Goal: Information Seeking & Learning: Learn about a topic

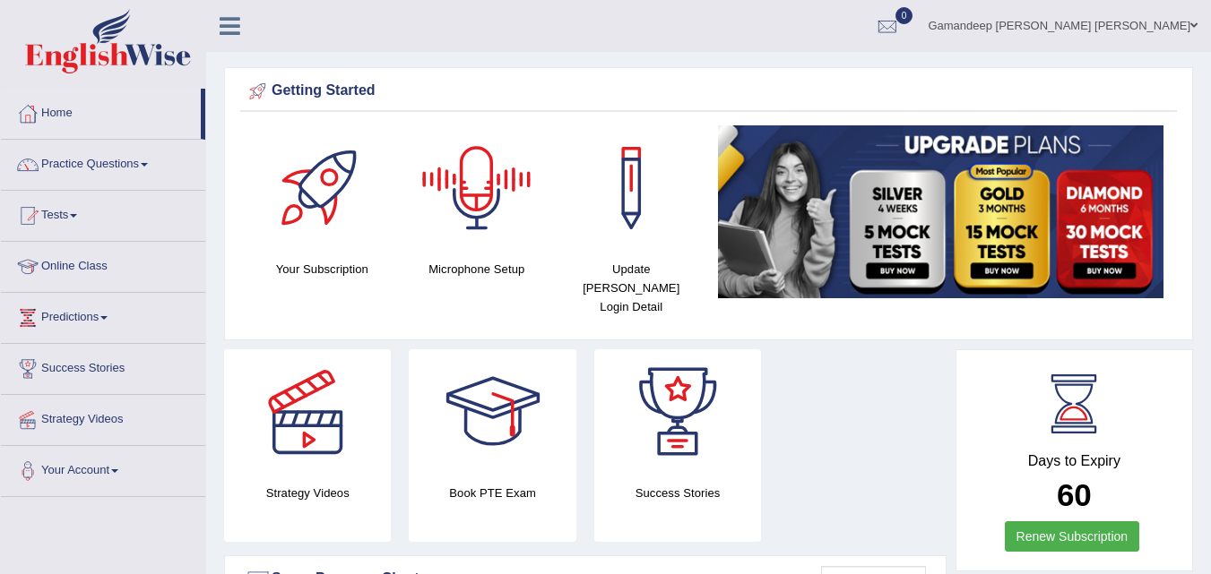
click at [481, 192] on div at bounding box center [476, 187] width 125 height 125
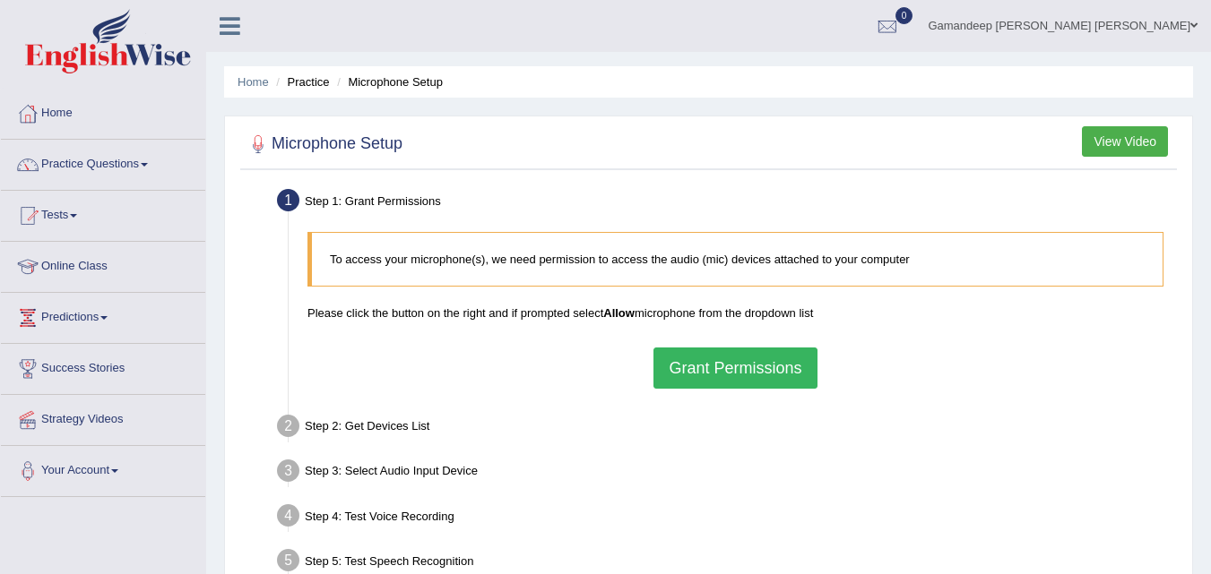
click at [708, 366] on button "Grant Permissions" at bounding box center [734, 368] width 163 height 41
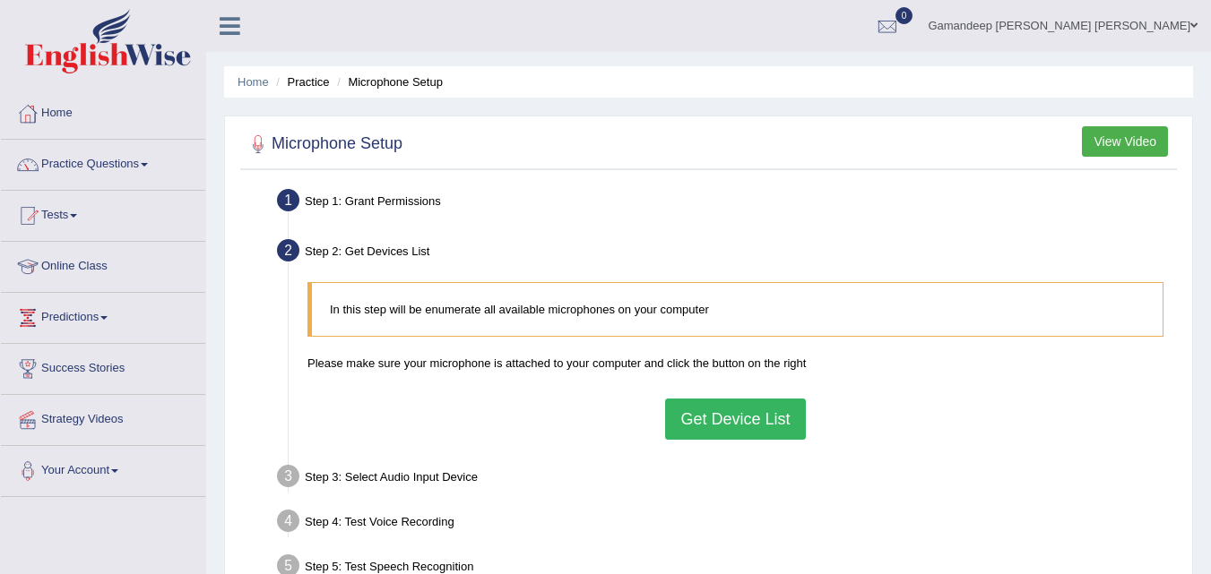
click at [1140, 140] on button "View Video" at bounding box center [1125, 141] width 86 height 30
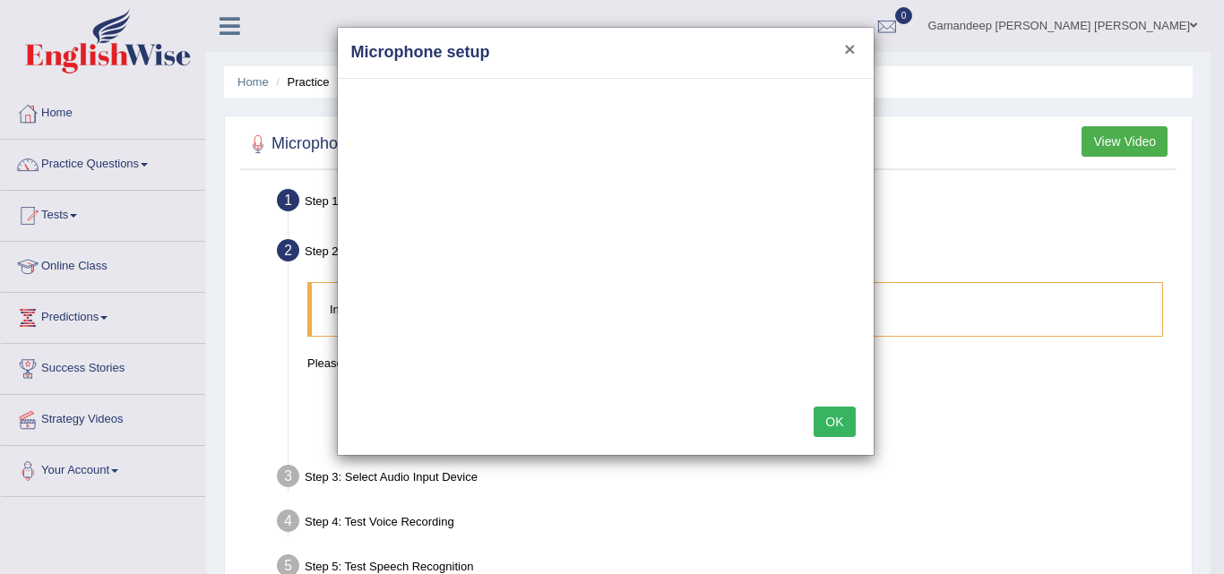
click at [850, 50] on button "×" at bounding box center [849, 48] width 11 height 19
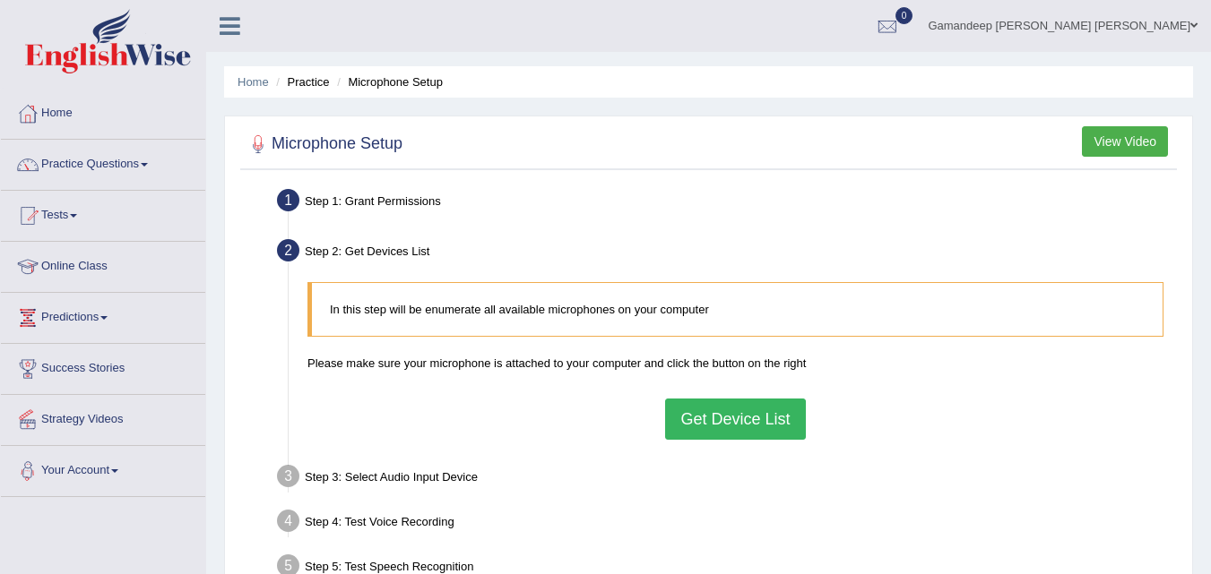
click at [120, 476] on link "Your Account" at bounding box center [103, 468] width 204 height 45
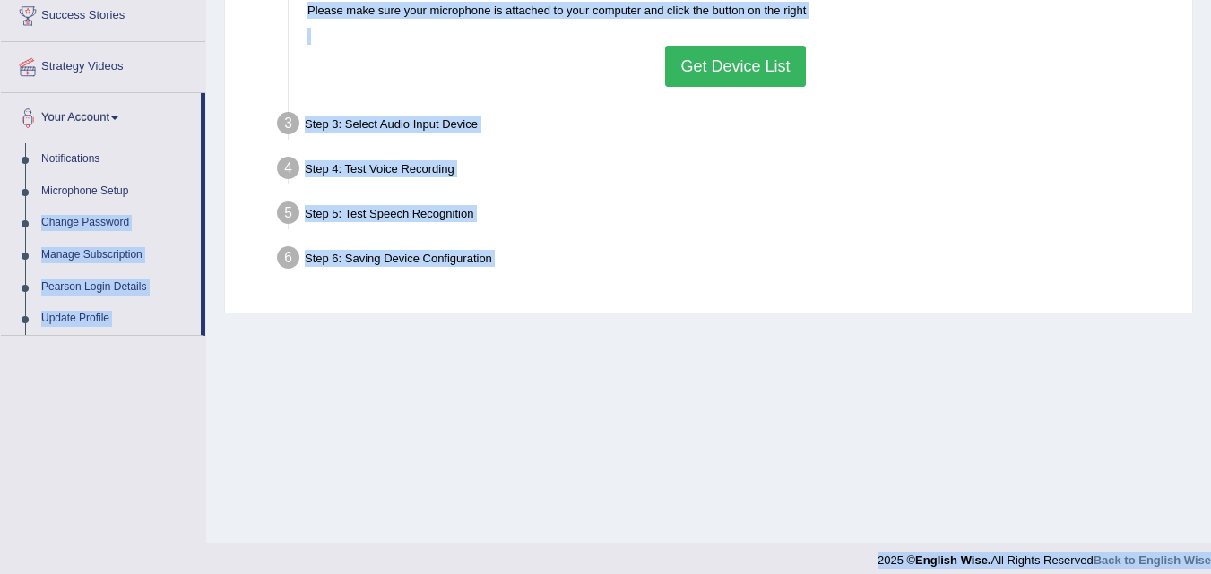
scroll to position [367, 0]
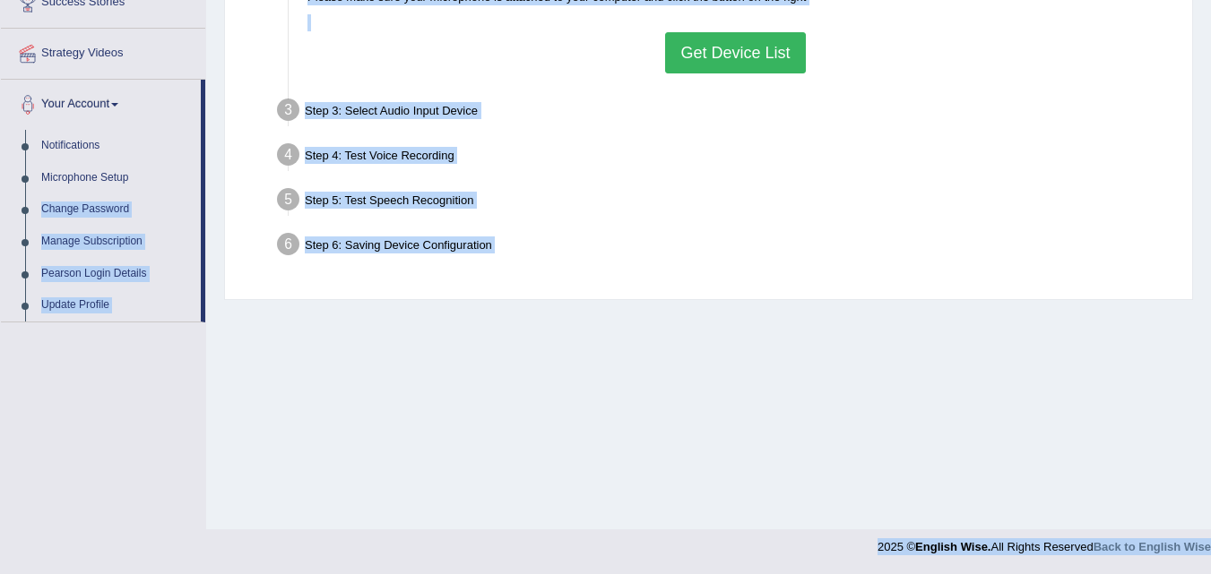
drag, startPoint x: 203, startPoint y: 558, endPoint x: 202, endPoint y: 576, distance: 17.9
click at [84, 179] on link "Microphone Setup" at bounding box center [117, 178] width 168 height 32
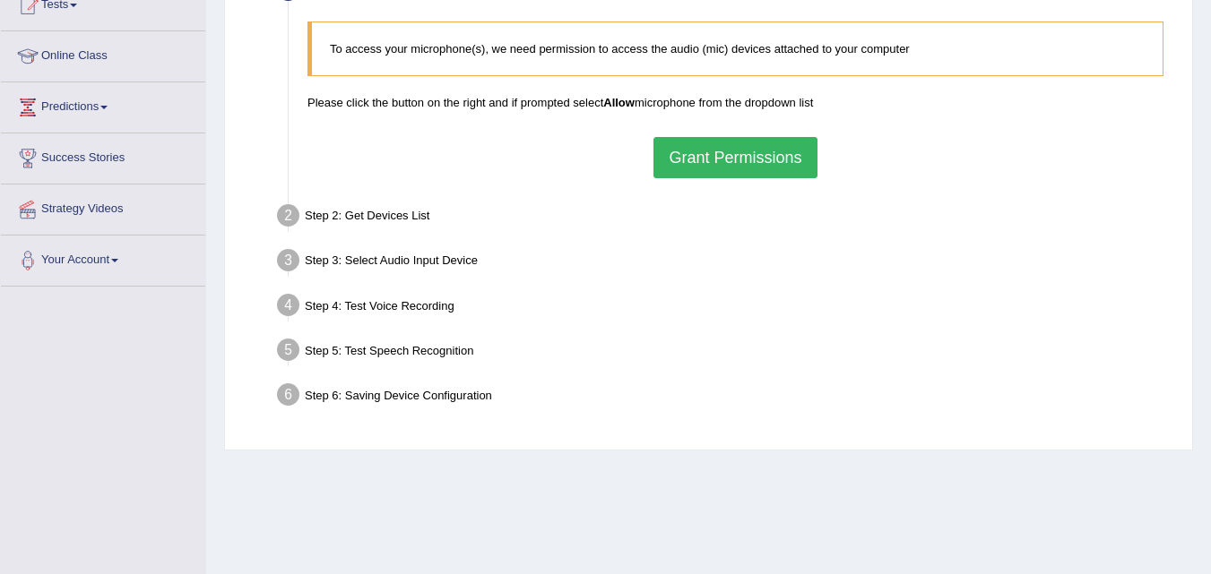
scroll to position [215, 0]
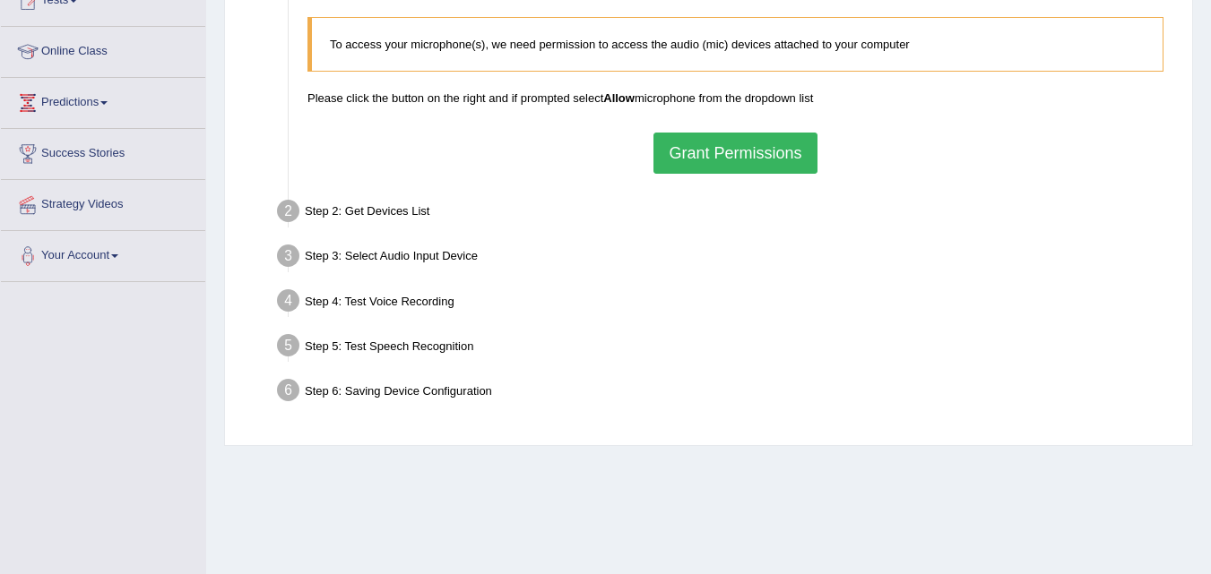
click at [776, 145] on button "Grant Permissions" at bounding box center [734, 153] width 163 height 41
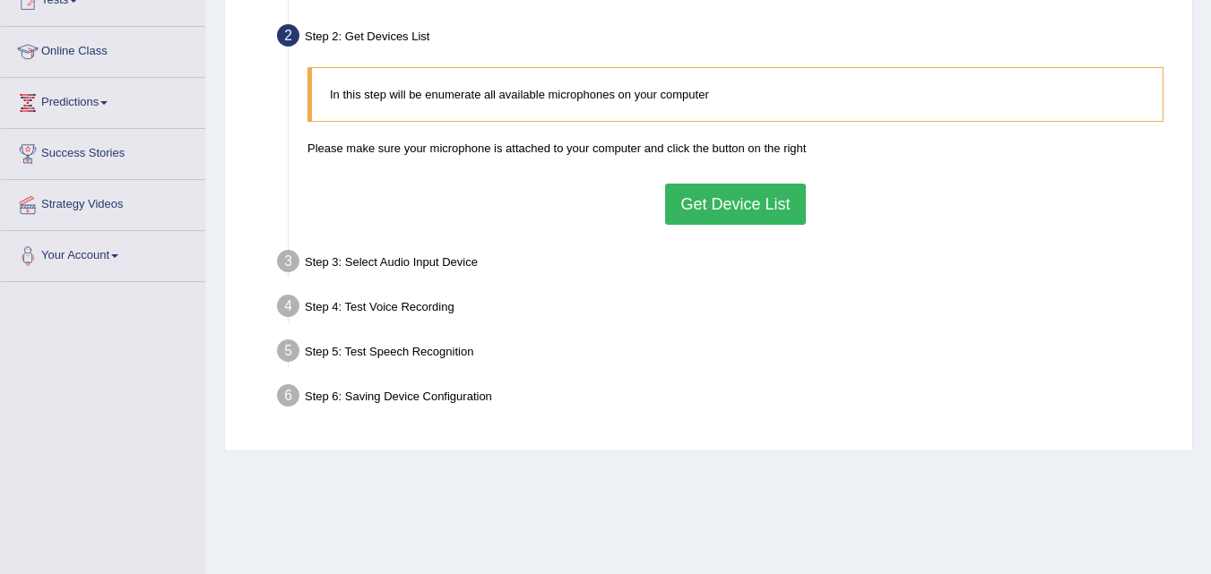
click at [738, 106] on blockquote "In this step will be enumerate all available microphones on your computer" at bounding box center [735, 94] width 856 height 55
click at [587, 155] on p "Please make sure your microphone is attached to your computer and click the but…" at bounding box center [735, 148] width 856 height 17
click at [721, 216] on button "Get Device List" at bounding box center [735, 204] width 140 height 41
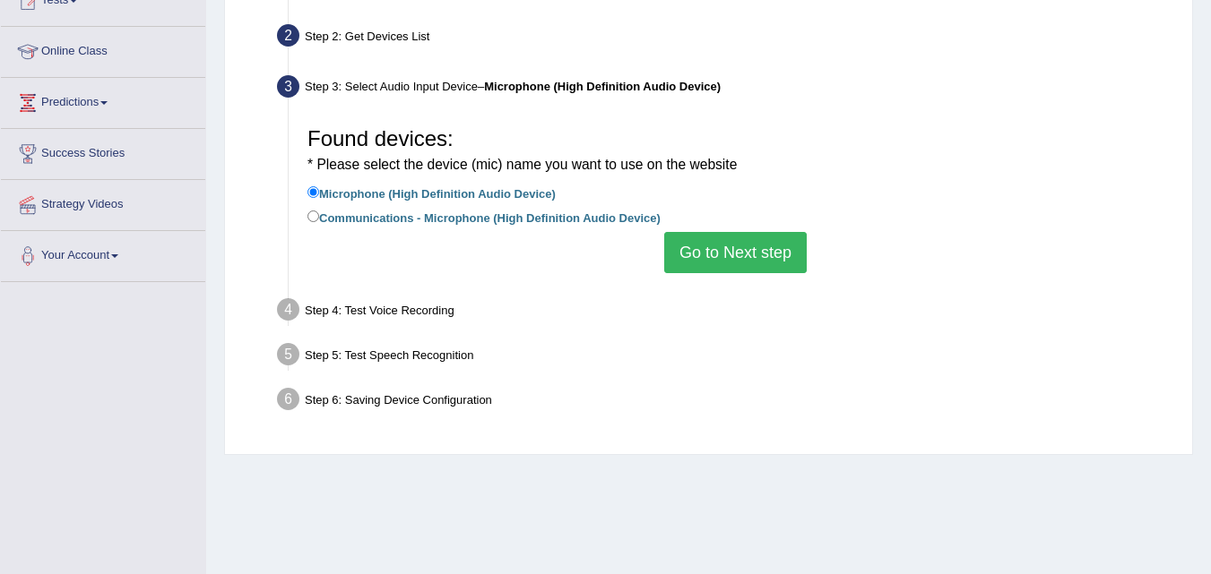
click at [702, 254] on button "Go to Next step" at bounding box center [735, 252] width 142 height 41
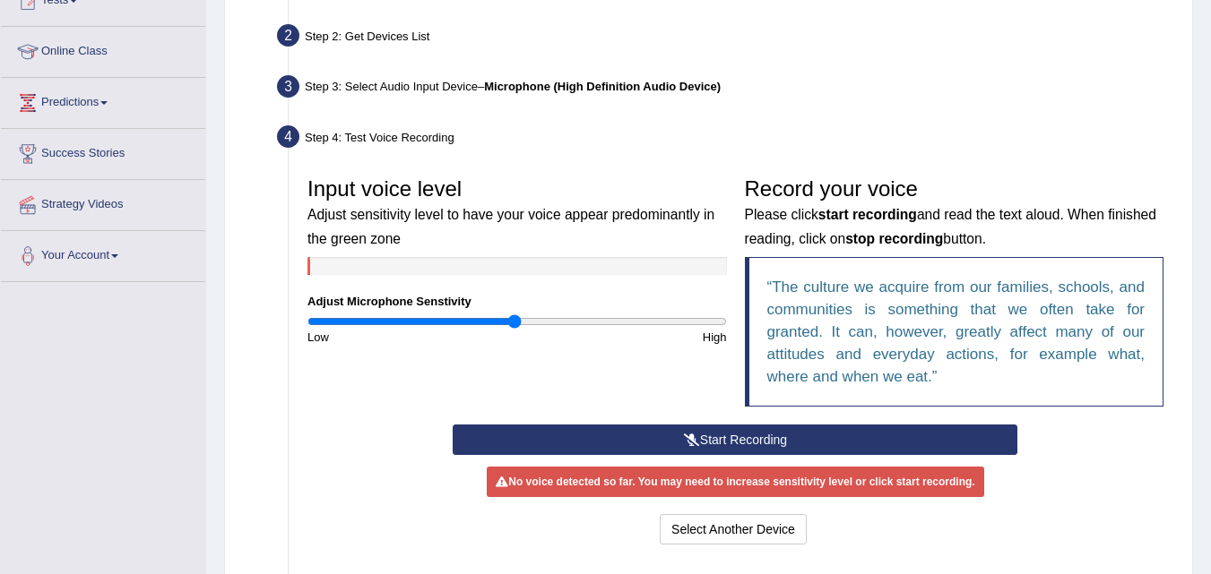
click at [748, 443] on button "Start Recording" at bounding box center [735, 440] width 565 height 30
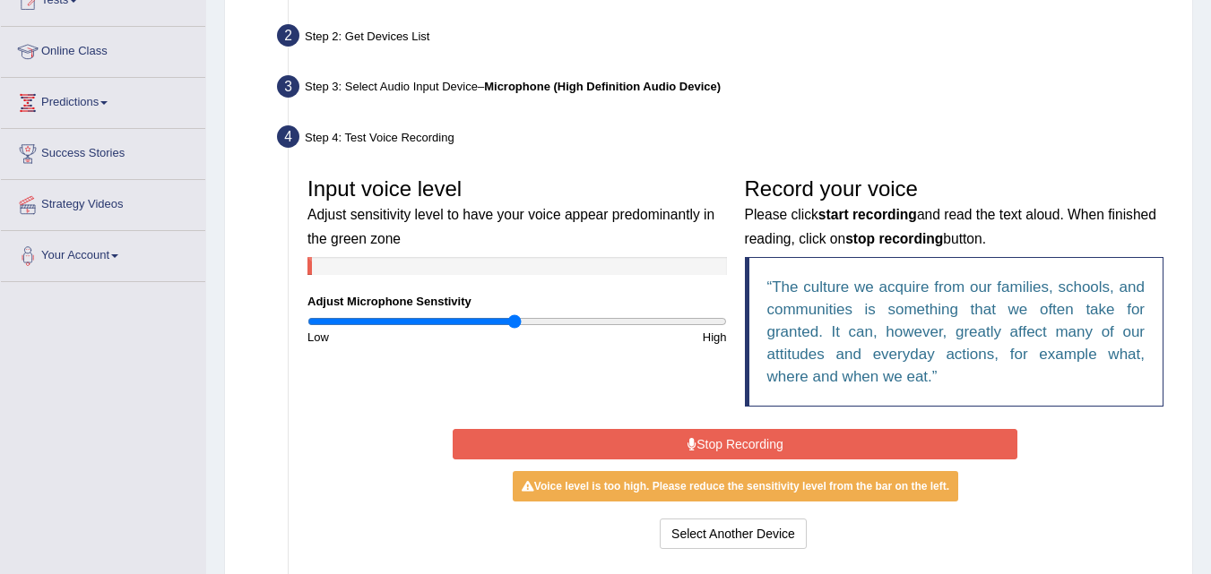
click at [748, 443] on button "Stop Recording" at bounding box center [735, 444] width 565 height 30
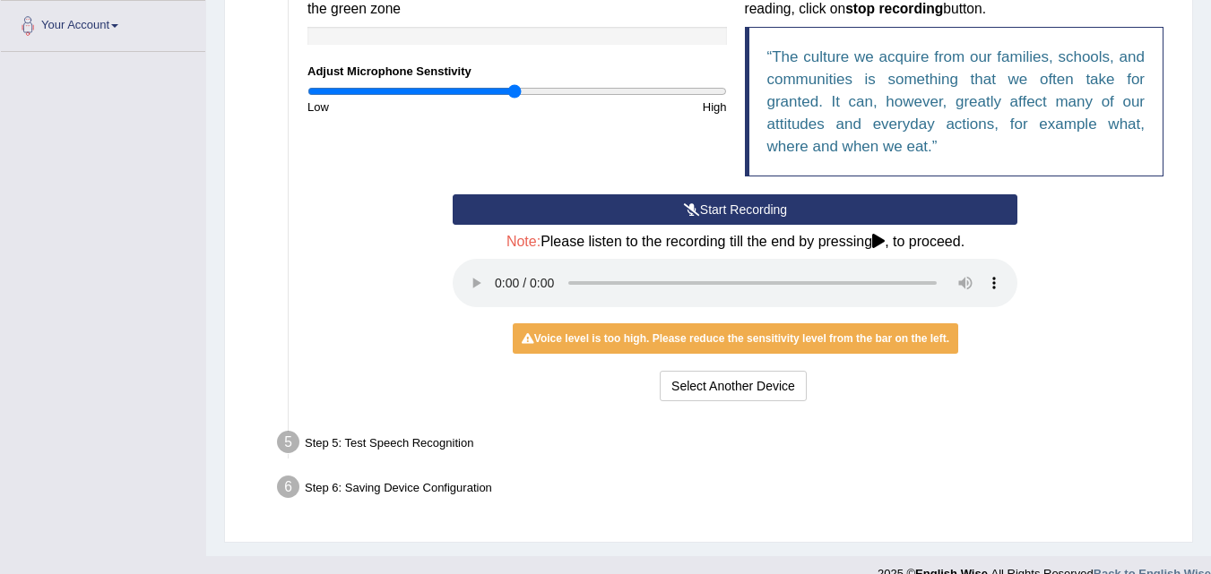
scroll to position [449, 0]
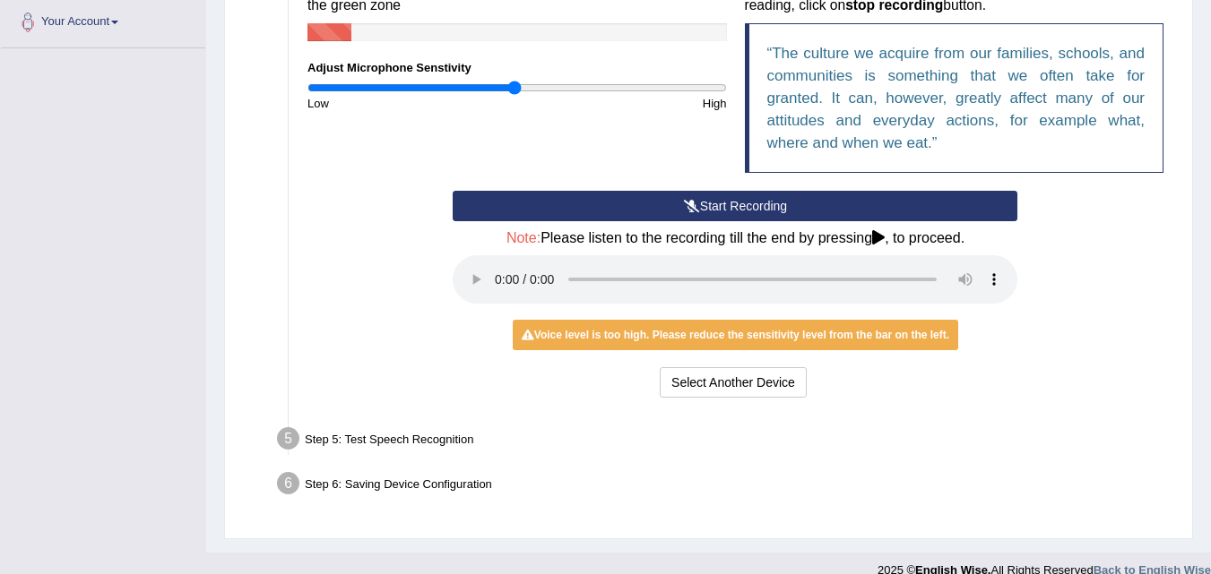
click at [581, 341] on div "Voice level is too high. Please reduce the sensitivity level from the bar on th…" at bounding box center [735, 335] width 445 height 30
click at [707, 343] on div "Voice level is too high. Please reduce the sensitivity level from the bar on th…" at bounding box center [735, 335] width 445 height 30
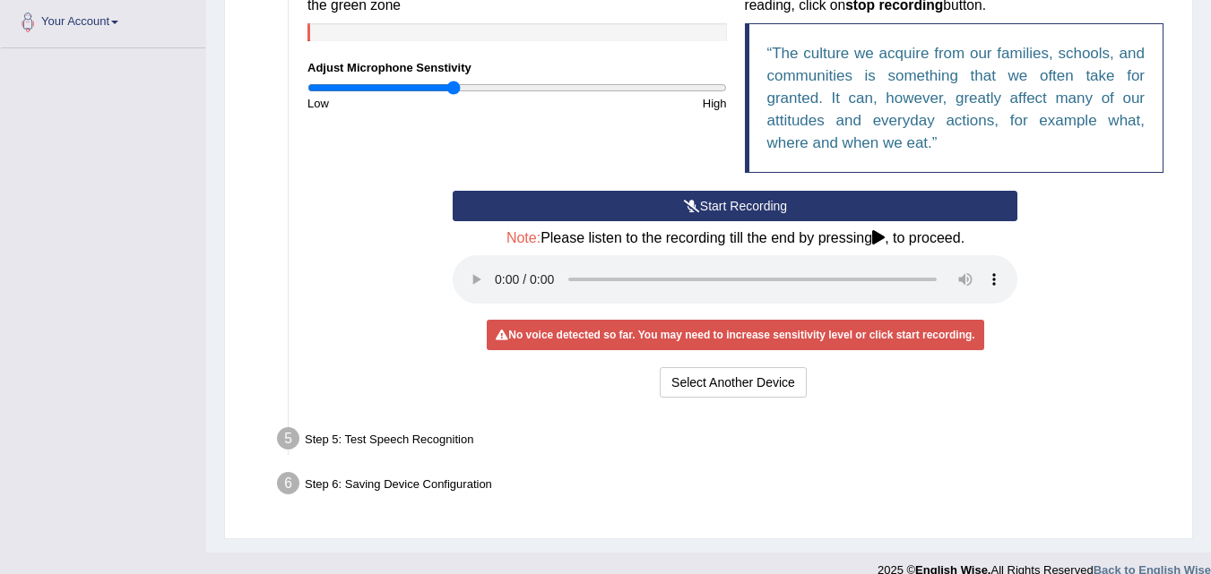
drag, startPoint x: 513, startPoint y: 92, endPoint x: 453, endPoint y: 98, distance: 61.2
type input "0.7"
click at [453, 95] on input "range" at bounding box center [516, 88] width 419 height 14
click at [729, 203] on button "Start Recording" at bounding box center [735, 206] width 565 height 30
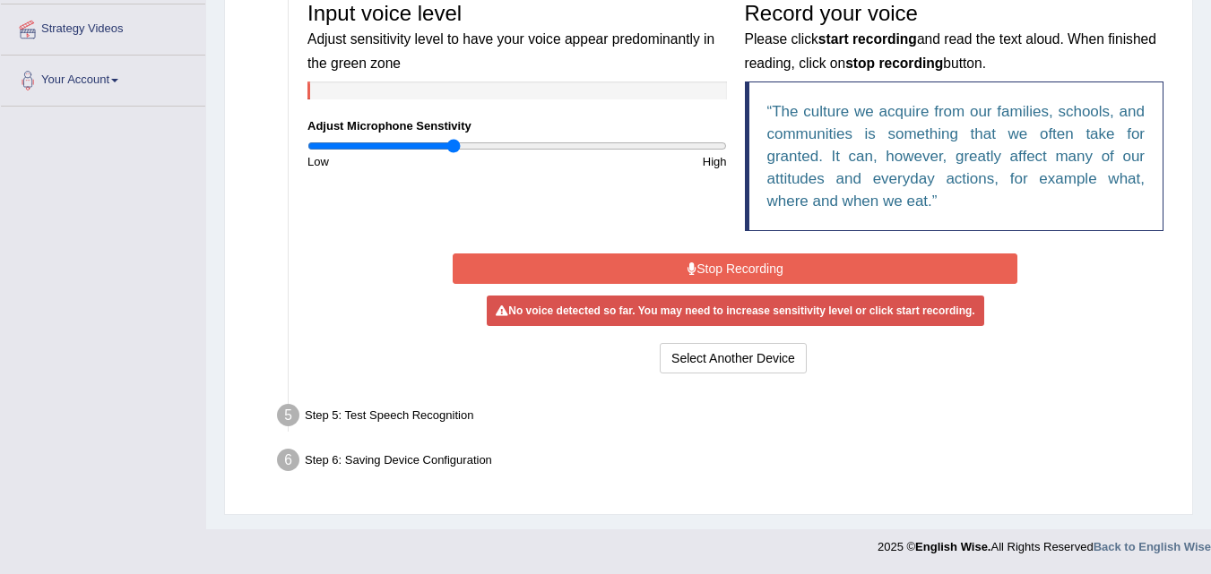
scroll to position [391, 0]
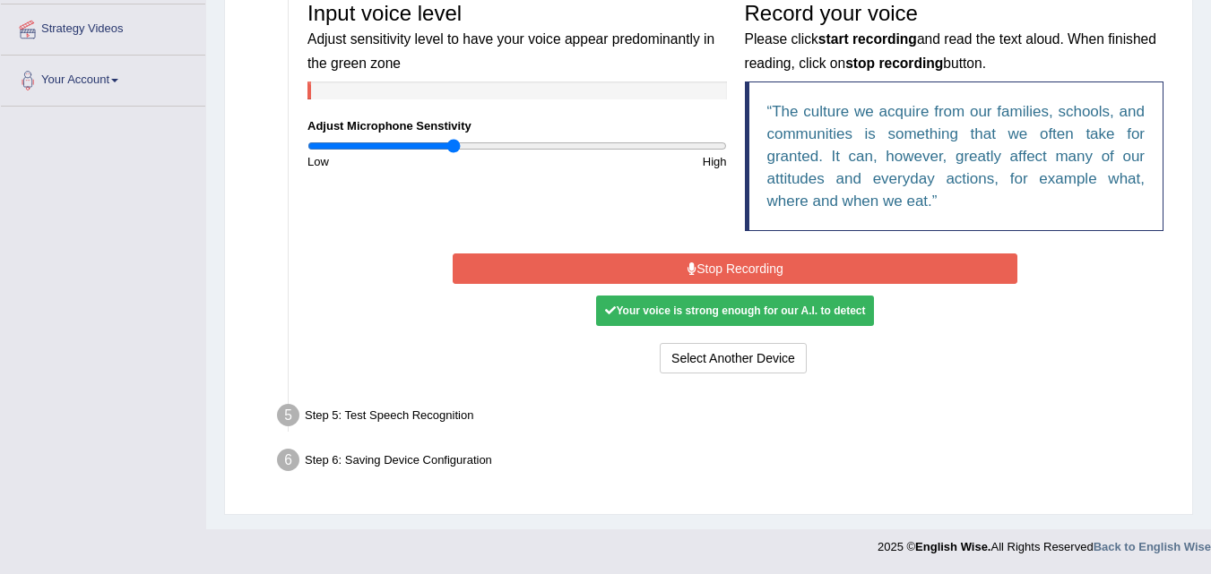
click at [714, 270] on button "Stop Recording" at bounding box center [735, 269] width 565 height 30
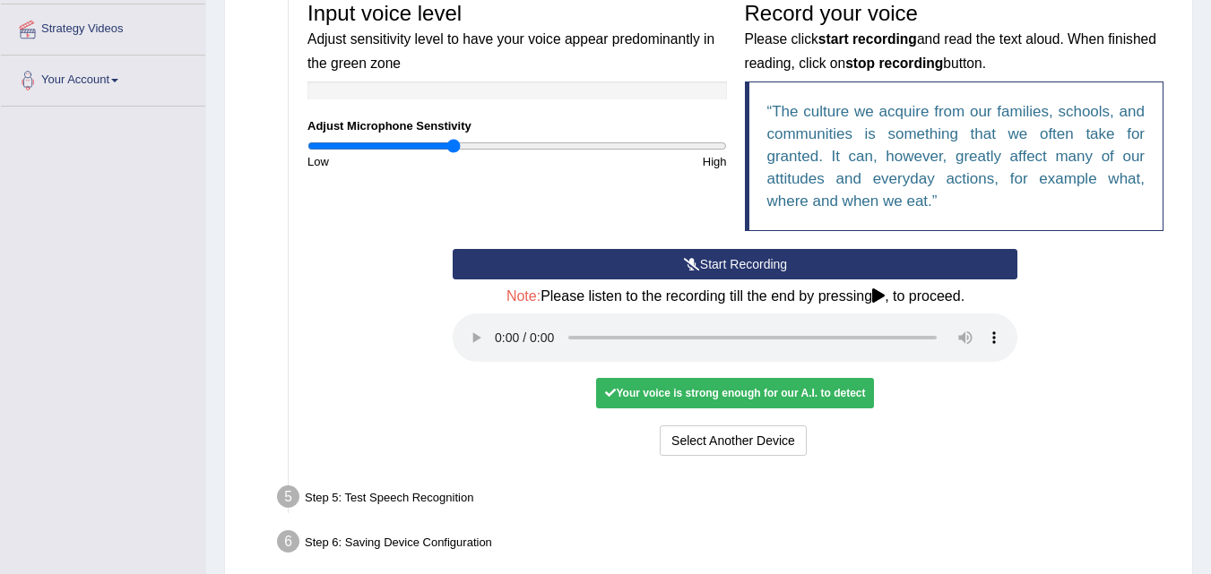
click at [645, 385] on div "Your voice is strong enough for our A.I. to detect" at bounding box center [735, 393] width 278 height 30
click at [879, 301] on icon at bounding box center [878, 296] width 13 height 14
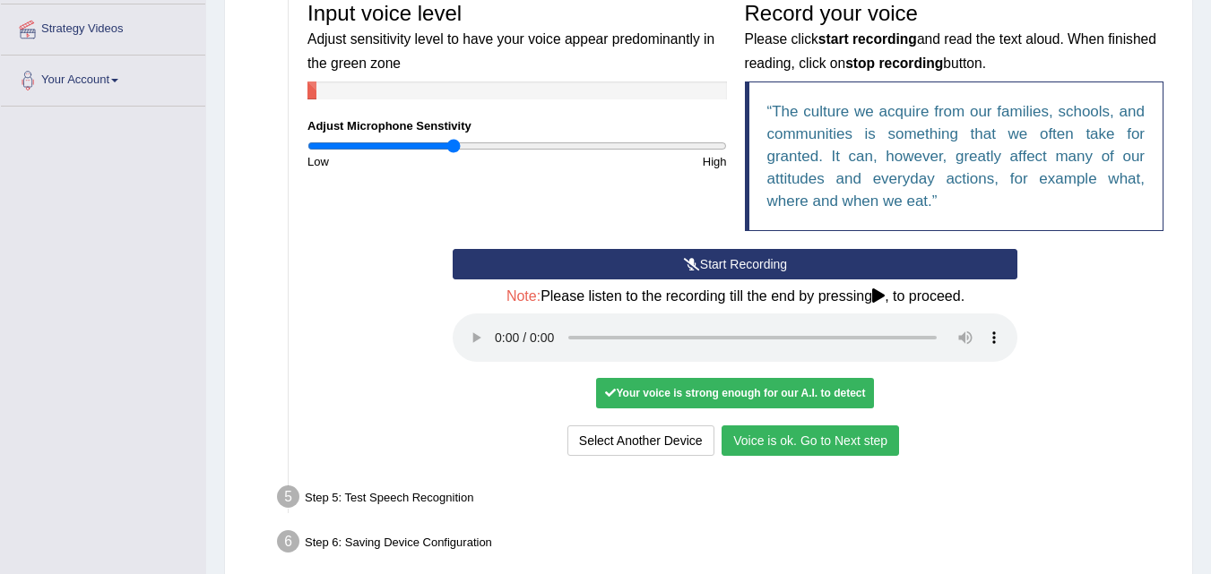
click at [766, 439] on button "Voice is ok. Go to Next step" at bounding box center [809, 441] width 177 height 30
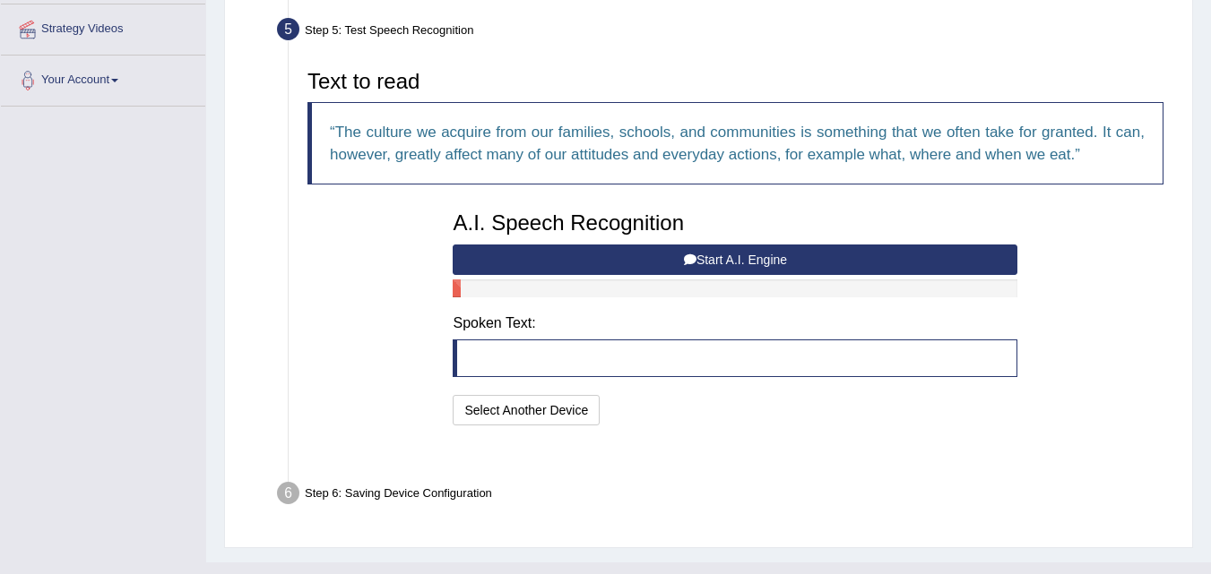
scroll to position [380, 0]
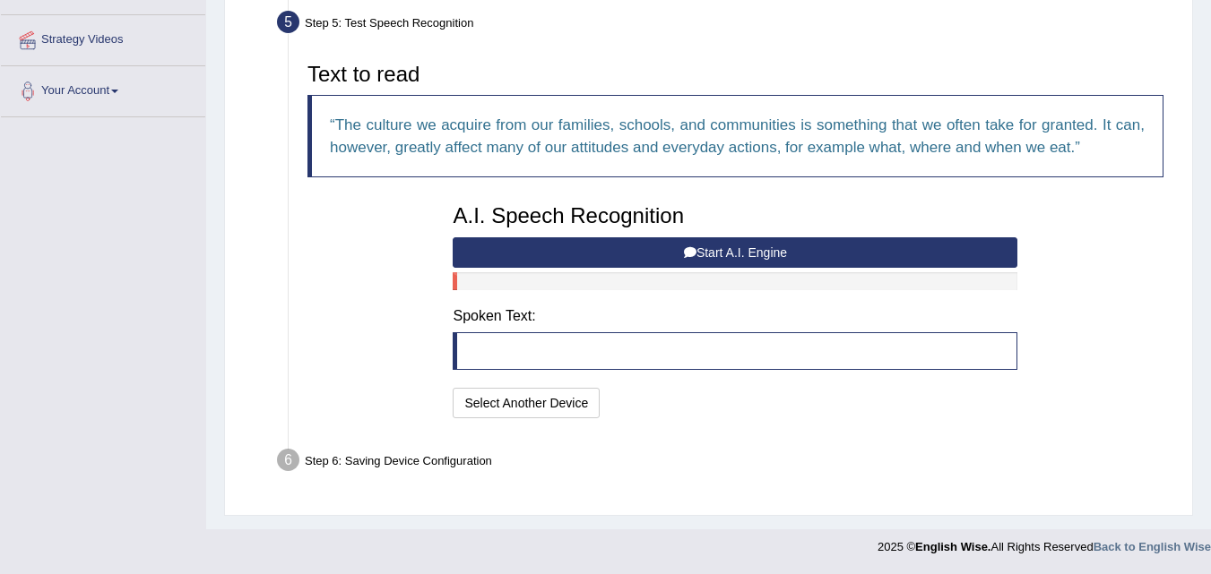
click at [670, 251] on button "Start A.I. Engine" at bounding box center [735, 252] width 565 height 30
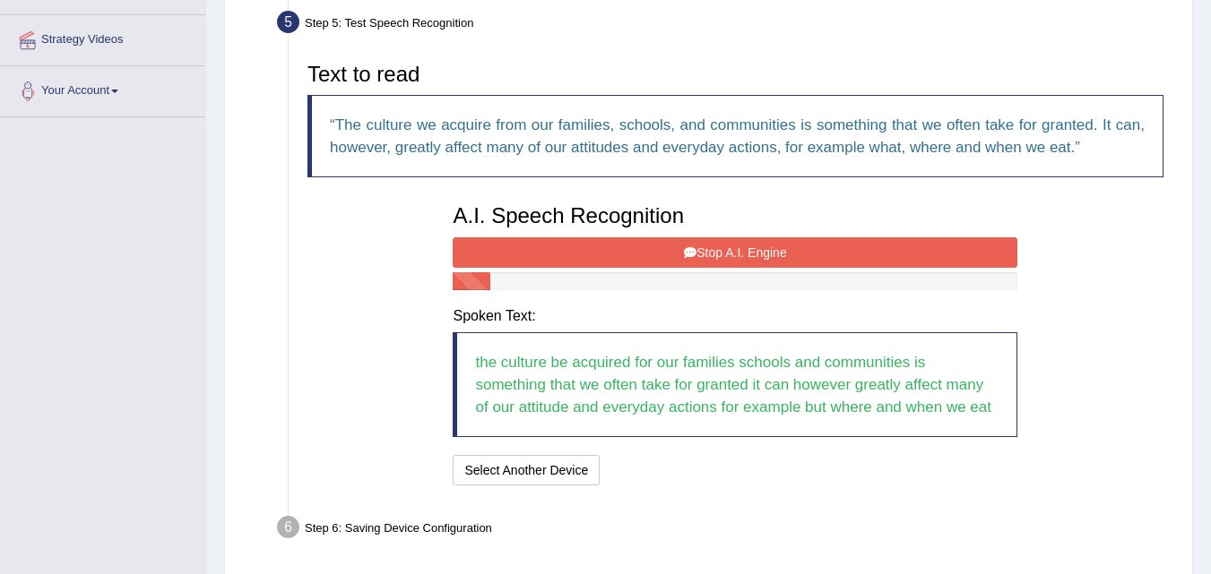
click at [670, 251] on button "Stop A.I. Engine" at bounding box center [735, 252] width 565 height 30
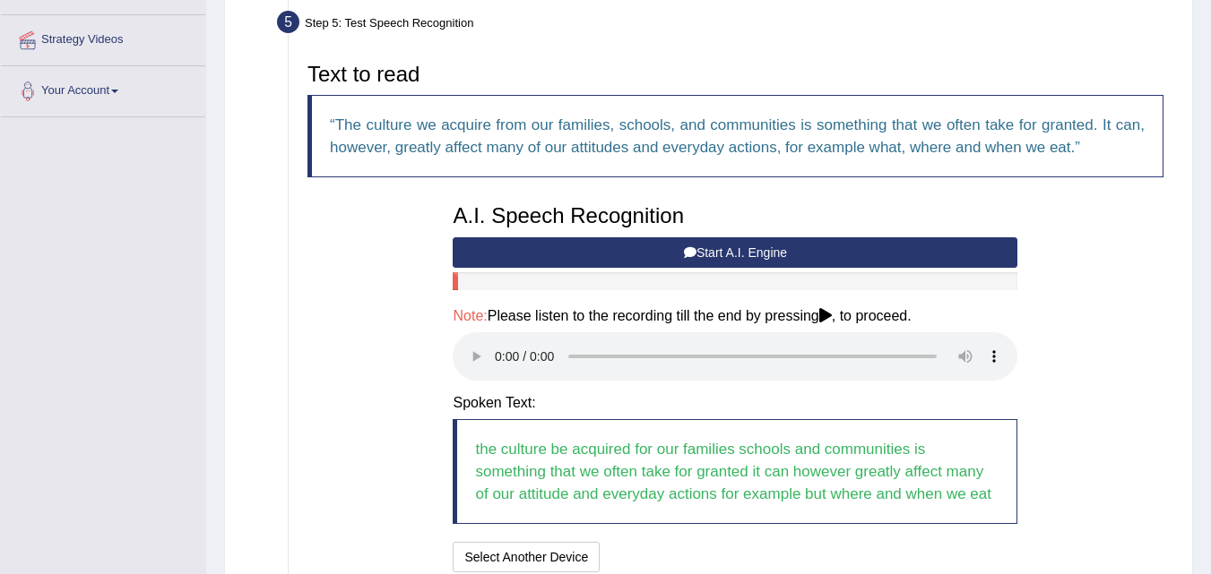
click at [1143, 376] on div "Text to read The culture we acquire from our families, schools, and communities…" at bounding box center [735, 315] width 874 height 523
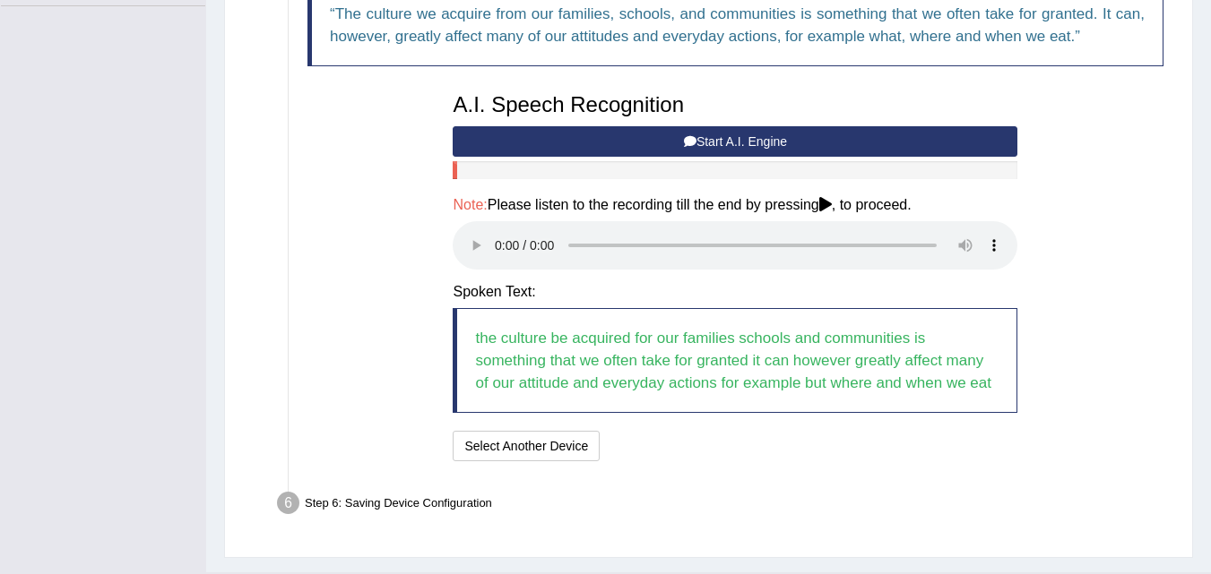
scroll to position [534, 0]
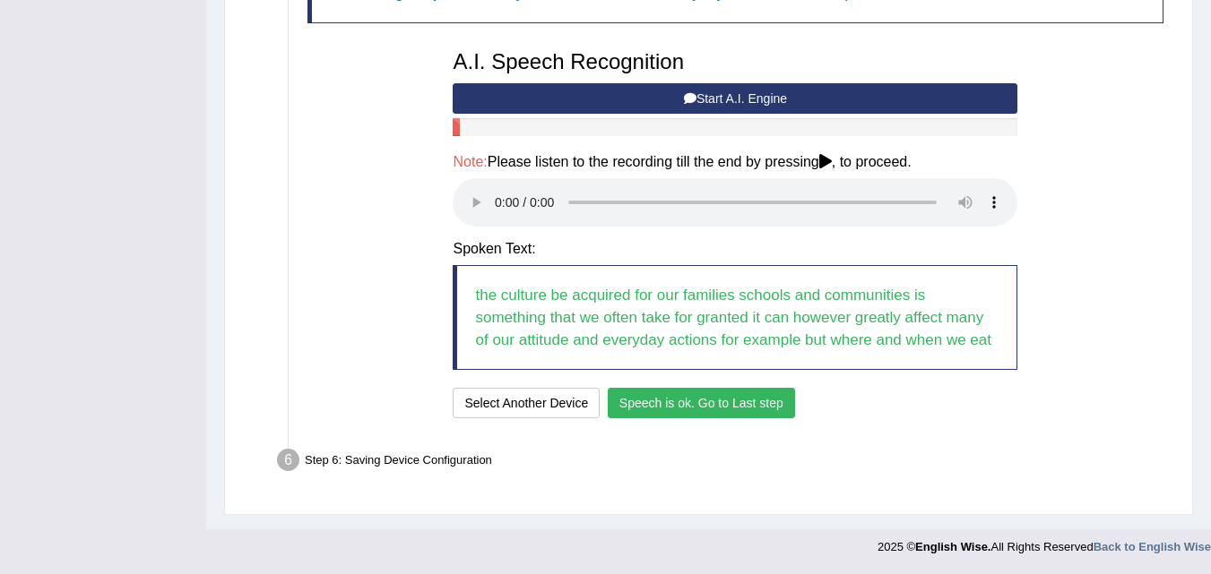
click at [680, 410] on button "Speech is ok. Go to Last step" at bounding box center [701, 403] width 187 height 30
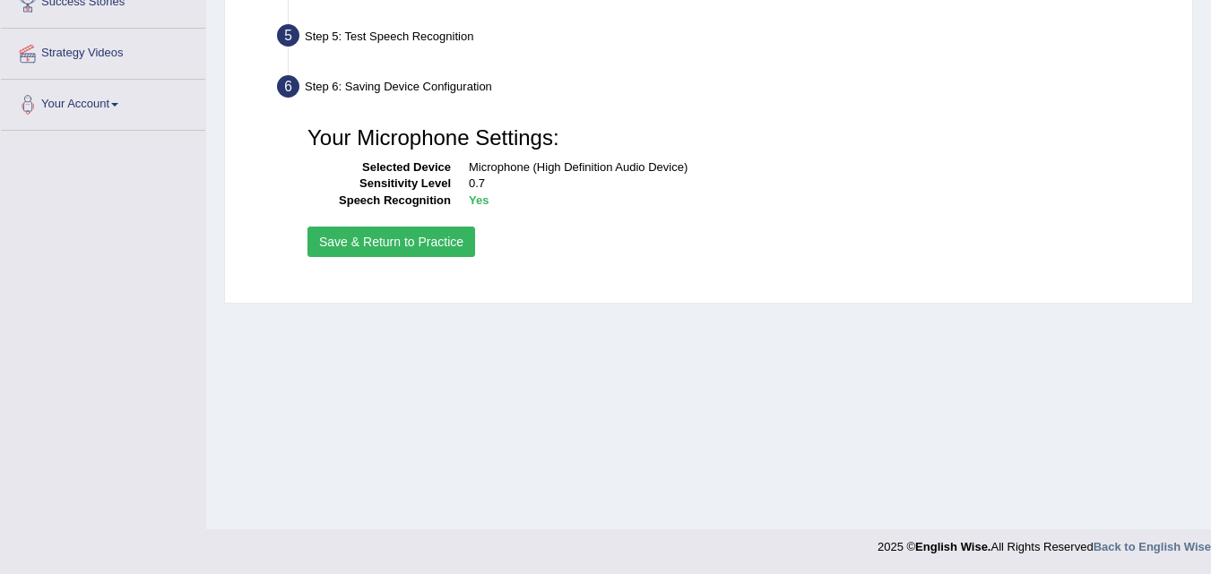
click at [378, 240] on button "Save & Return to Practice" at bounding box center [391, 242] width 168 height 30
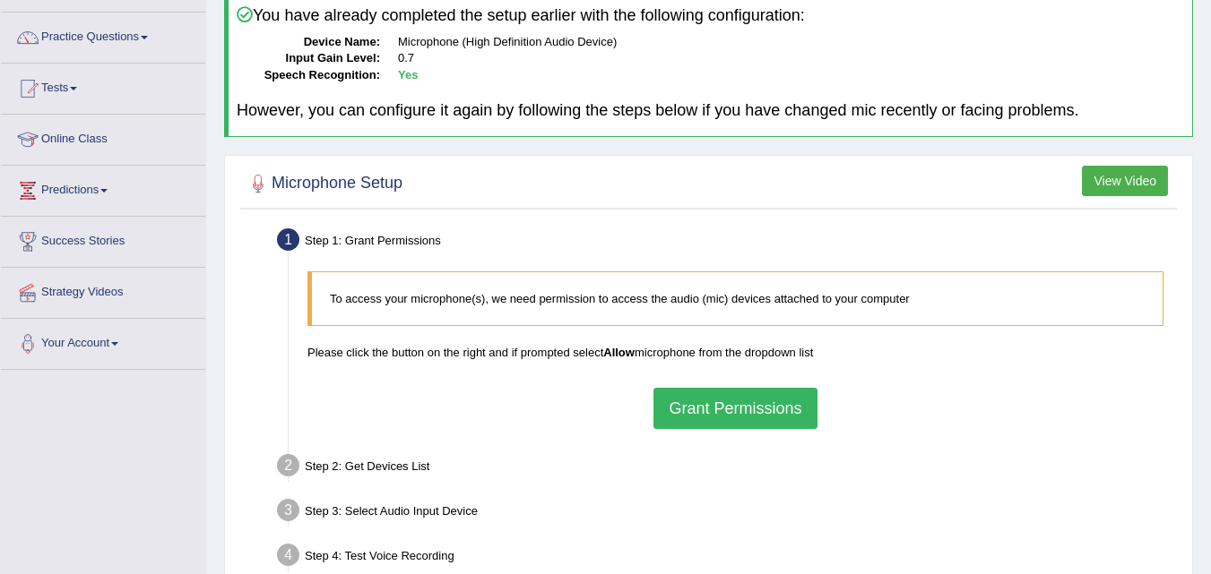
click at [698, 418] on button "Grant Permissions" at bounding box center [734, 408] width 163 height 41
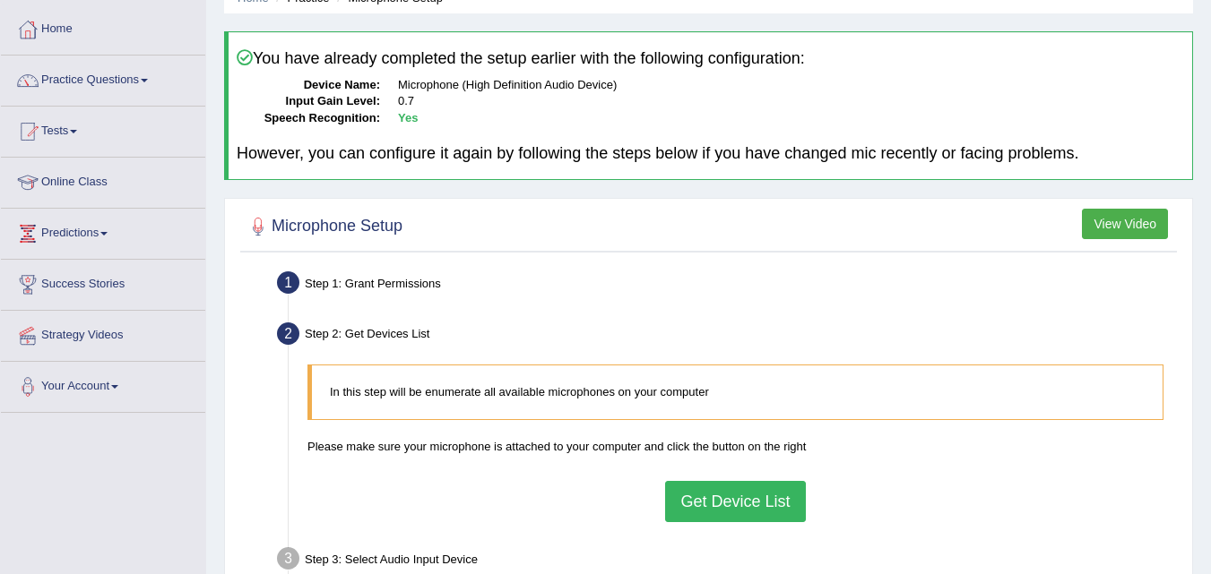
scroll to position [81, 0]
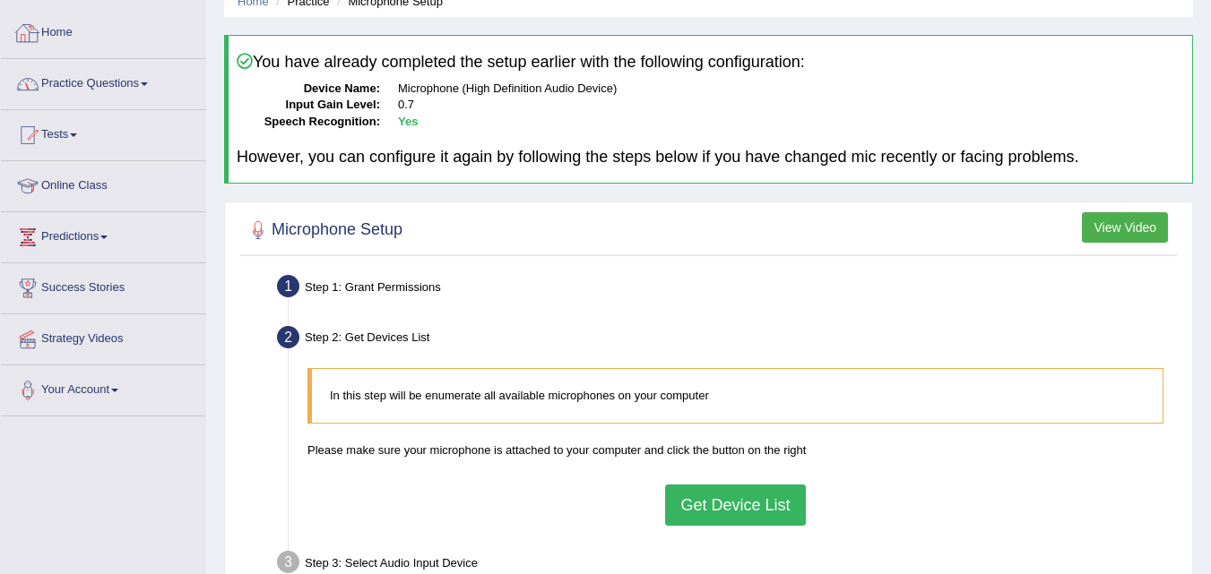
click at [62, 39] on link "Home" at bounding box center [103, 30] width 204 height 45
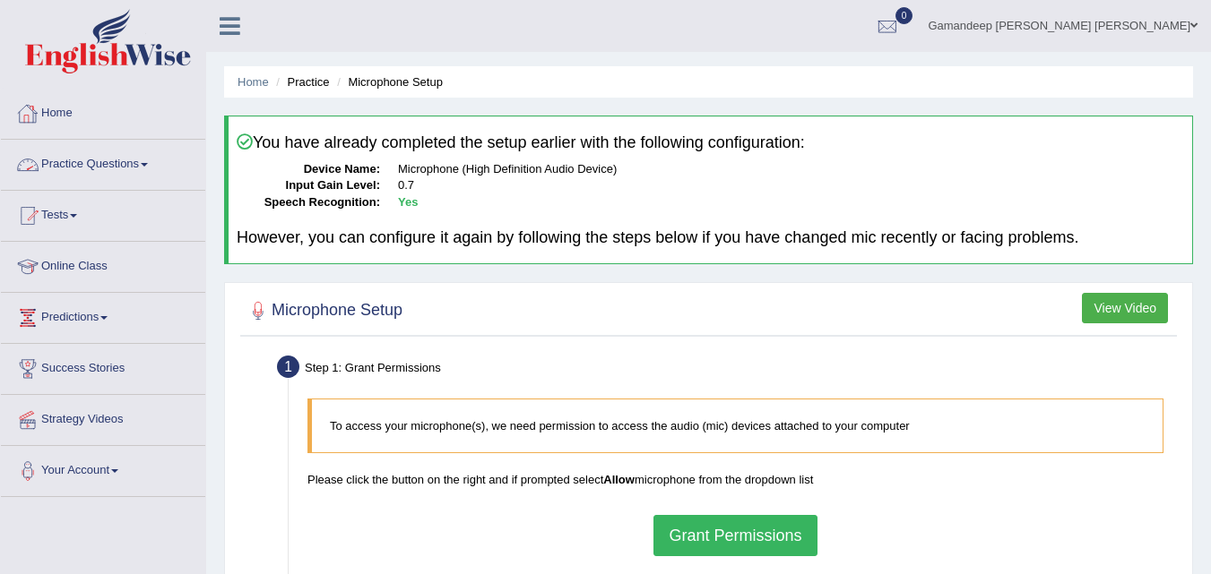
click at [90, 166] on link "Practice Questions" at bounding box center [103, 162] width 204 height 45
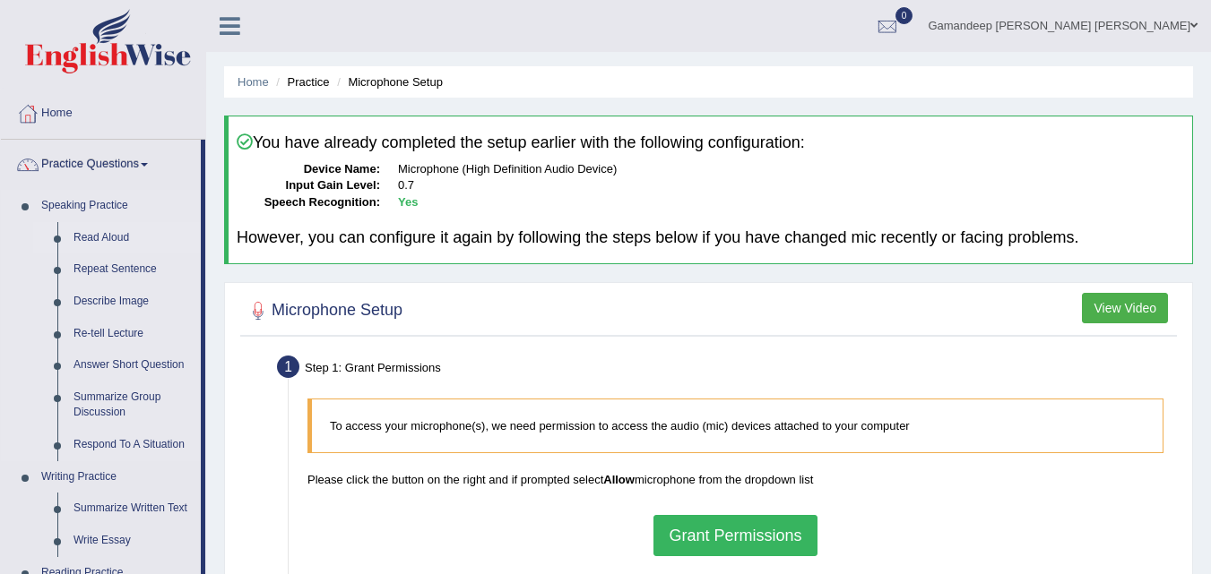
click at [102, 241] on link "Read Aloud" at bounding box center [132, 238] width 135 height 32
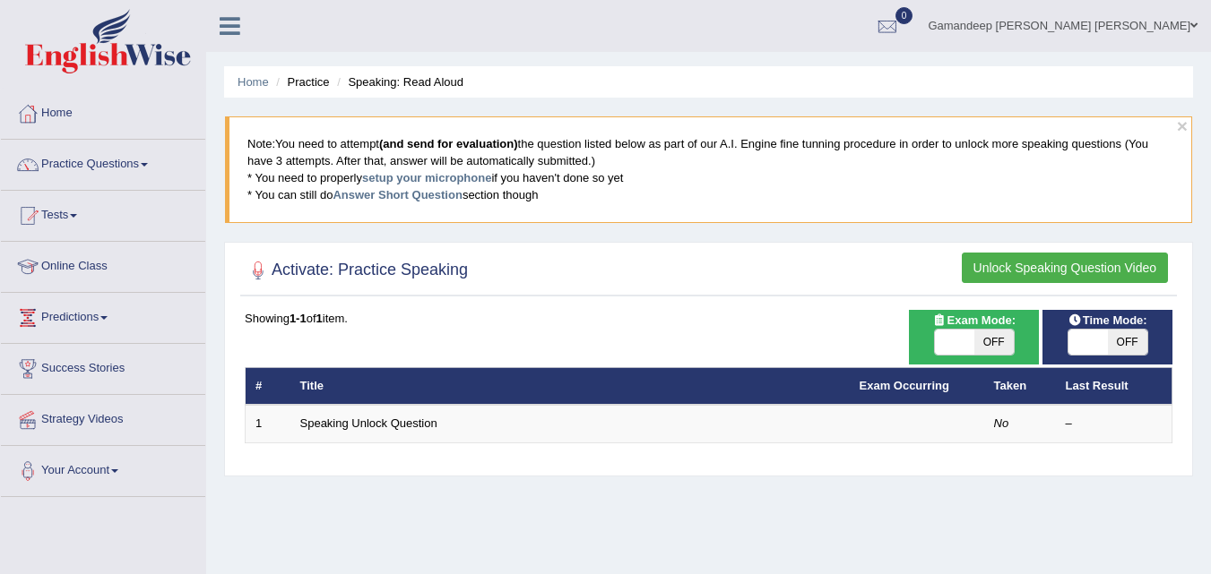
click at [1092, 265] on button "Unlock Speaking Question Video" at bounding box center [1065, 268] width 206 height 30
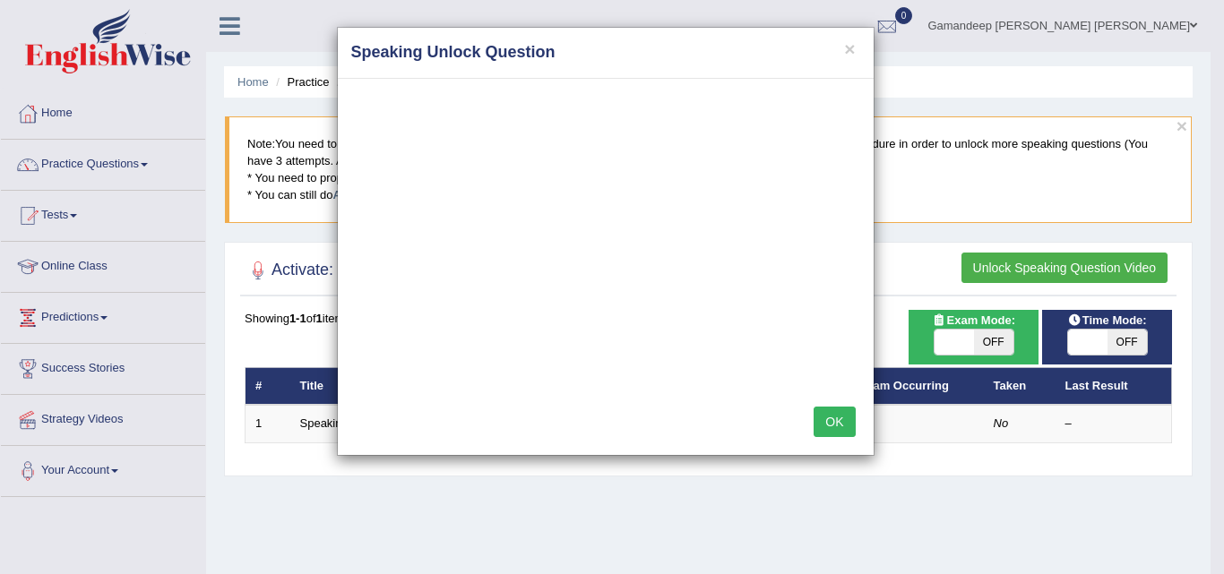
click at [841, 428] on button "OK" at bounding box center [834, 422] width 41 height 30
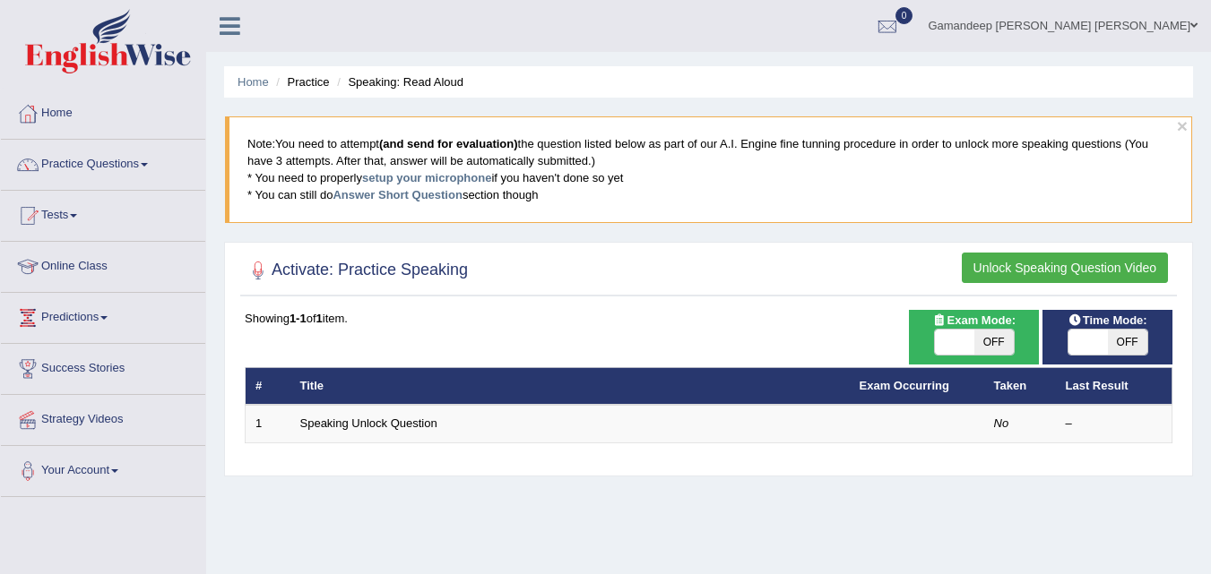
click at [1094, 261] on button "Unlock Speaking Question Video" at bounding box center [1065, 268] width 206 height 30
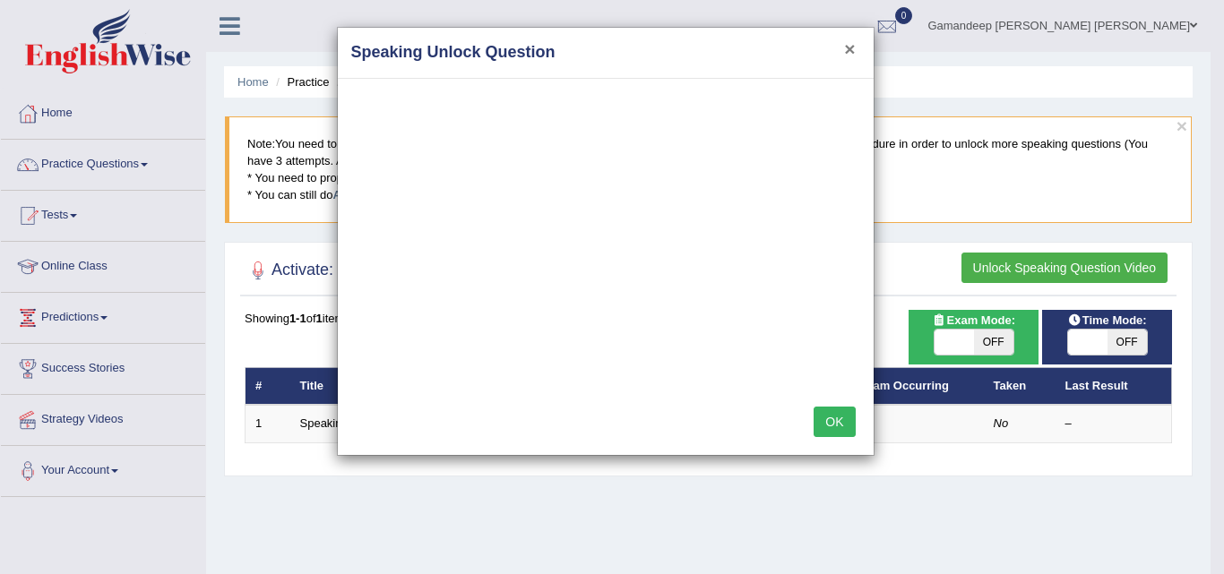
click at [844, 39] on button "×" at bounding box center [849, 48] width 11 height 19
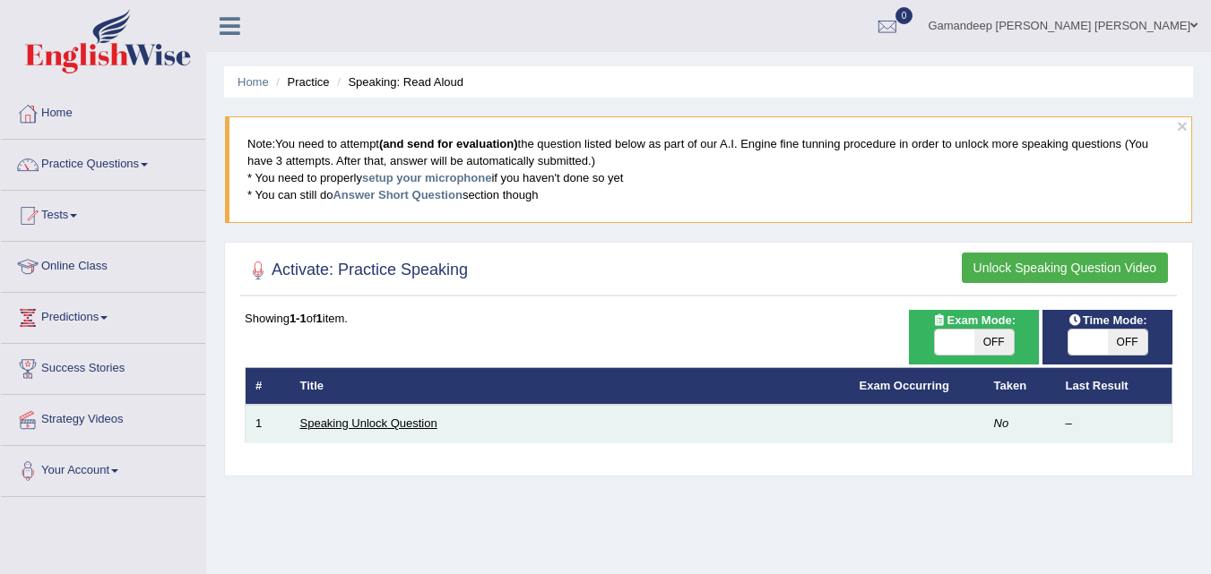
click at [387, 425] on link "Speaking Unlock Question" at bounding box center [368, 423] width 137 height 13
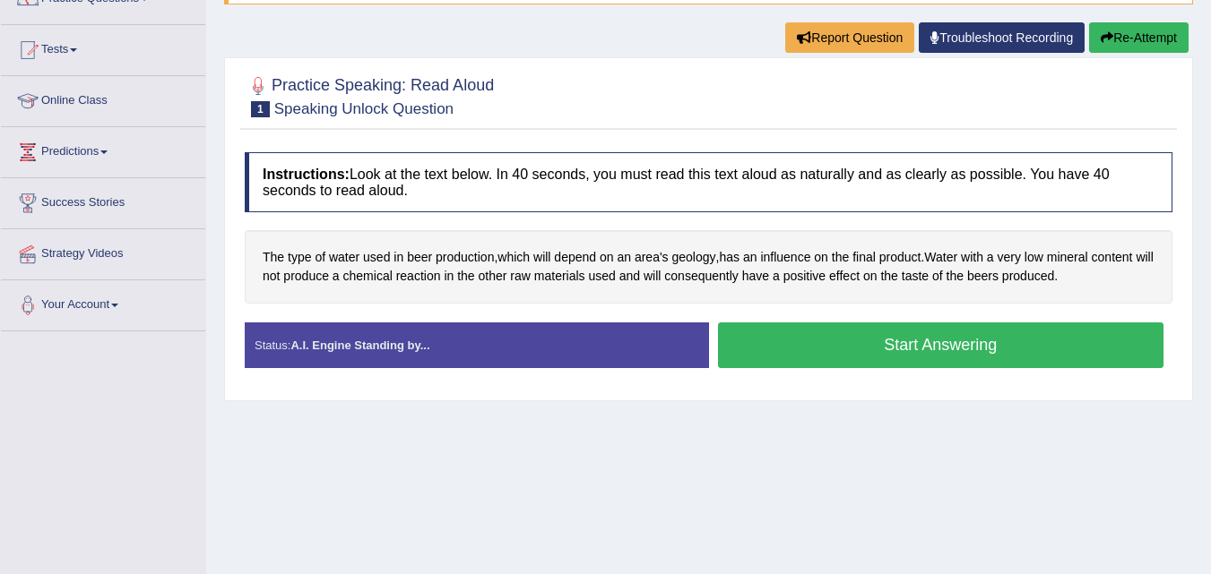
click at [963, 346] on button "Start Answering" at bounding box center [941, 346] width 446 height 46
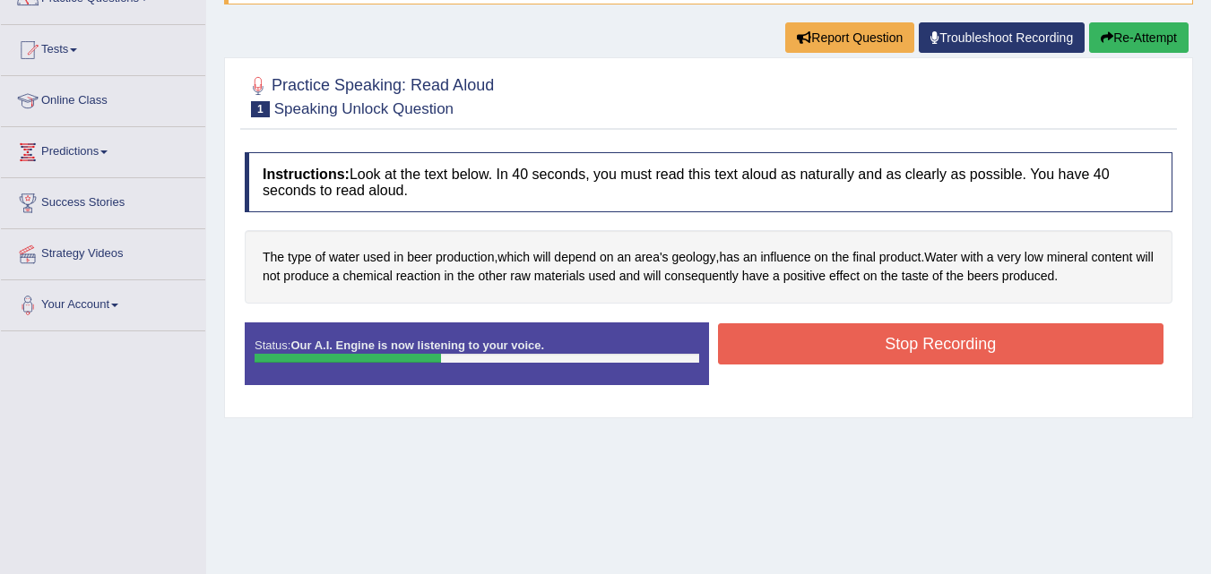
click at [963, 346] on button "Stop Recording" at bounding box center [941, 343] width 446 height 41
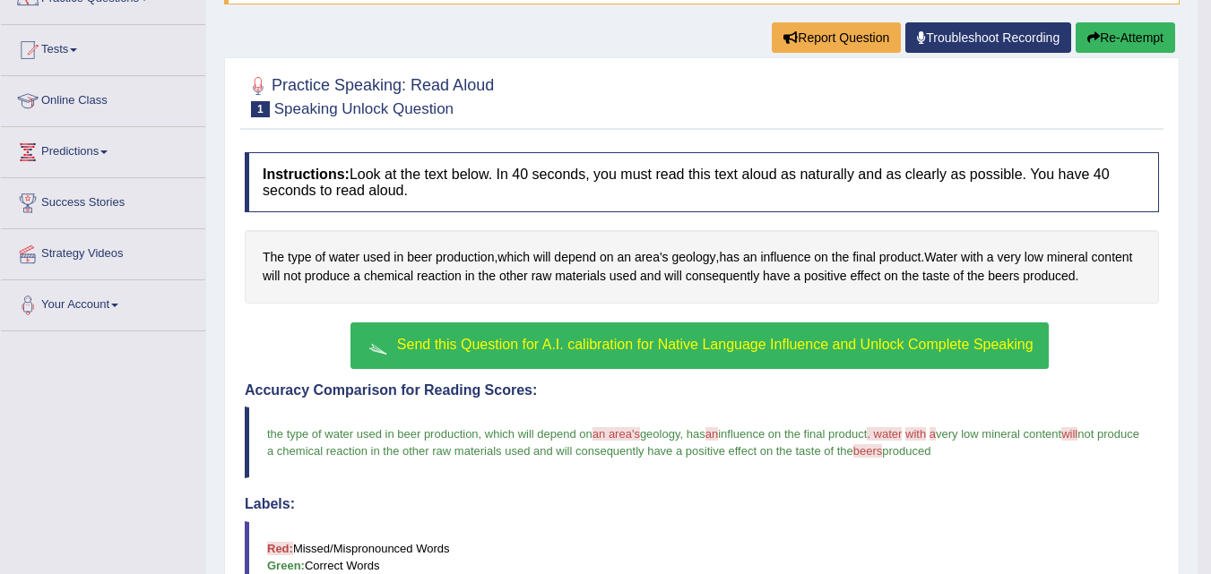
click at [785, 351] on span "Send this Question for A.I. calibration for Native Language Influence and Unloc…" at bounding box center [715, 344] width 636 height 15
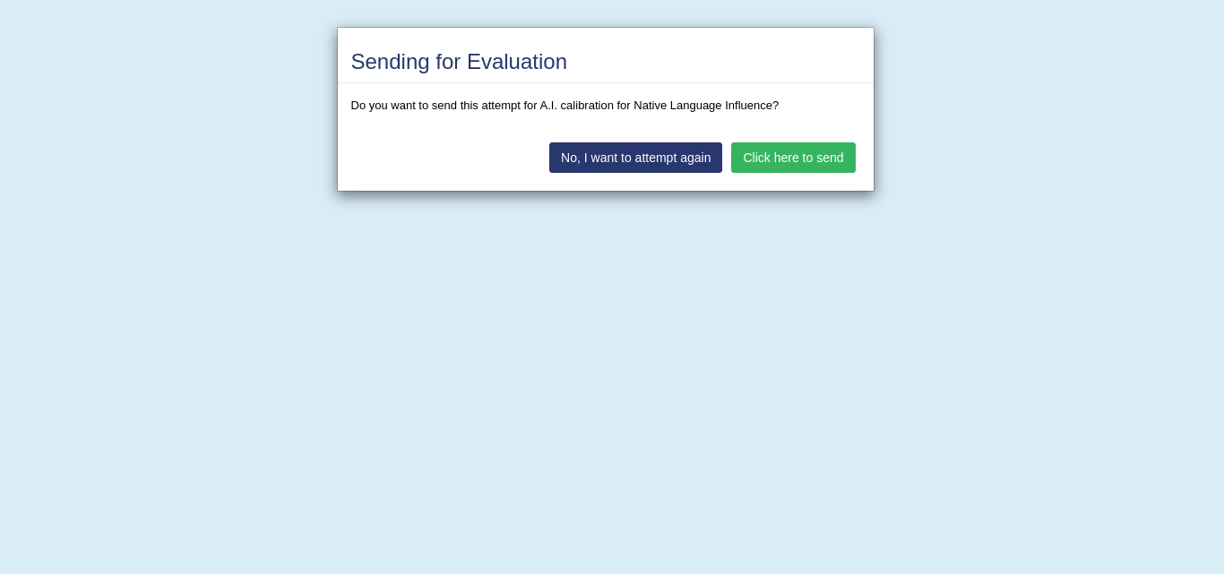
click at [795, 159] on button "Click here to send" at bounding box center [793, 157] width 124 height 30
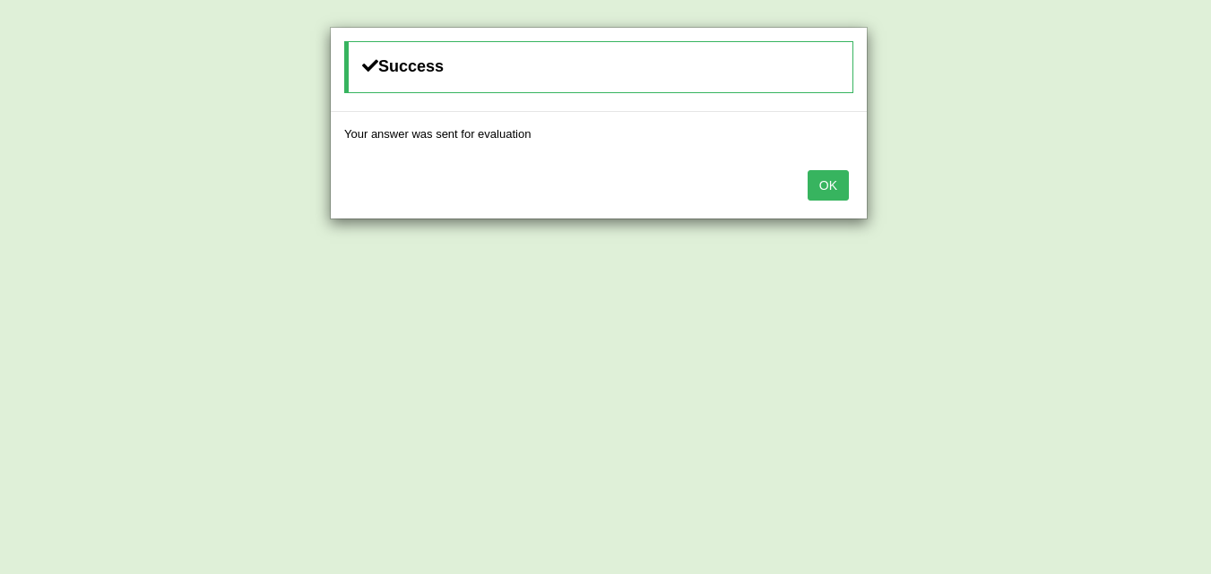
click at [826, 180] on button "OK" at bounding box center [827, 185] width 41 height 30
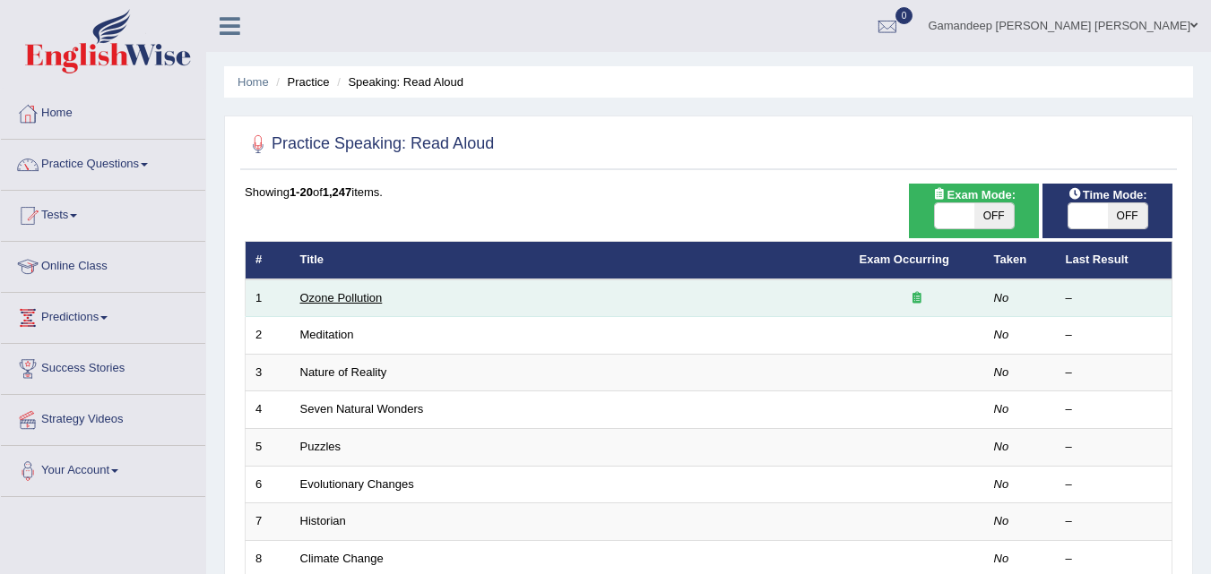
click at [358, 299] on link "Ozone Pollution" at bounding box center [341, 297] width 82 height 13
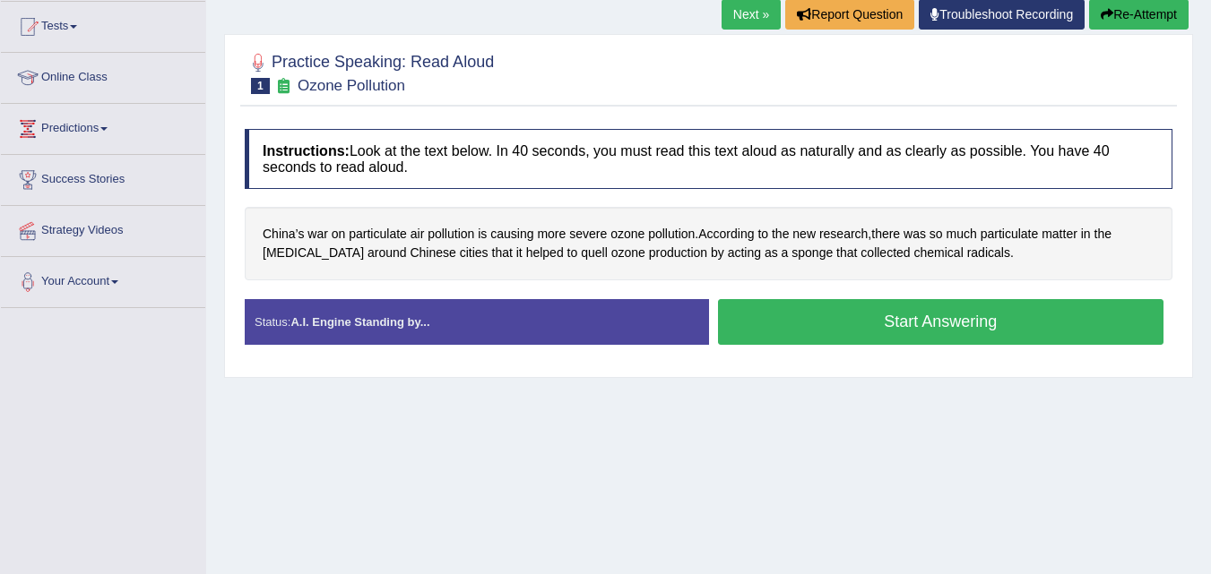
scroll to position [151, 0]
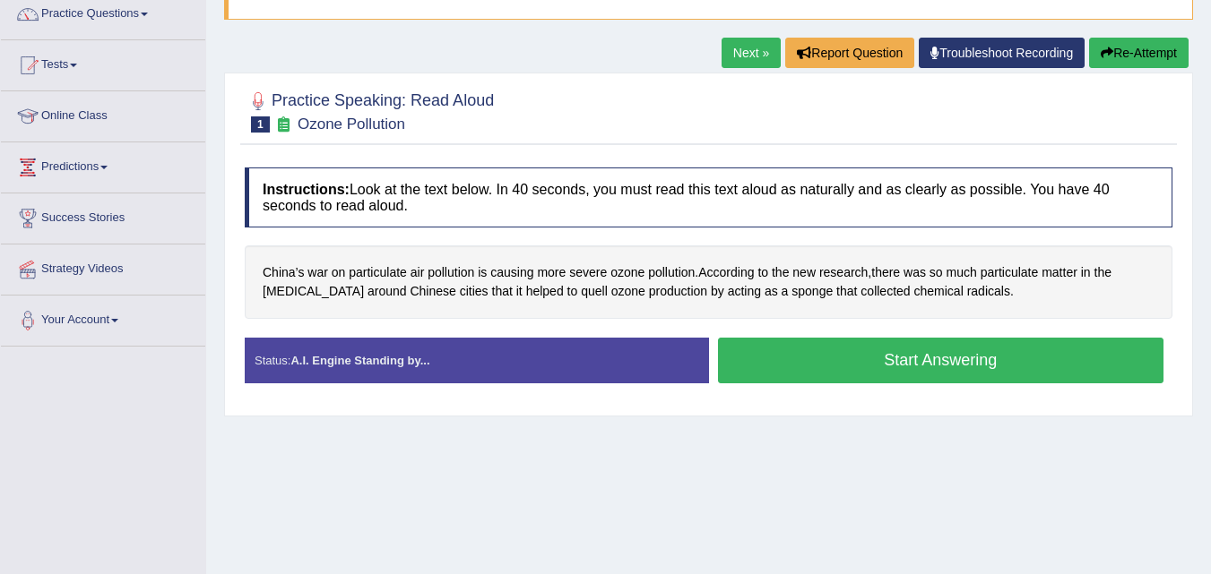
click at [901, 363] on button "Start Answering" at bounding box center [941, 361] width 446 height 46
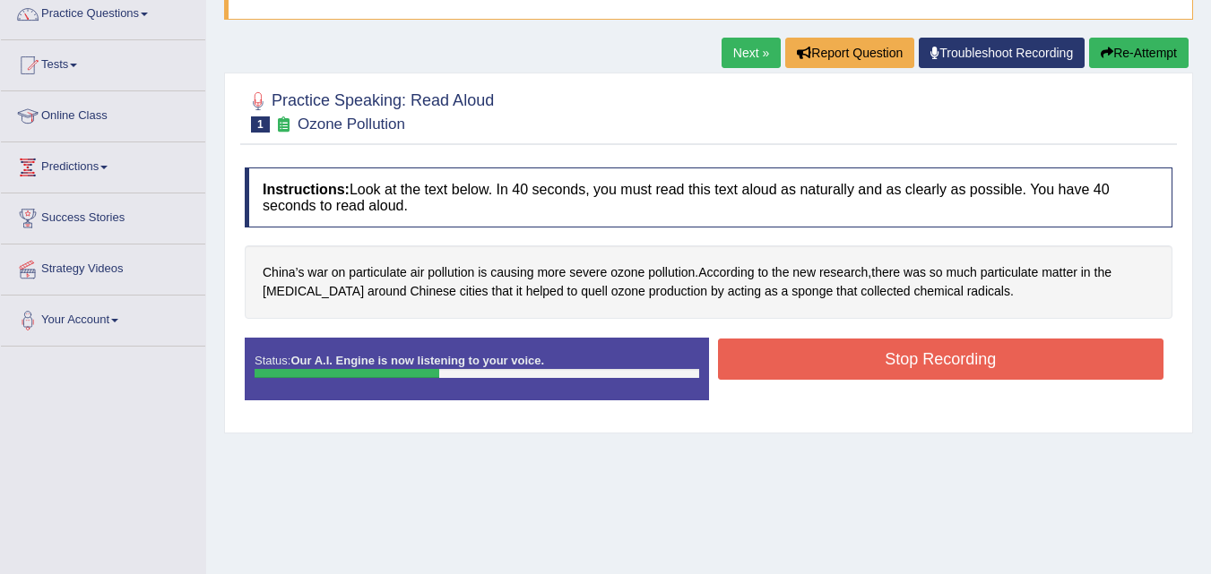
click at [901, 363] on button "Stop Recording" at bounding box center [941, 359] width 446 height 41
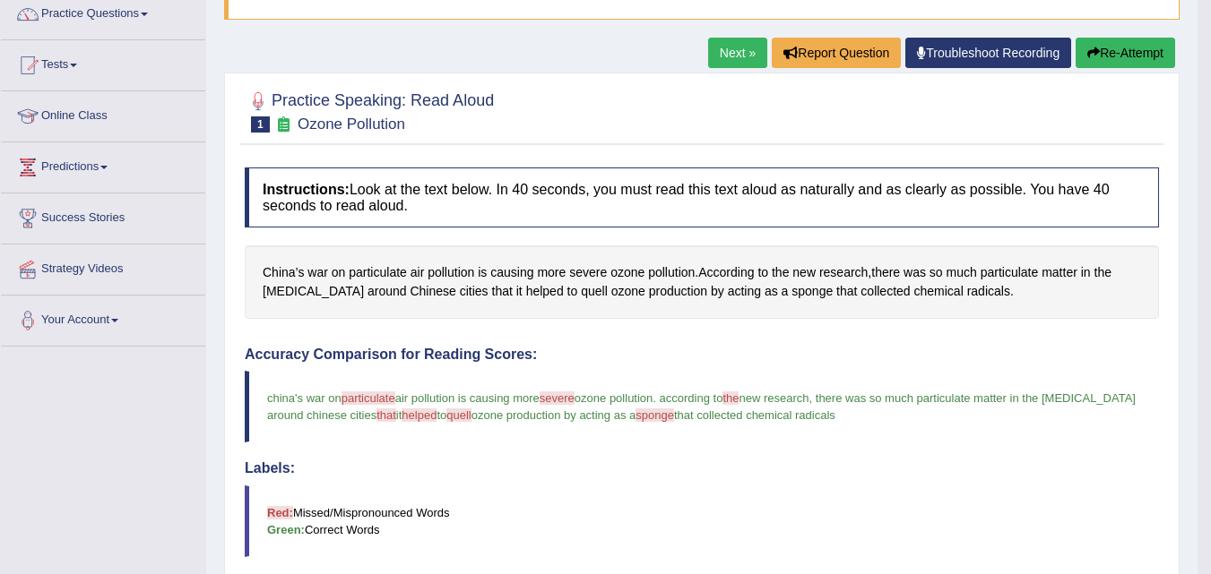
click at [820, 470] on h4 "Labels:" at bounding box center [702, 469] width 914 height 16
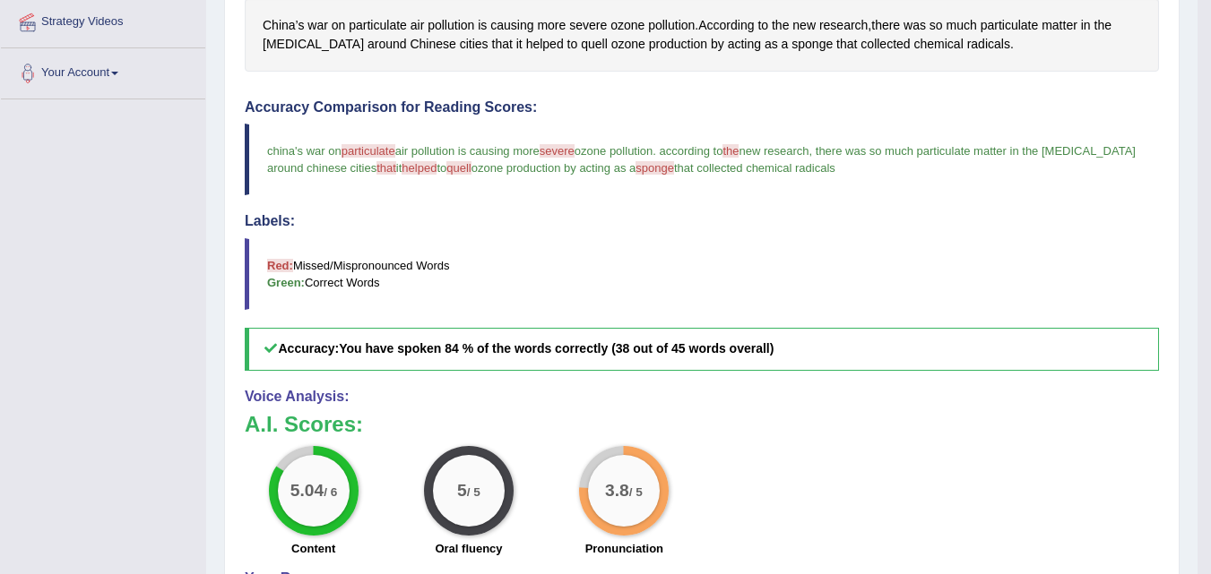
scroll to position [399, 0]
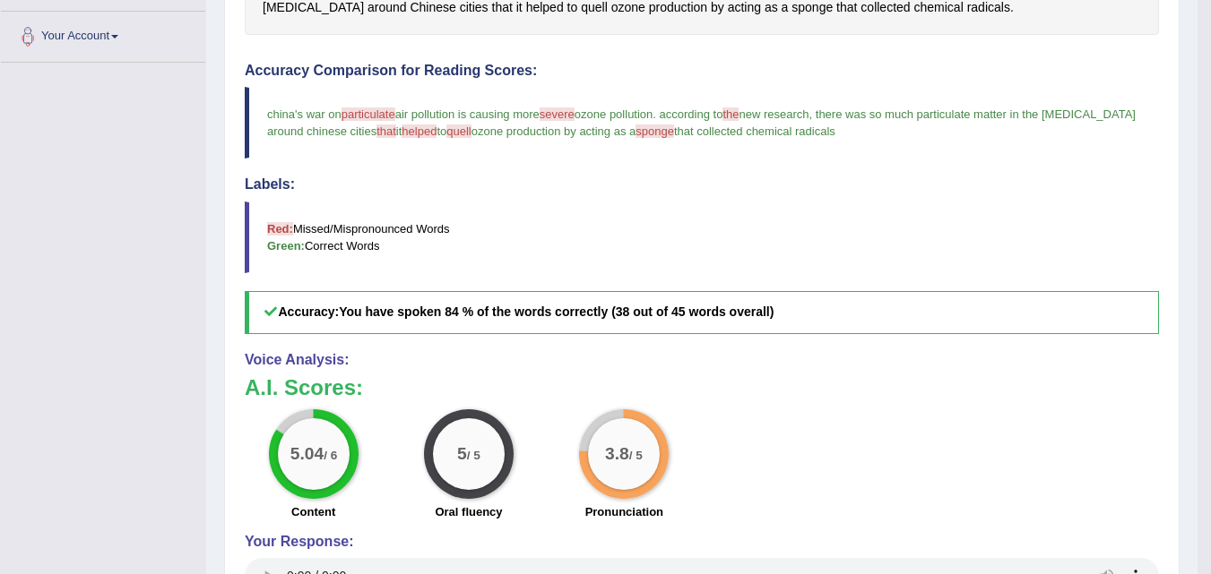
click at [818, 468] on div "5.04 / 6 Content 5 / 5 Oral fluency 3.8 / 5 Pronunciation" at bounding box center [702, 468] width 932 height 116
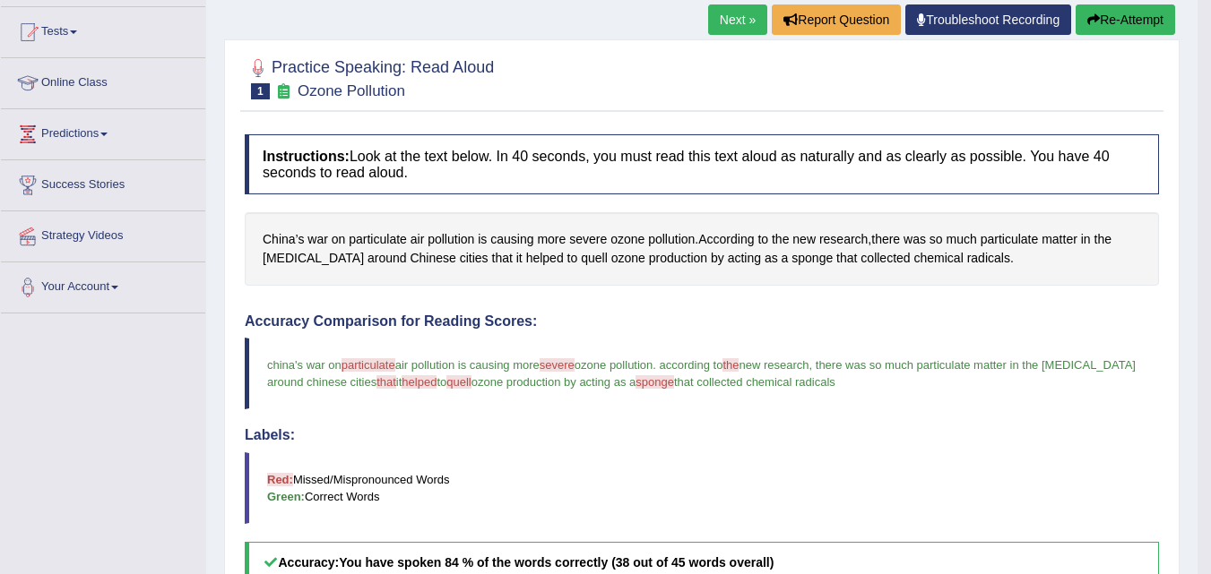
scroll to position [112, 0]
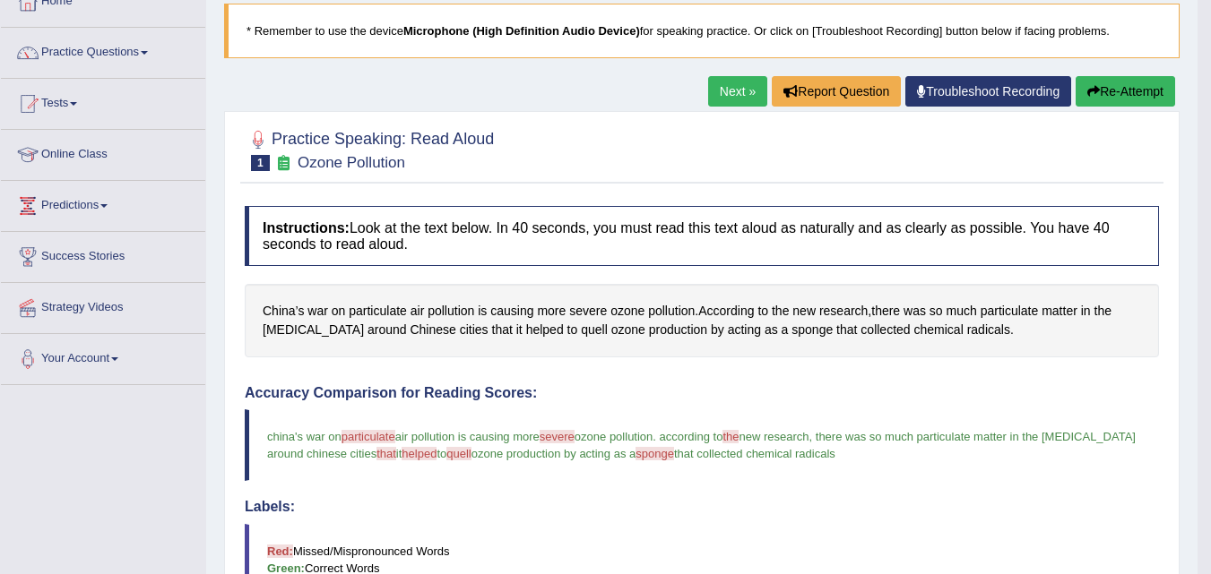
click at [729, 84] on link "Next »" at bounding box center [737, 91] width 59 height 30
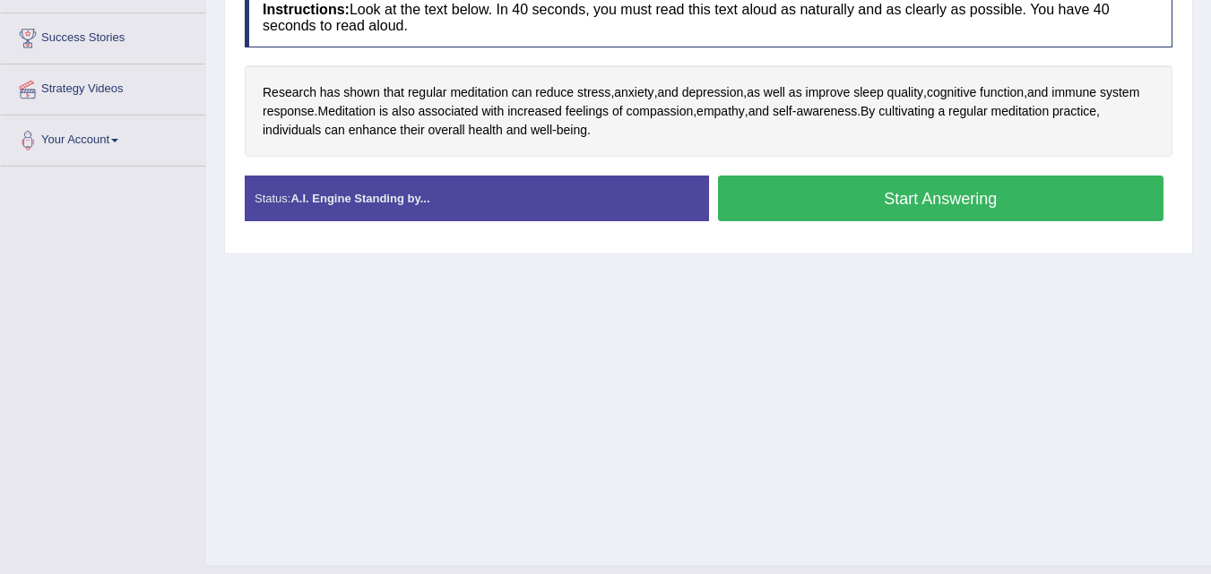
scroll to position [187, 0]
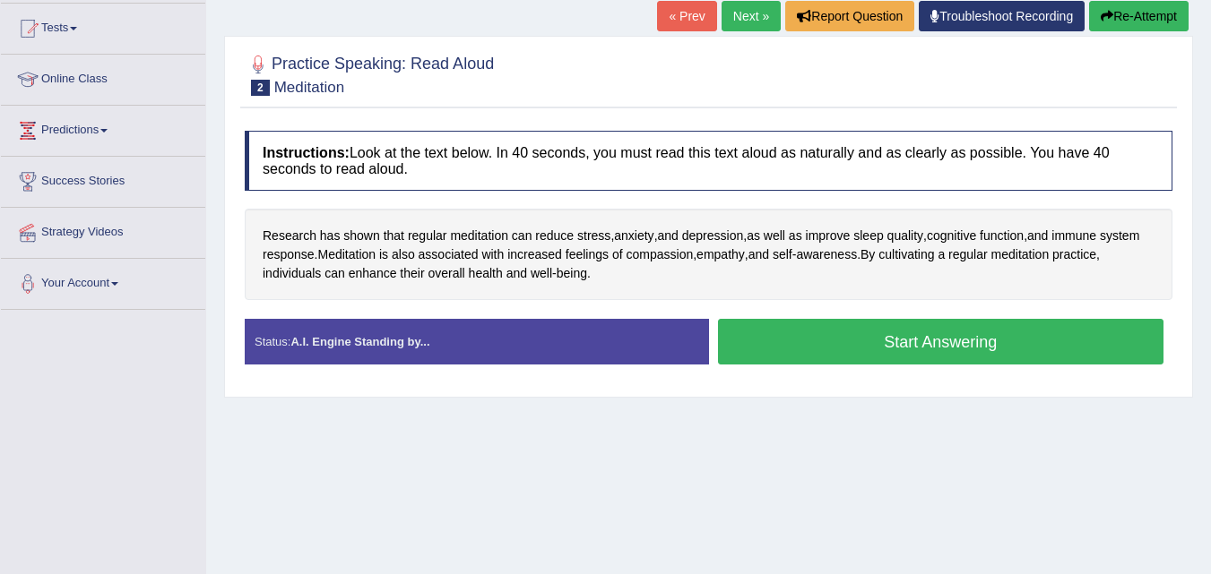
click at [875, 346] on button "Start Answering" at bounding box center [941, 342] width 446 height 46
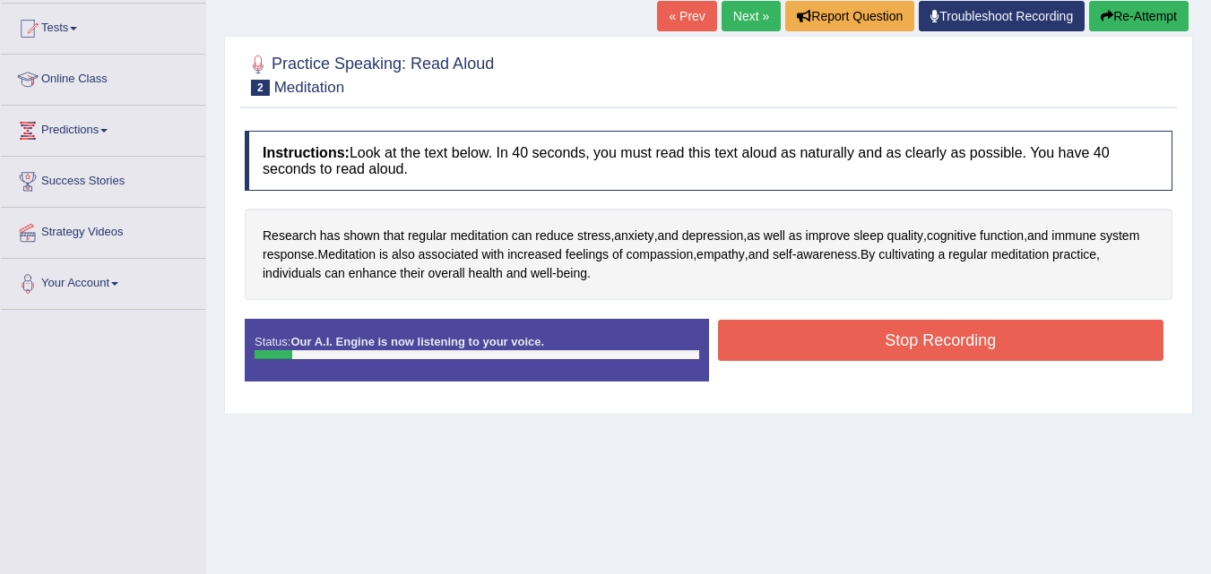
click at [875, 347] on button "Stop Recording" at bounding box center [941, 340] width 446 height 41
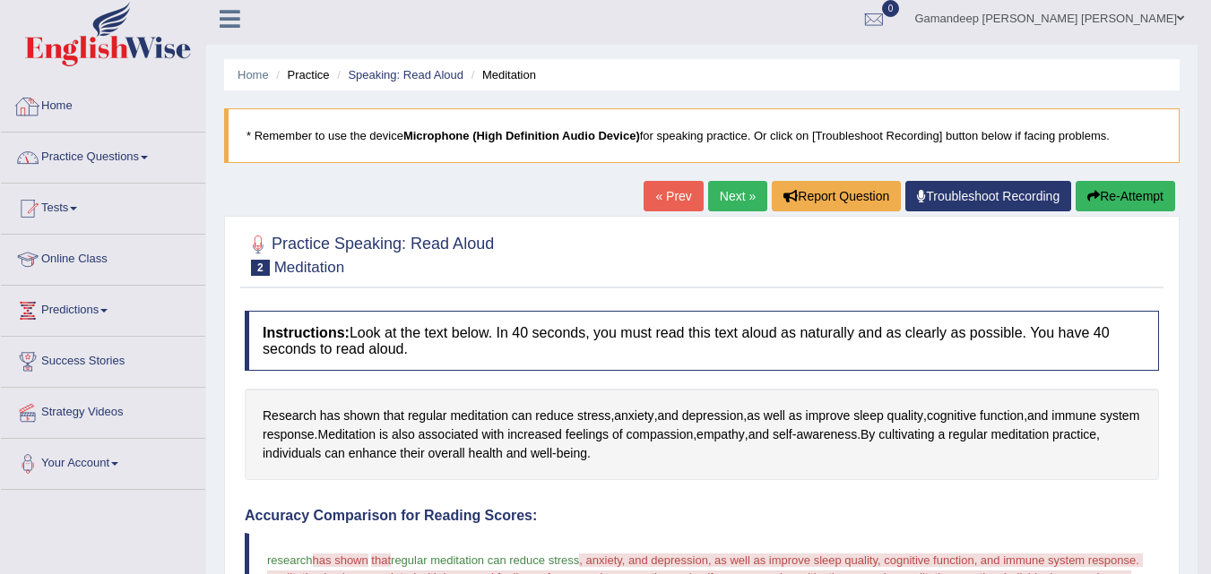
scroll to position [0, 0]
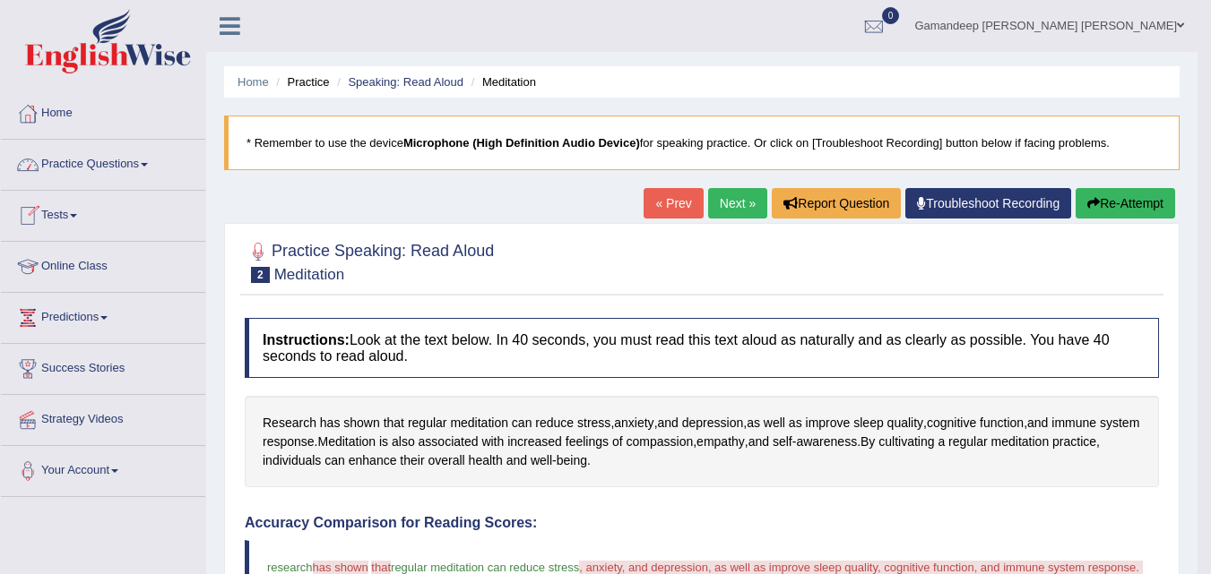
click at [144, 165] on link "Practice Questions" at bounding box center [103, 162] width 204 height 45
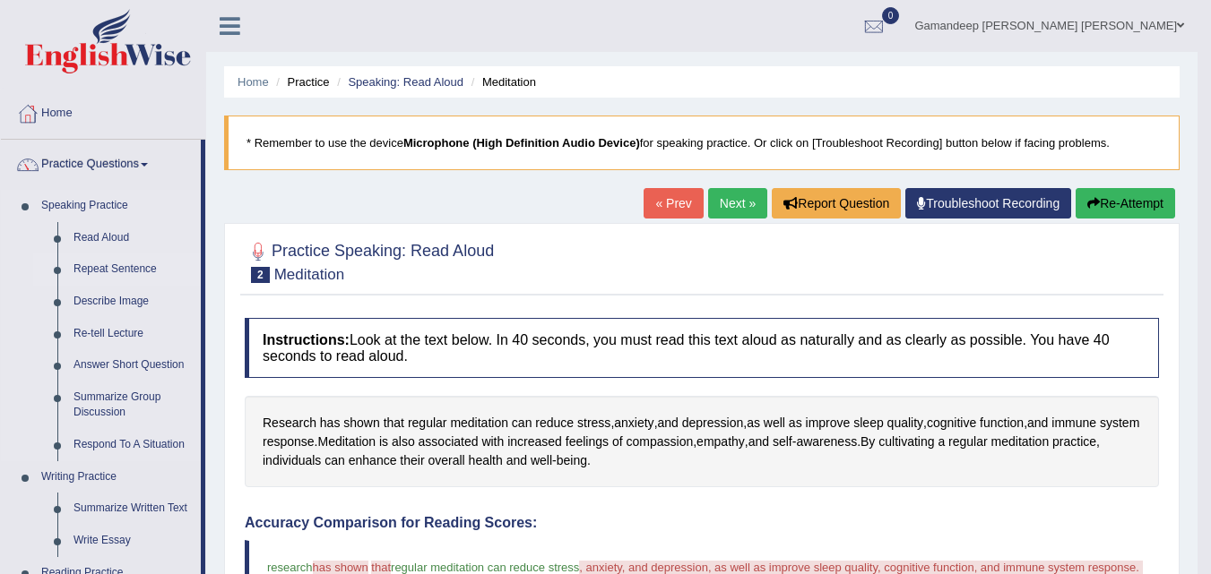
click at [125, 270] on link "Repeat Sentence" at bounding box center [132, 270] width 135 height 32
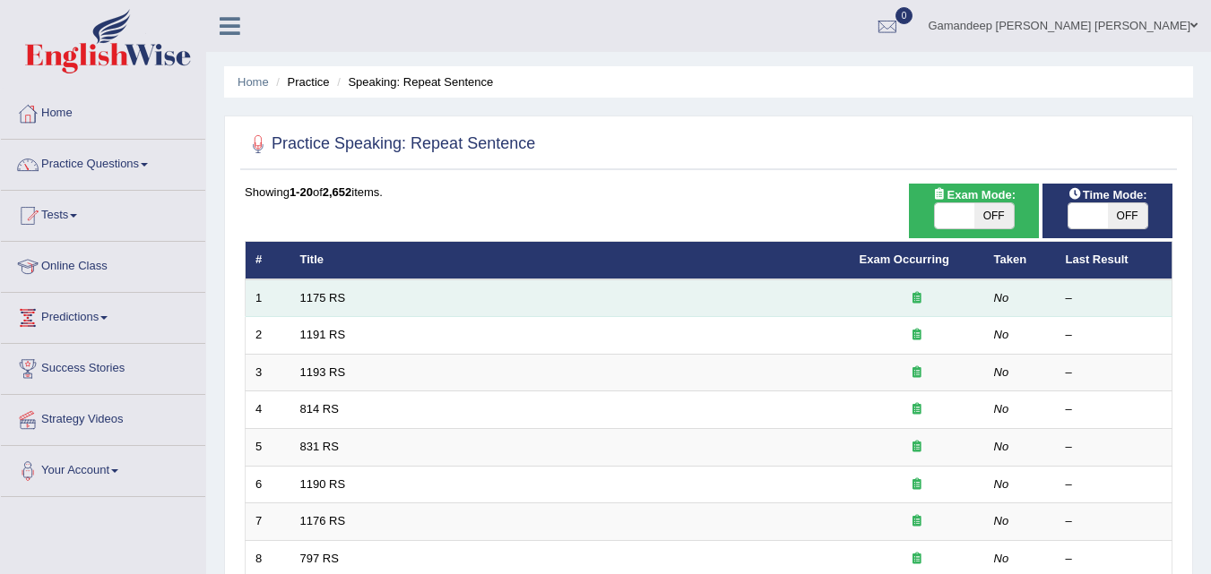
click at [919, 299] on icon at bounding box center [916, 298] width 9 height 12
click at [315, 299] on link "1175 RS" at bounding box center [323, 297] width 46 height 13
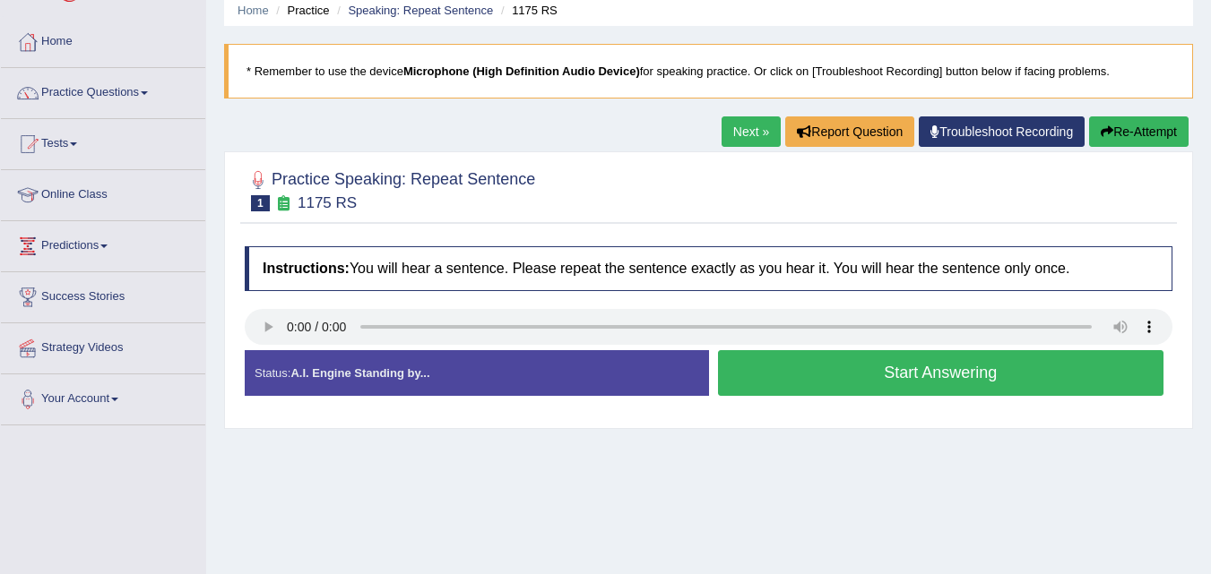
click at [809, 370] on button "Start Answering" at bounding box center [941, 373] width 446 height 46
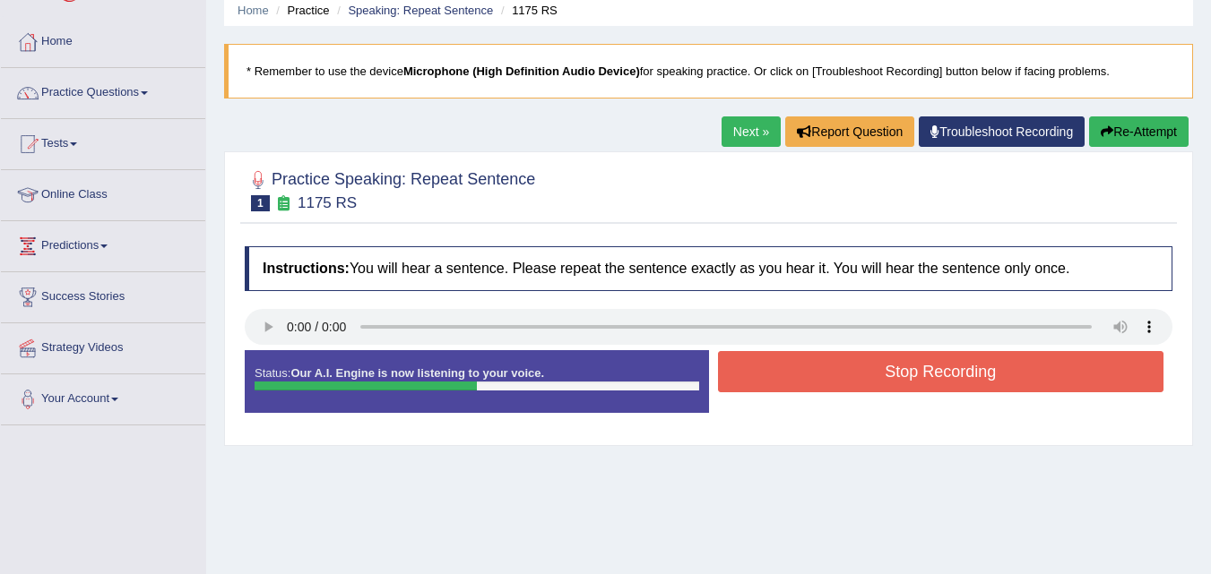
click at [809, 370] on button "Stop Recording" at bounding box center [941, 371] width 446 height 41
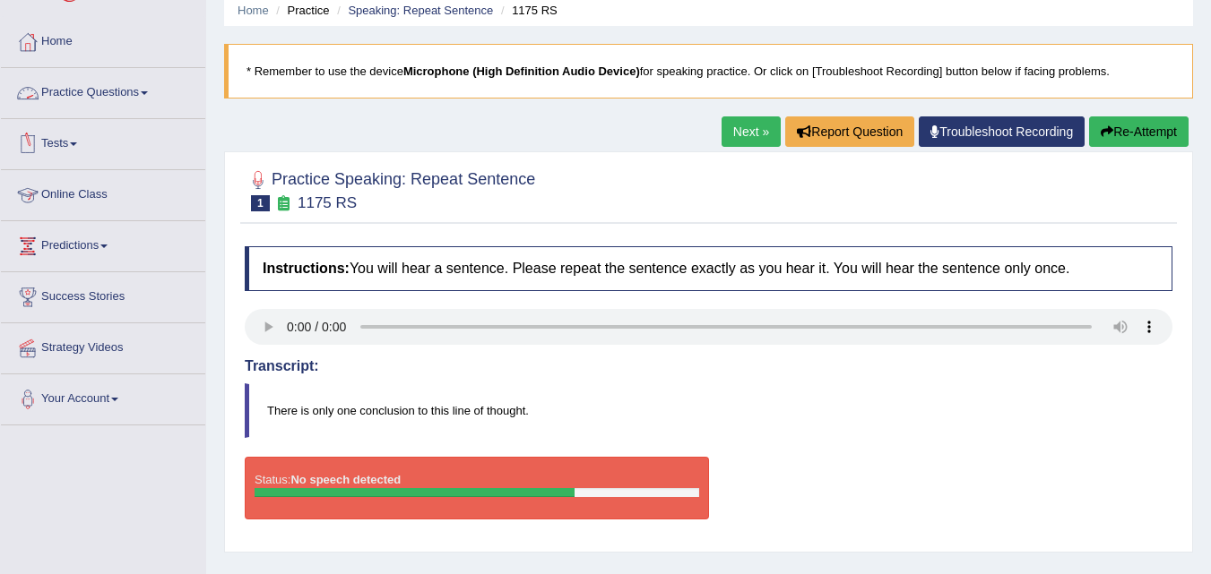
click at [123, 84] on link "Practice Questions" at bounding box center [103, 90] width 204 height 45
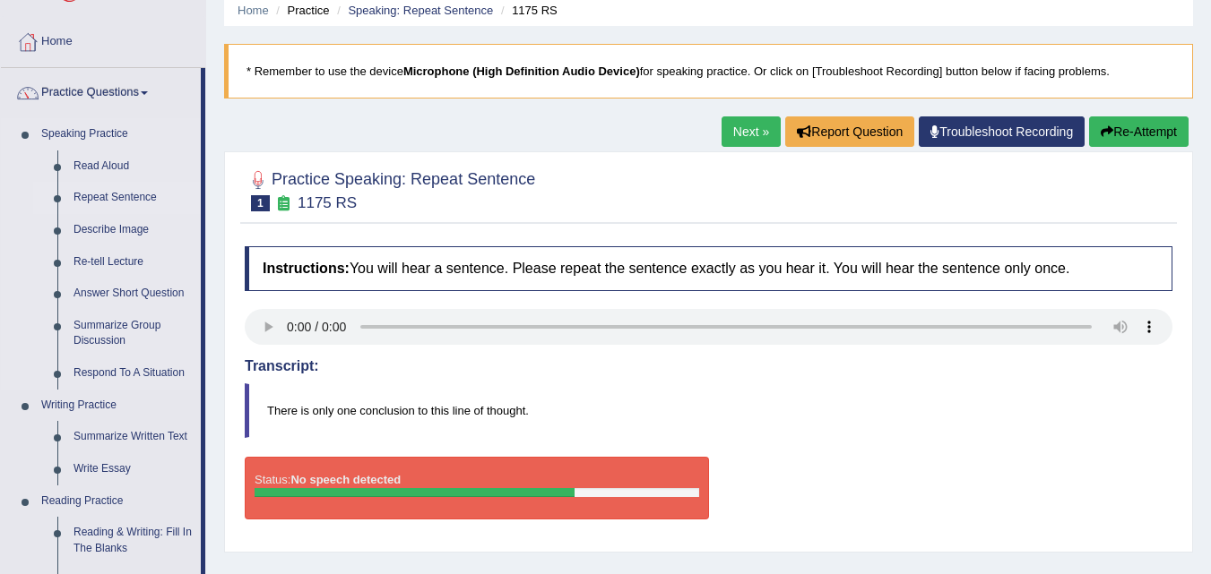
click at [112, 192] on link "Repeat Sentence" at bounding box center [132, 198] width 135 height 32
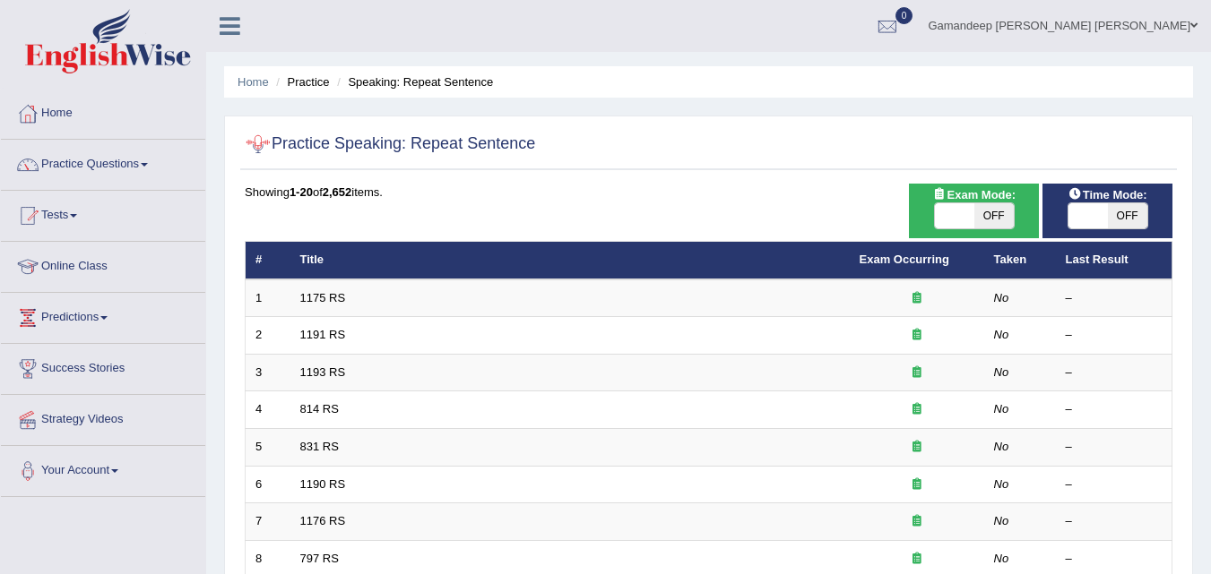
click at [257, 146] on div at bounding box center [258, 144] width 27 height 27
click at [70, 109] on link "Home" at bounding box center [103, 111] width 204 height 45
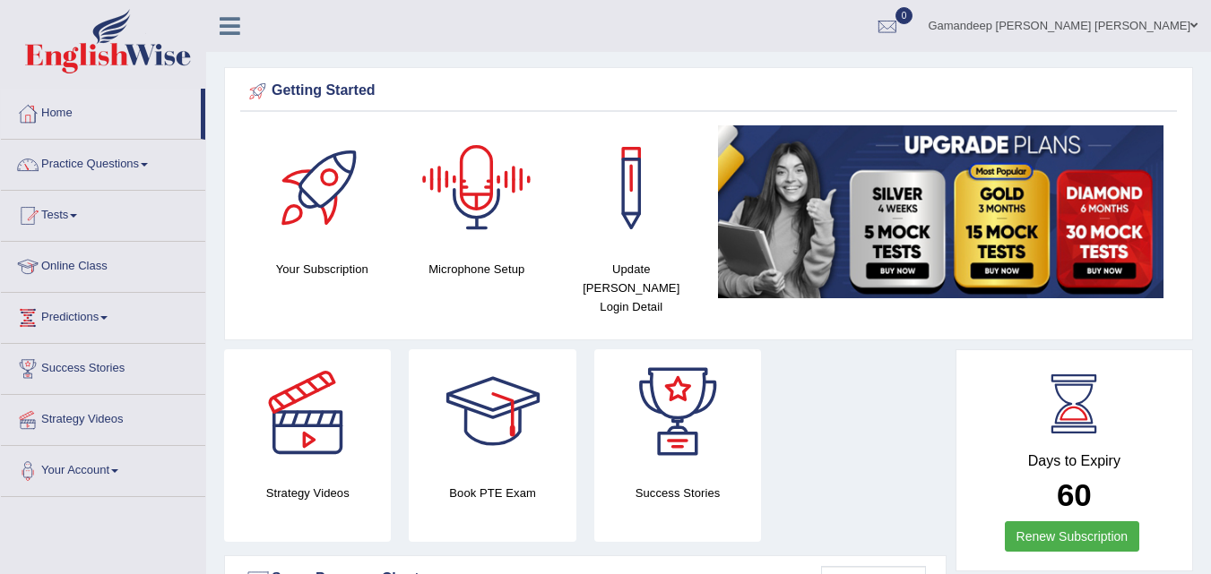
click at [462, 202] on div at bounding box center [476, 187] width 125 height 125
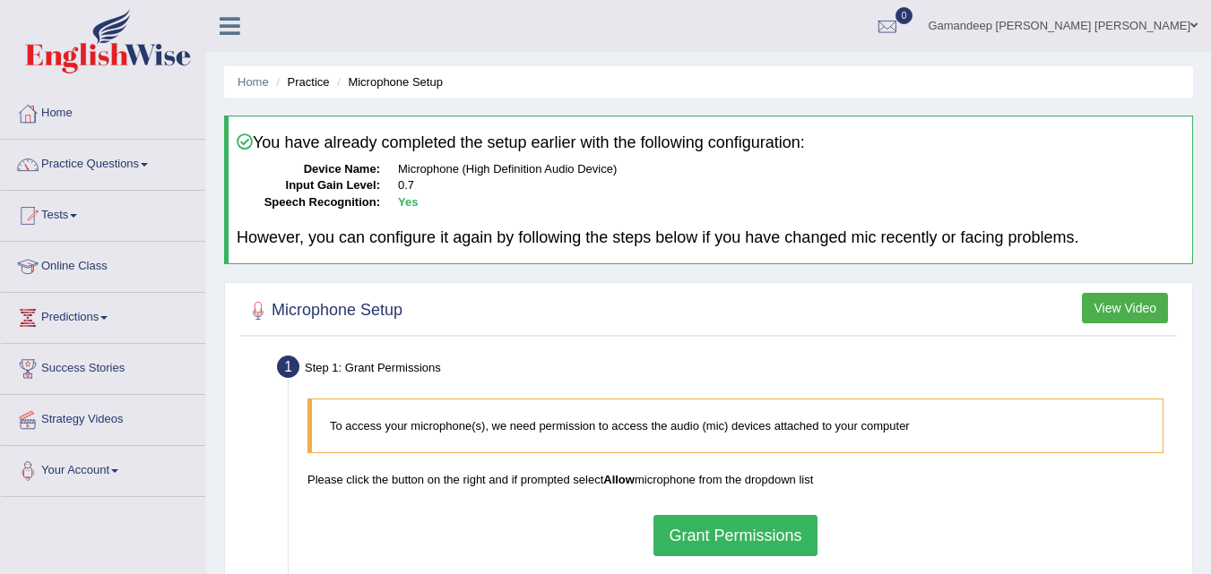
click at [1059, 191] on dd "0.7" at bounding box center [791, 185] width 786 height 17
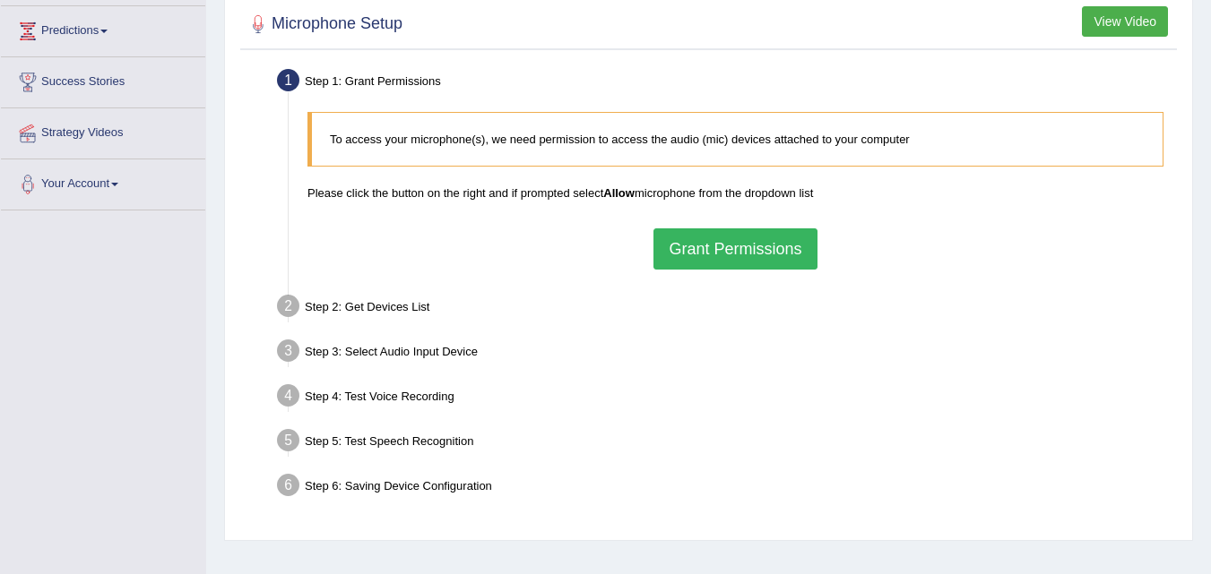
scroll to position [323, 0]
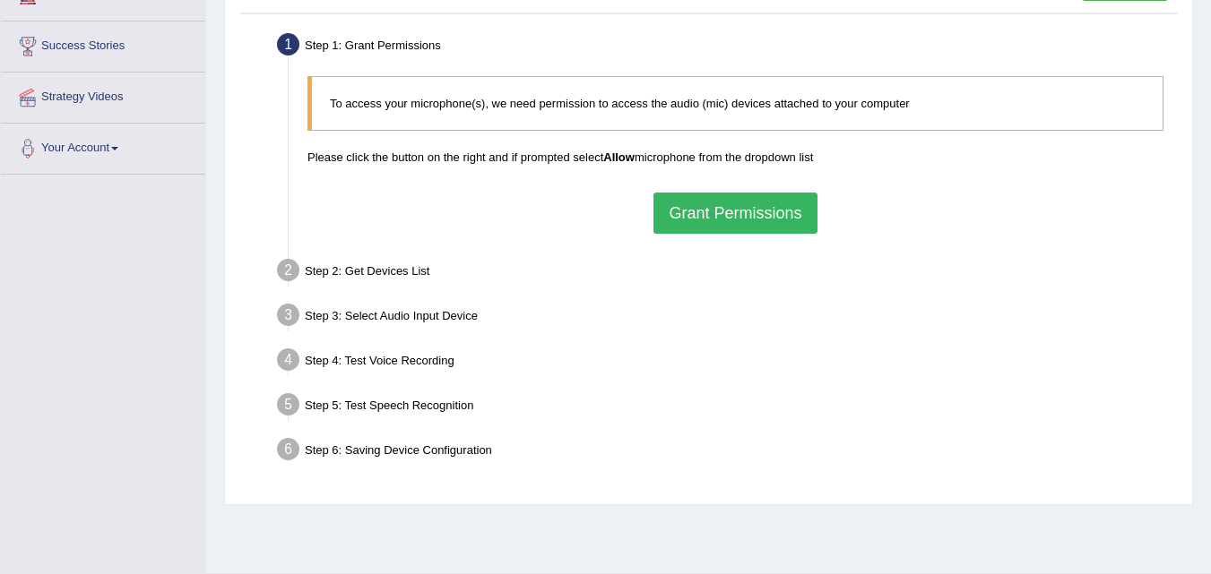
click at [386, 270] on div "Step 2: Get Devices List" at bounding box center [726, 273] width 915 height 39
click at [386, 316] on div "Step 3: Select Audio Input Device –" at bounding box center [726, 317] width 915 height 39
click at [386, 359] on div "Step 4: Test Voice Recording" at bounding box center [726, 362] width 915 height 39
click at [381, 400] on div "Step 5: Test Speech Recognition" at bounding box center [726, 407] width 915 height 39
click at [392, 475] on div "Step 1: Grant Permissions To access your microphone(s), we need permission to a…" at bounding box center [708, 262] width 936 height 468
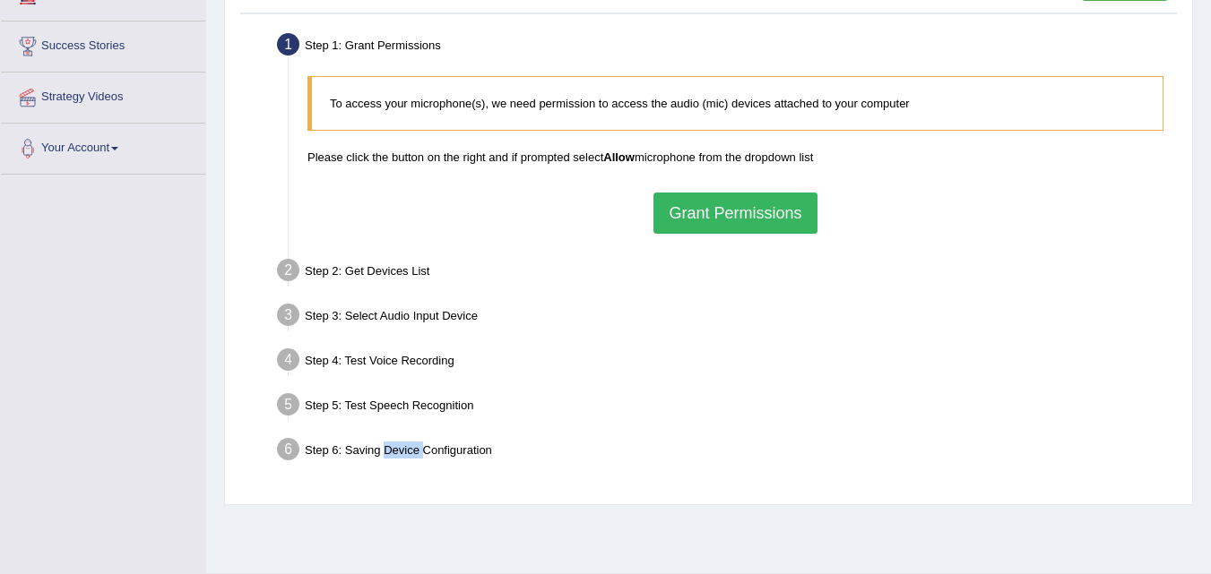
click at [392, 475] on div "Step 1: Grant Permissions To access your microphone(s), we need permission to a…" at bounding box center [708, 262] width 936 height 468
click at [119, 143] on link "Your Account" at bounding box center [103, 146] width 204 height 45
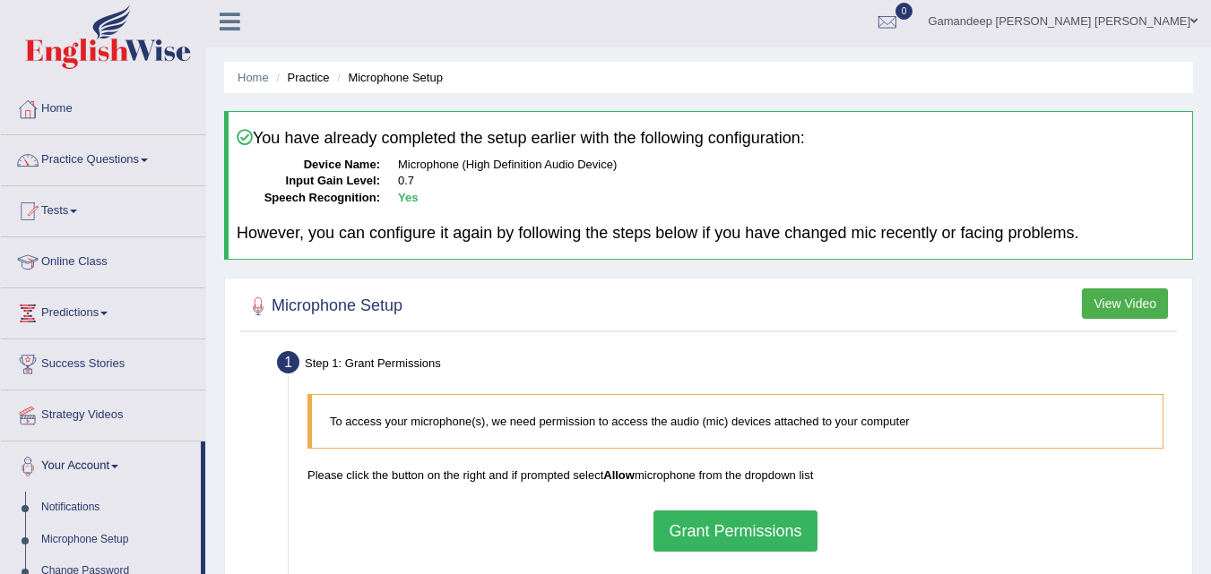
scroll to position [0, 0]
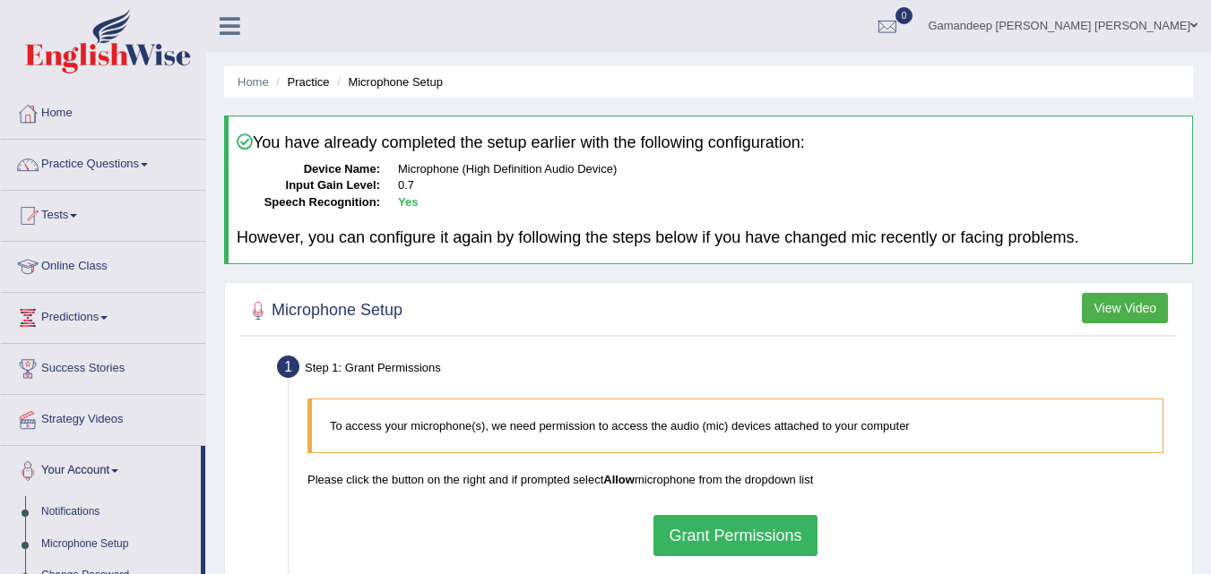
click at [64, 114] on link "Home" at bounding box center [103, 111] width 204 height 45
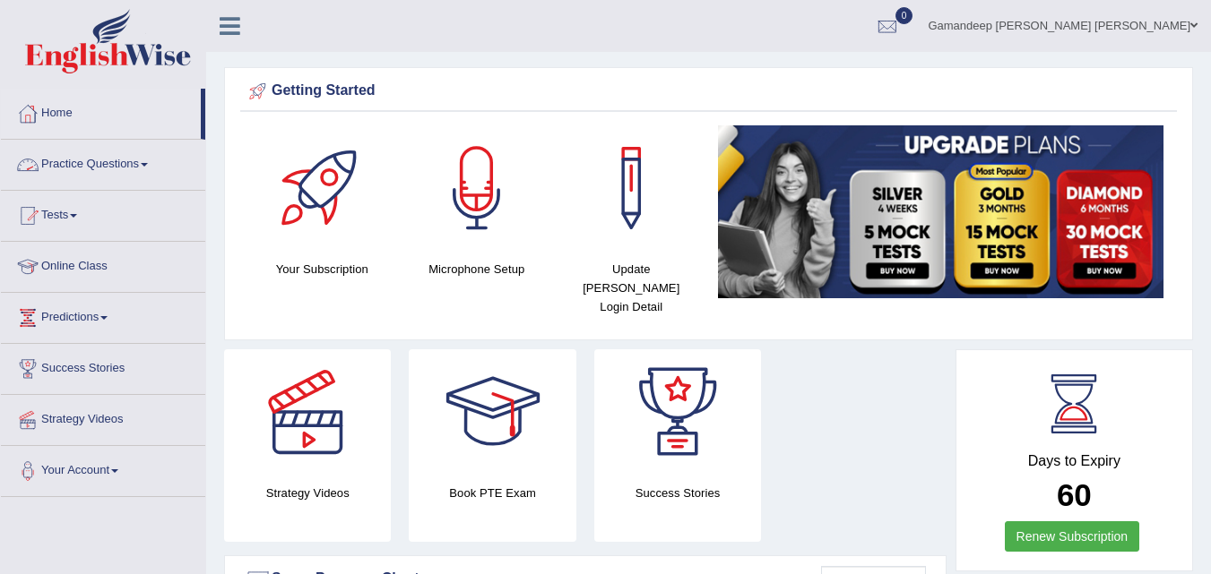
click at [148, 163] on span at bounding box center [144, 165] width 7 height 4
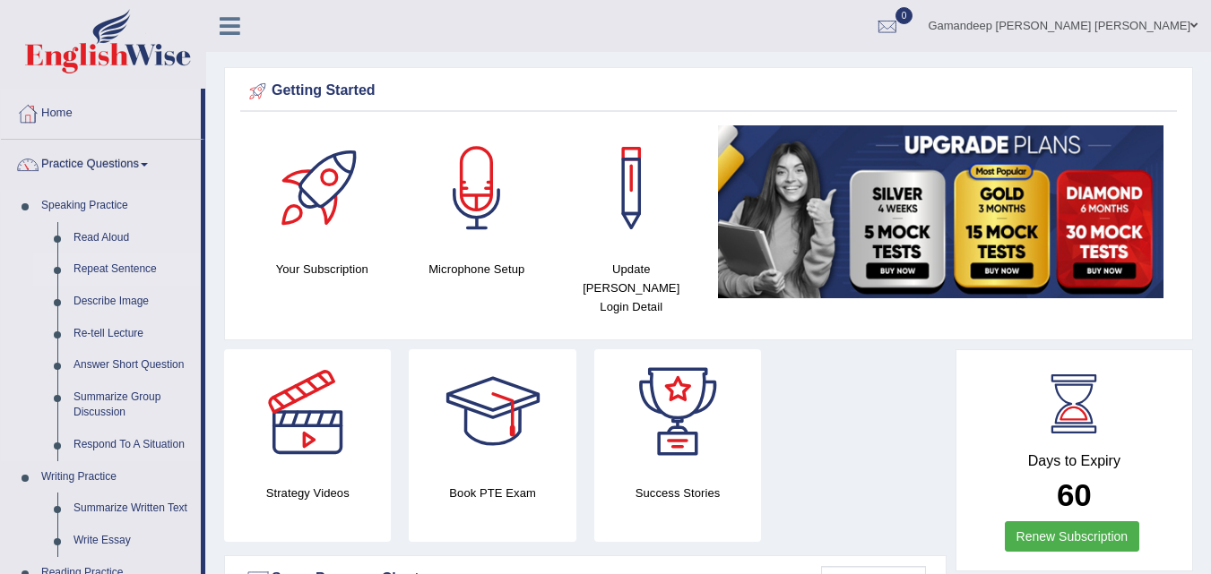
click at [94, 270] on link "Repeat Sentence" at bounding box center [132, 270] width 135 height 32
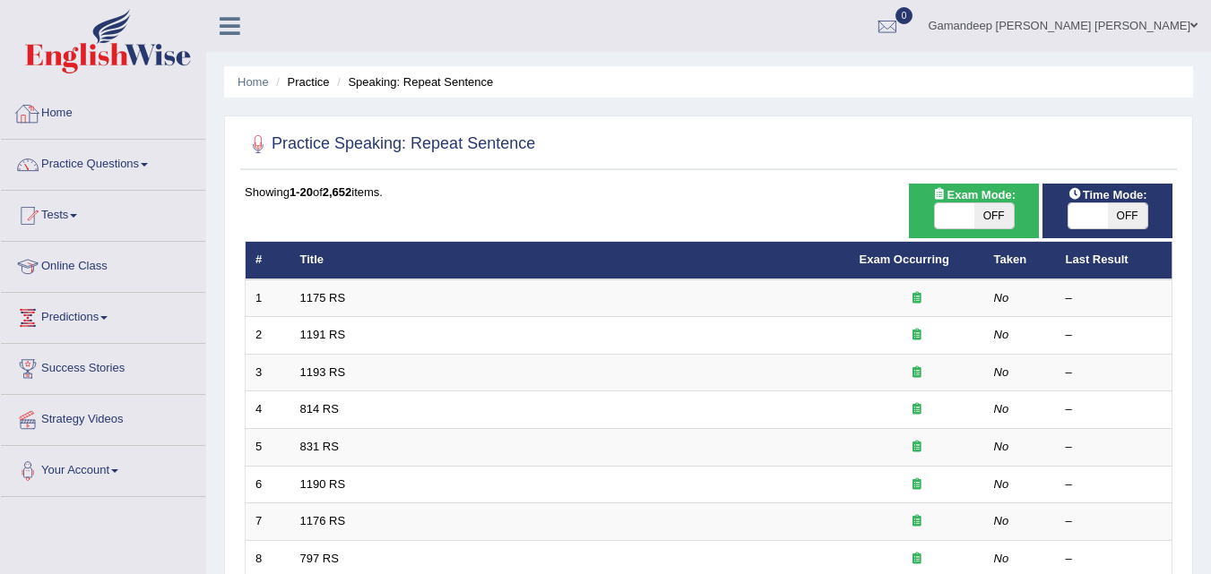
click at [67, 120] on link "Home" at bounding box center [103, 111] width 204 height 45
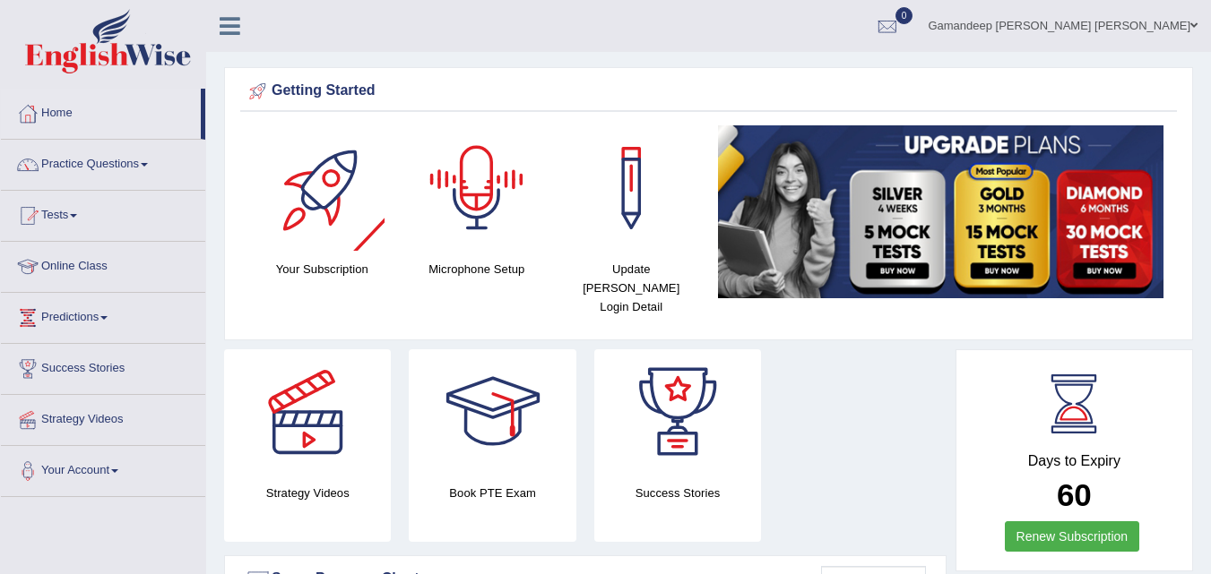
click at [473, 211] on div at bounding box center [476, 187] width 125 height 125
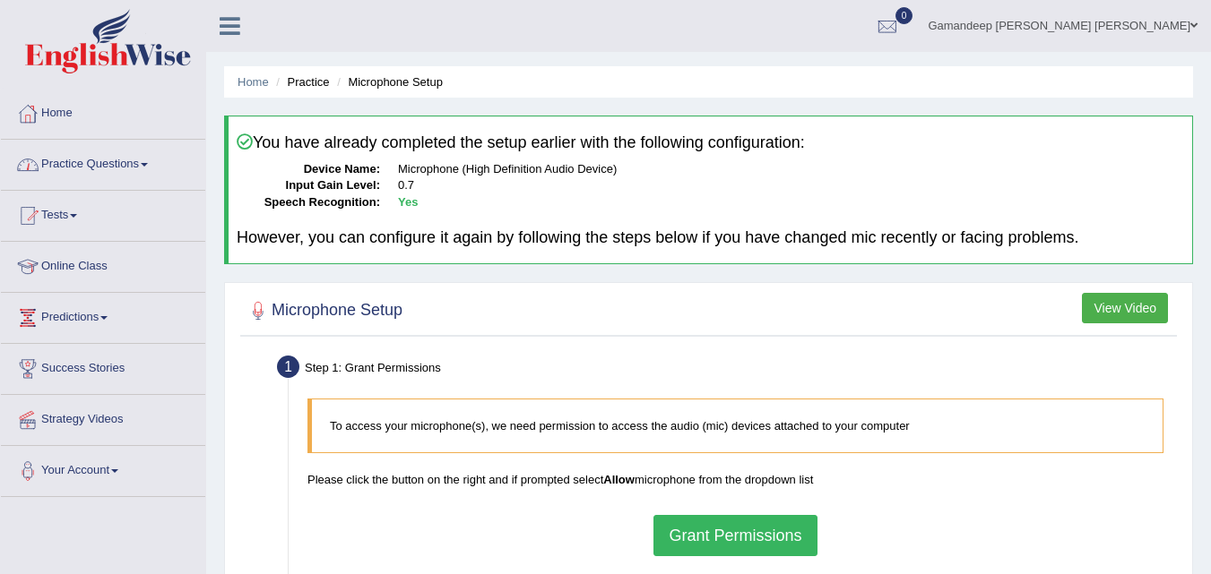
click at [152, 162] on link "Practice Questions" at bounding box center [103, 162] width 204 height 45
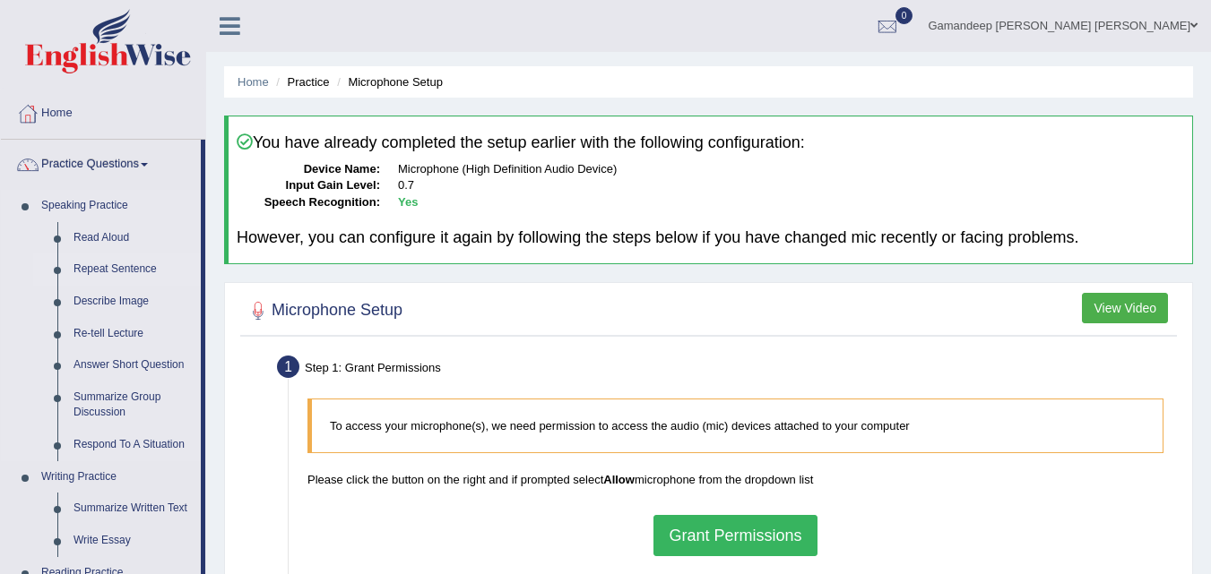
click at [111, 265] on link "Repeat Sentence" at bounding box center [132, 270] width 135 height 32
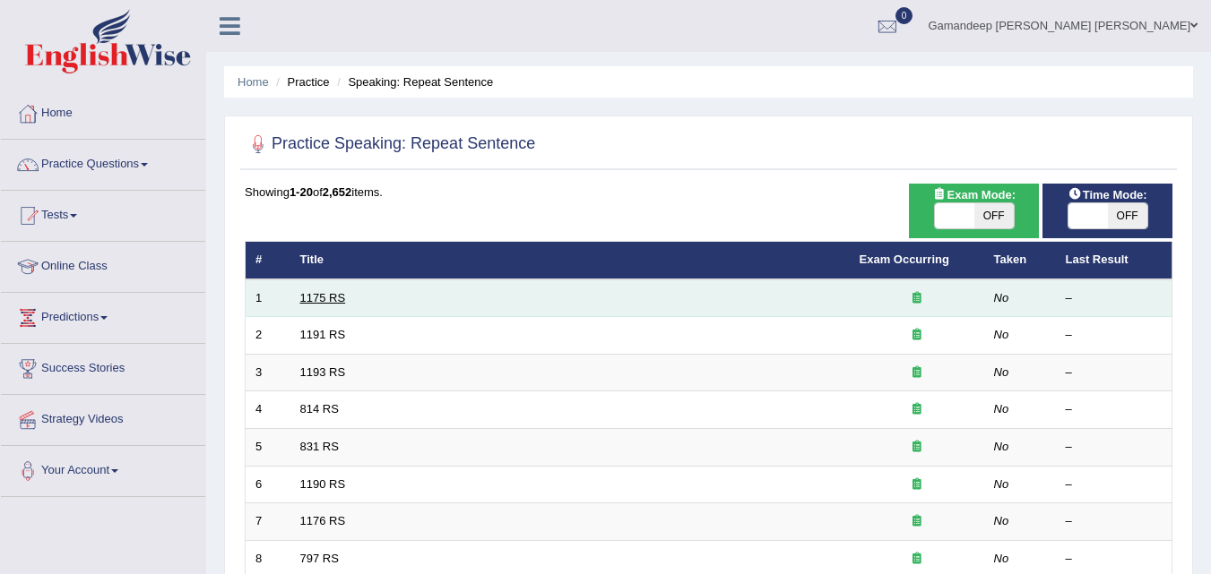
click at [312, 298] on link "1175 RS" at bounding box center [323, 297] width 46 height 13
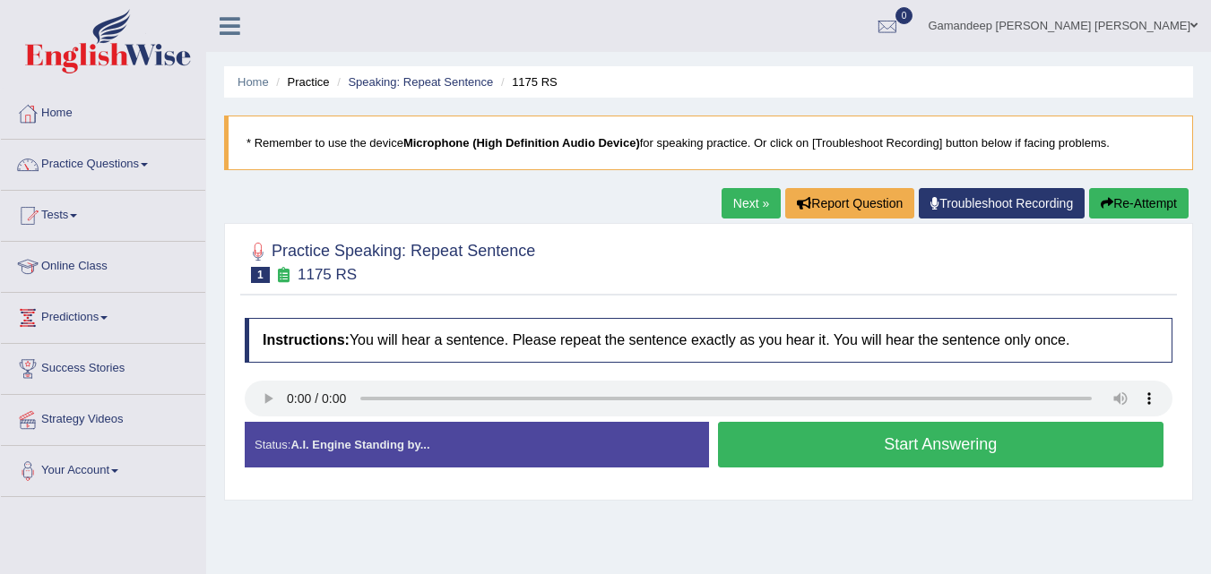
click at [880, 454] on button "Start Answering" at bounding box center [941, 445] width 446 height 46
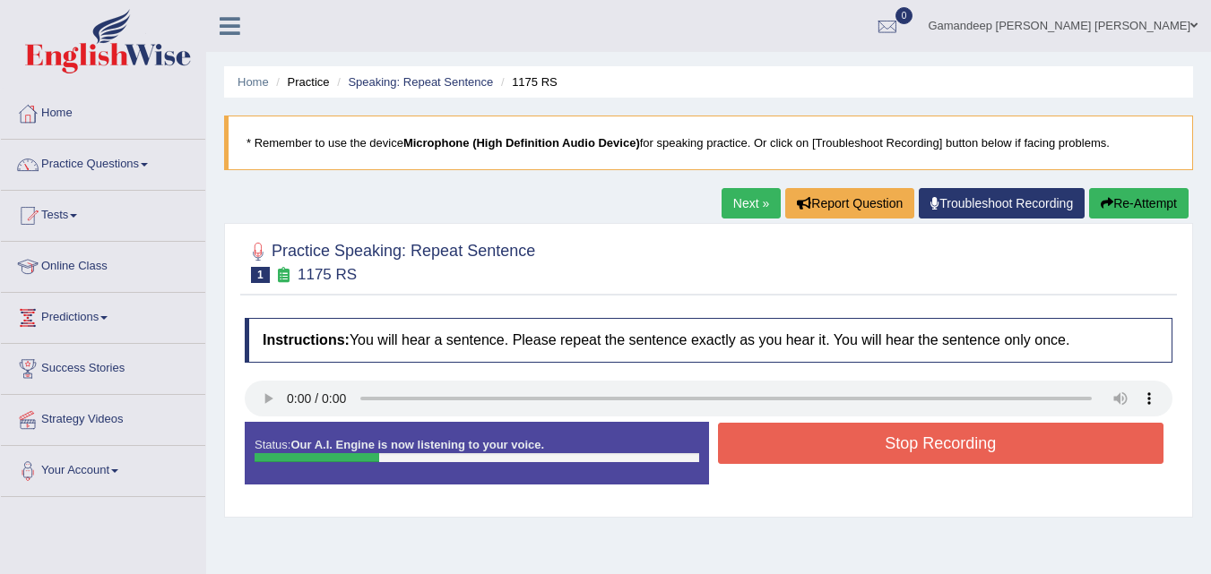
click at [879, 454] on button "Stop Recording" at bounding box center [941, 443] width 446 height 41
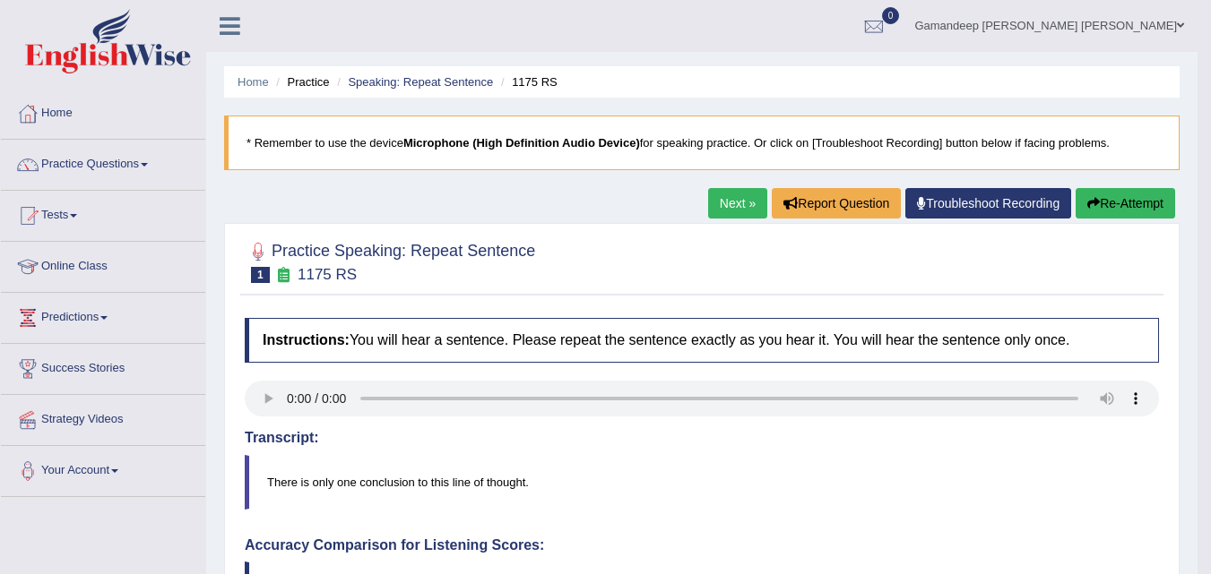
scroll to position [502, 0]
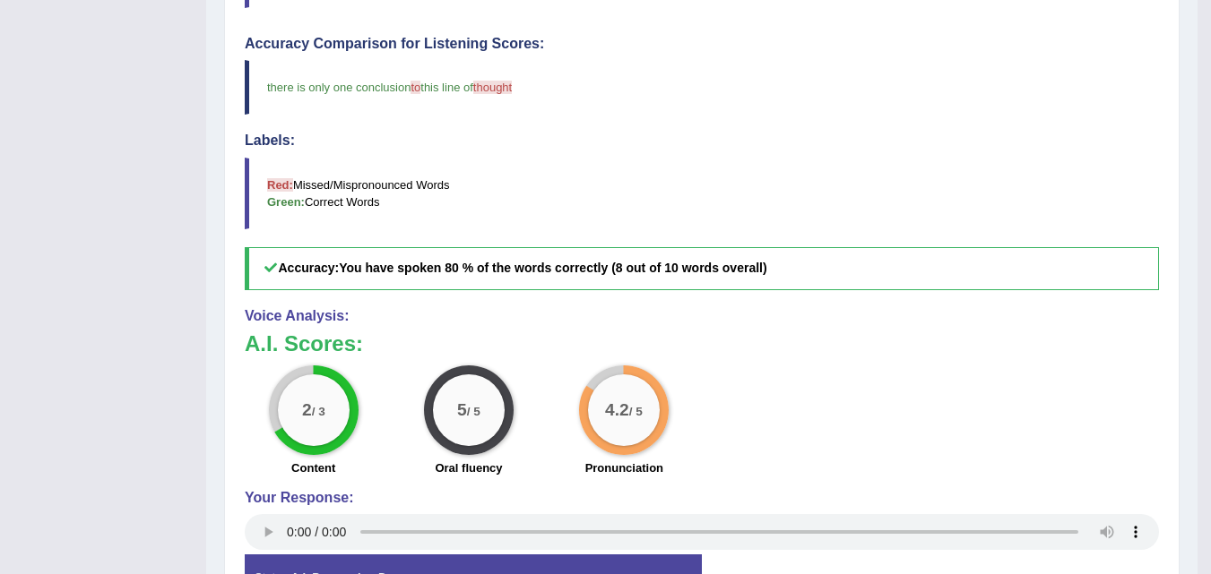
click at [691, 178] on blockquote "Red: Missed/Mispronounced Words Green: Correct Words" at bounding box center [702, 194] width 914 height 72
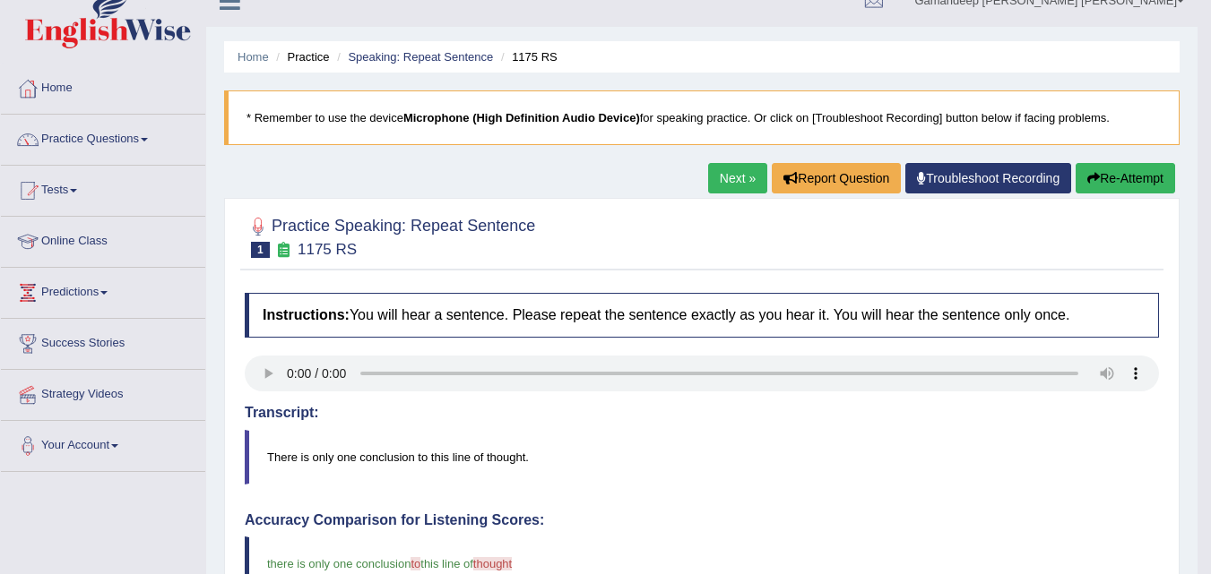
scroll to position [0, 0]
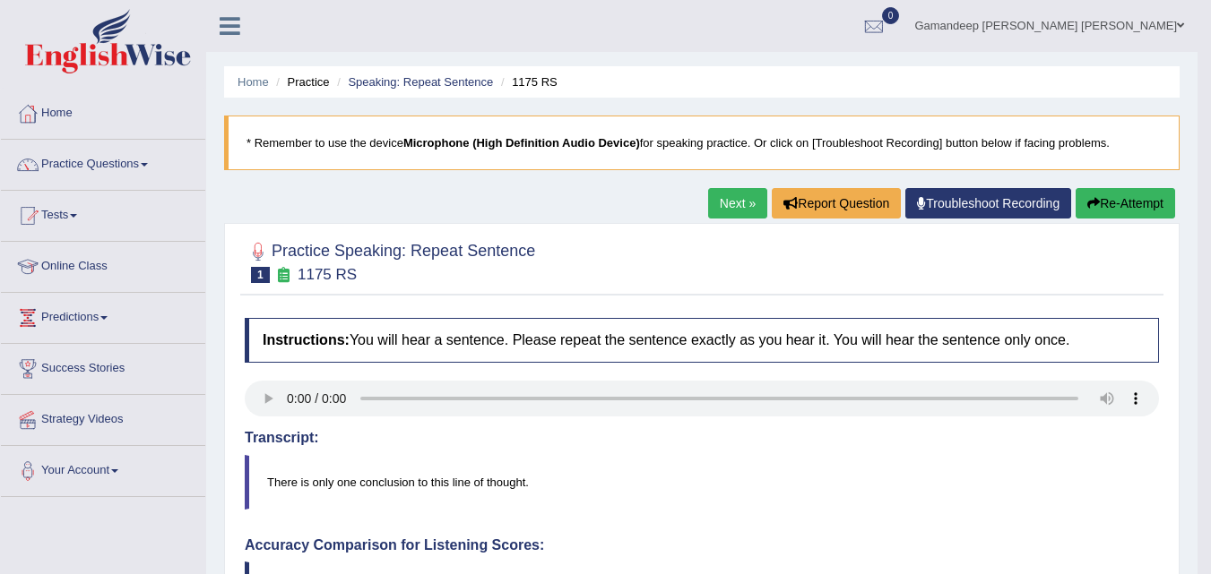
click at [718, 200] on link "Next »" at bounding box center [737, 203] width 59 height 30
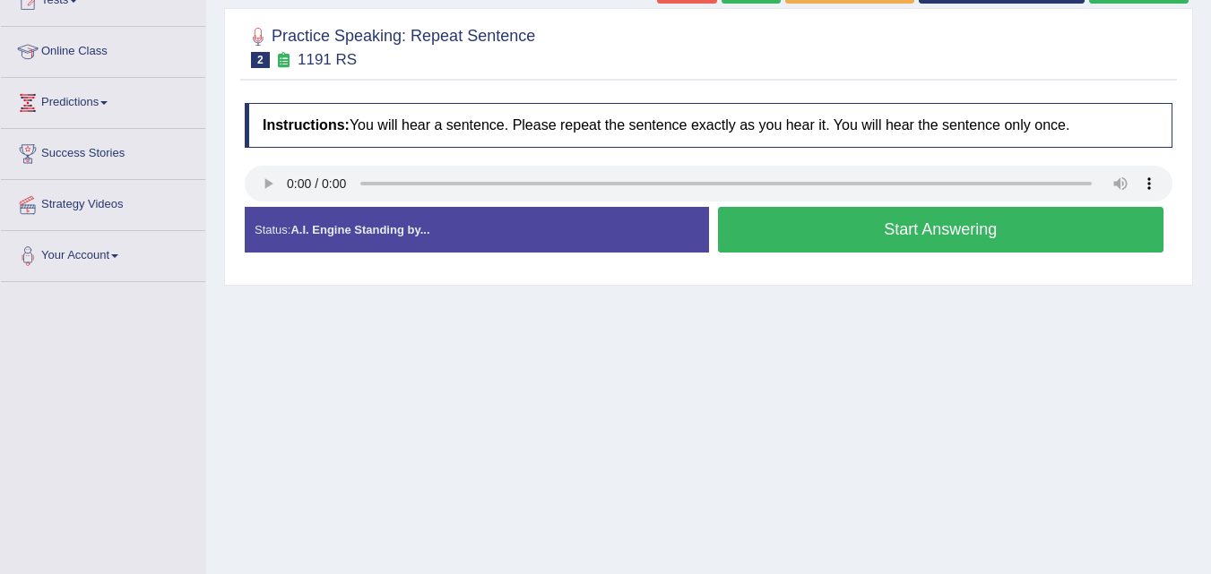
click at [899, 226] on button "Start Answering" at bounding box center [941, 230] width 446 height 46
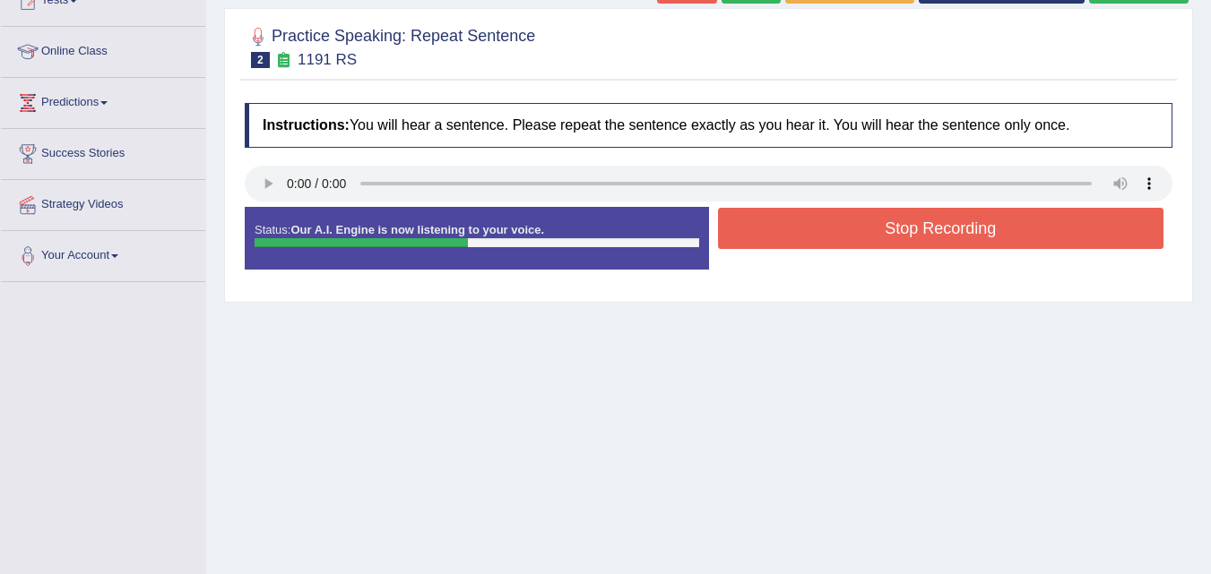
click at [899, 226] on button "Stop Recording" at bounding box center [941, 228] width 446 height 41
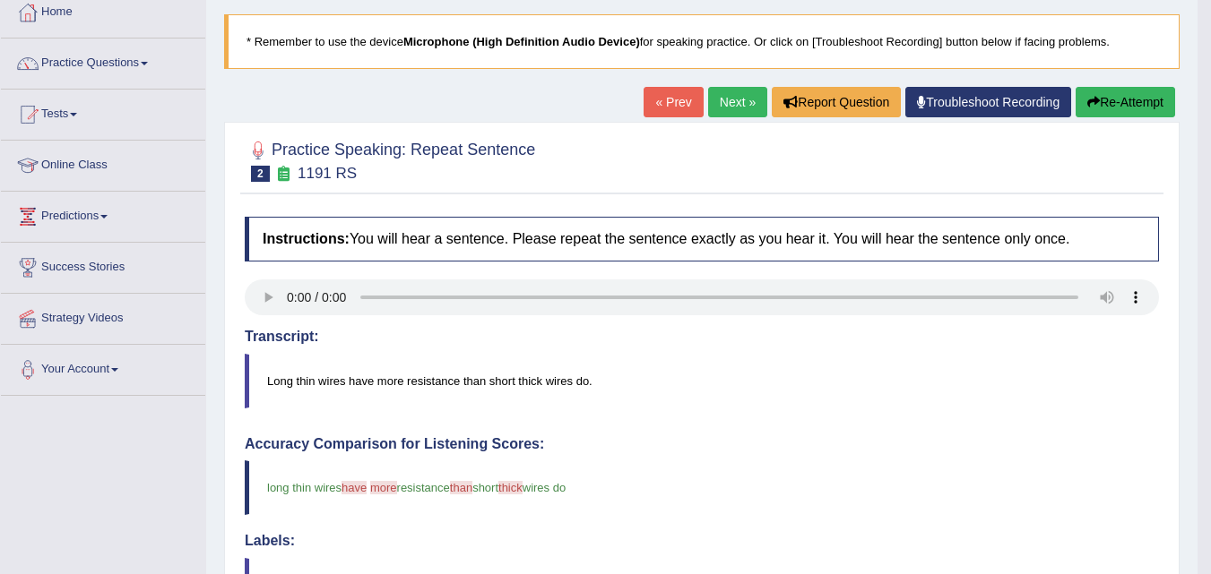
scroll to position [99, 0]
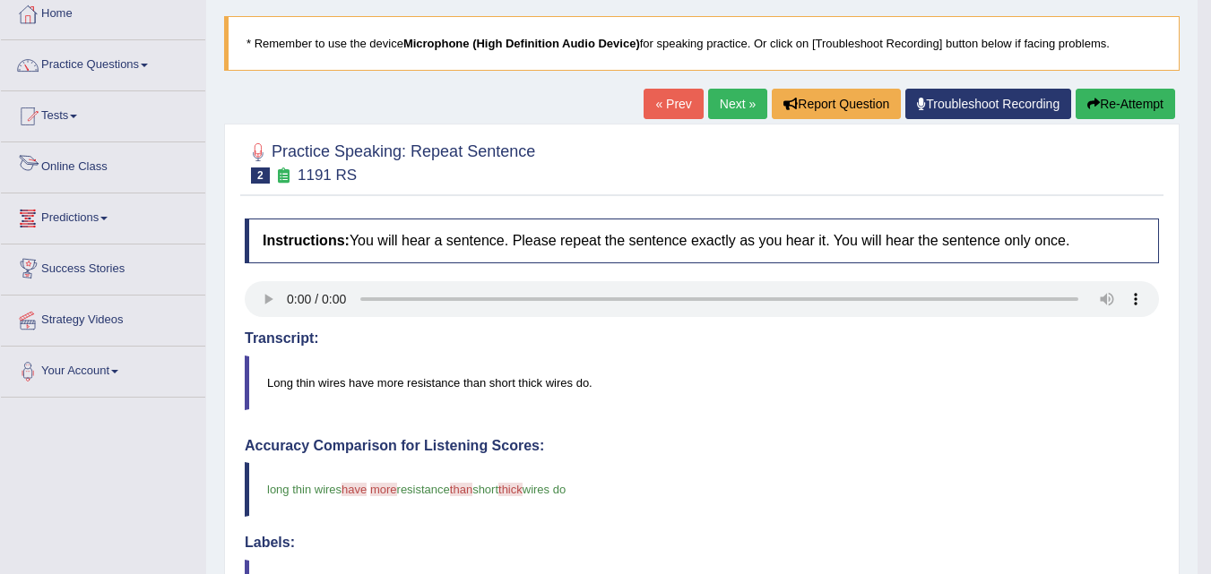
click at [81, 171] on link "Online Class" at bounding box center [103, 164] width 204 height 45
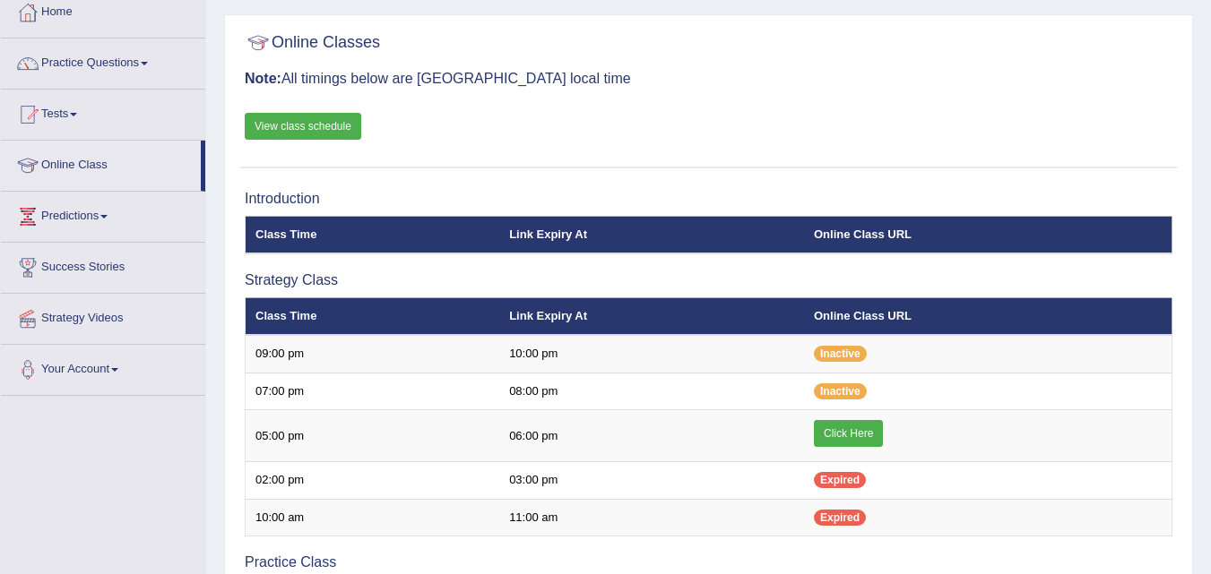
scroll to position [143, 0]
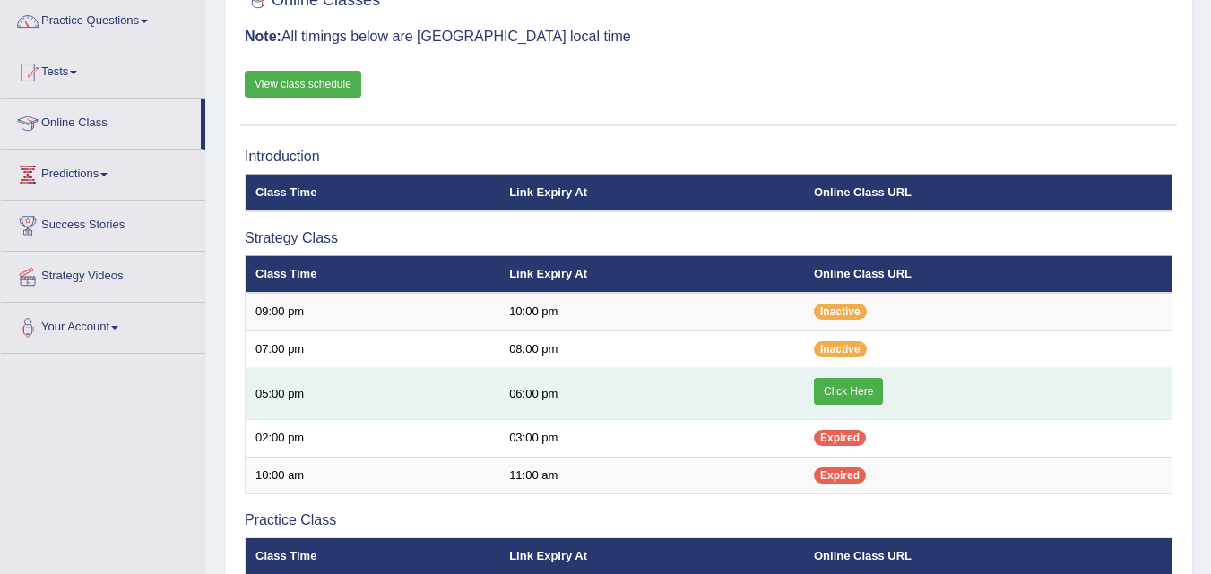
click at [842, 401] on link "Click Here" at bounding box center [848, 391] width 69 height 27
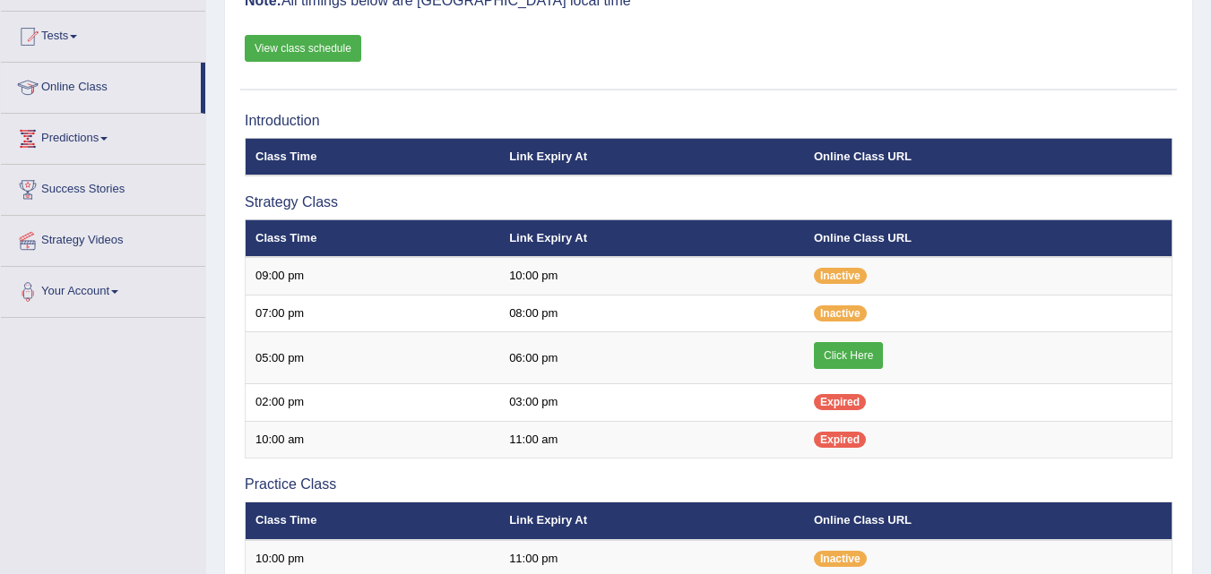
click at [781, 74] on div "Online Classes Note: All timings below are [GEOGRAPHIC_DATA] local time View cl…" at bounding box center [708, 18] width 936 height 144
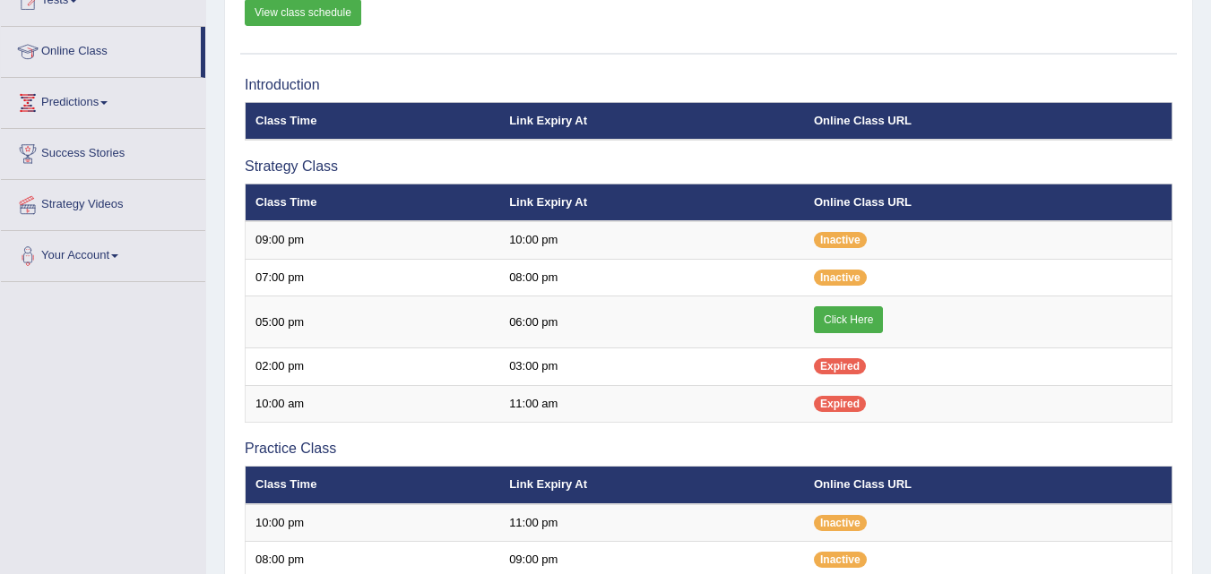
scroll to position [108, 0]
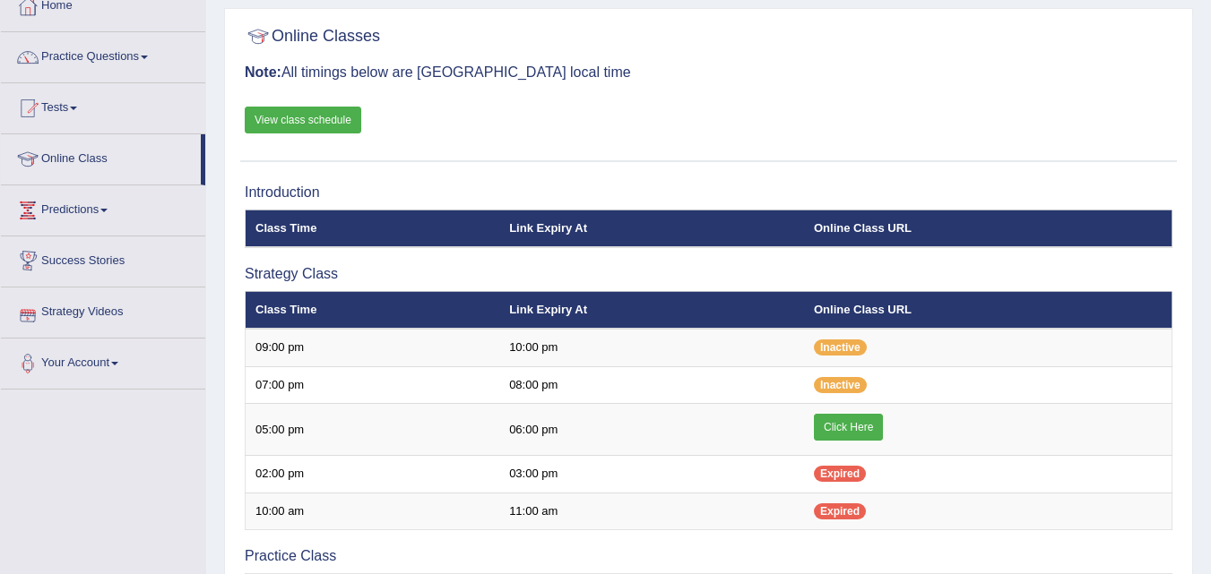
click at [89, 263] on link "Success Stories" at bounding box center [103, 259] width 204 height 45
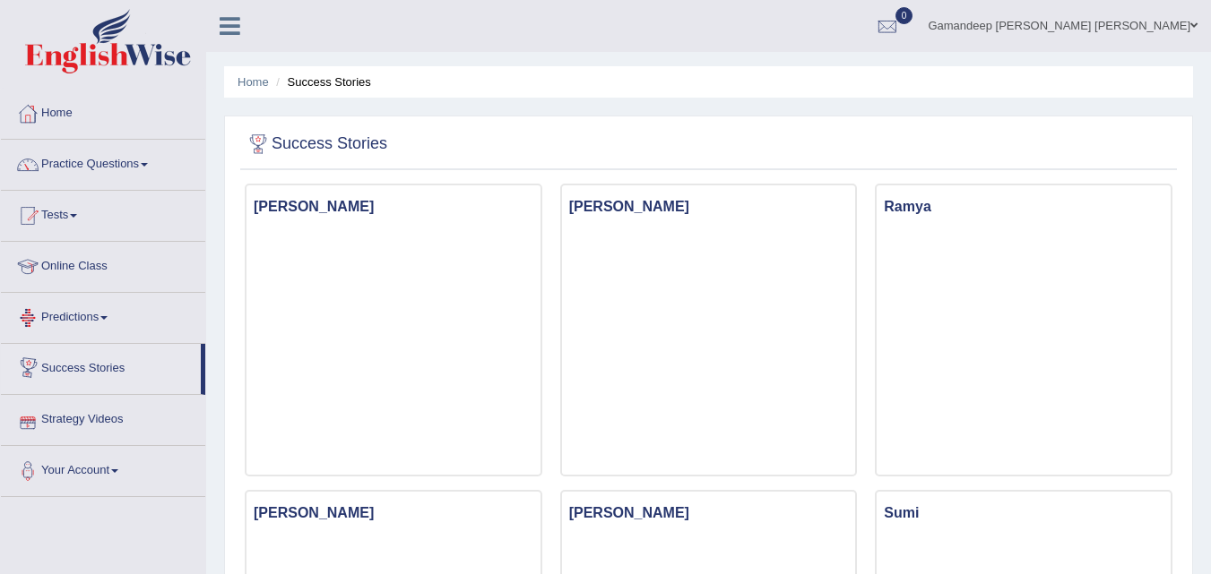
click at [103, 417] on link "Strategy Videos" at bounding box center [103, 417] width 204 height 45
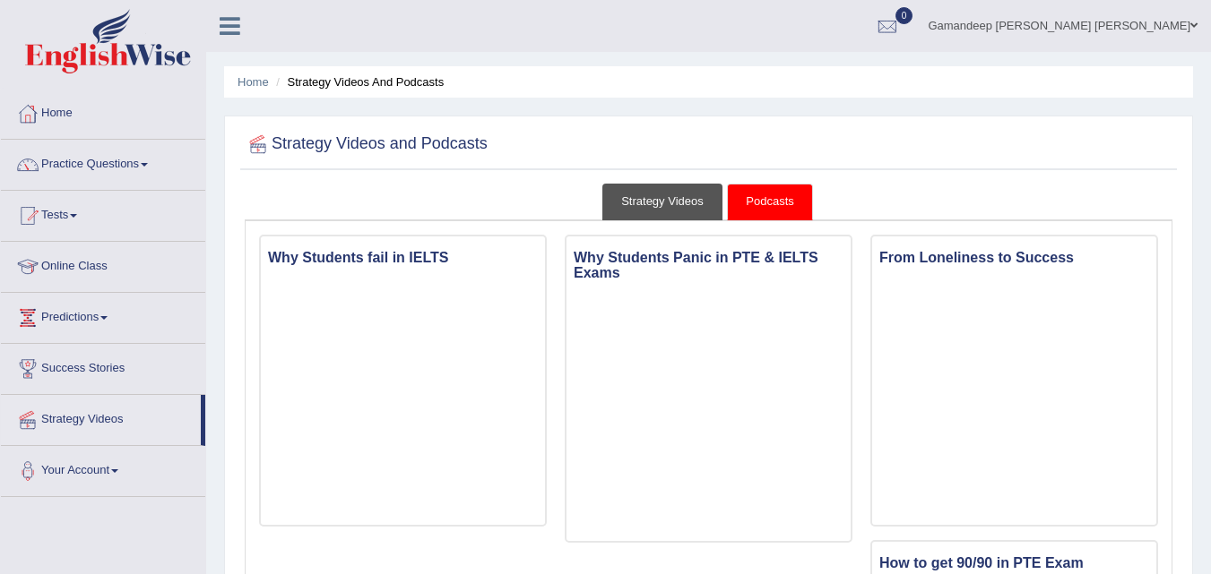
click at [686, 197] on link "Strategy Videos" at bounding box center [662, 202] width 120 height 37
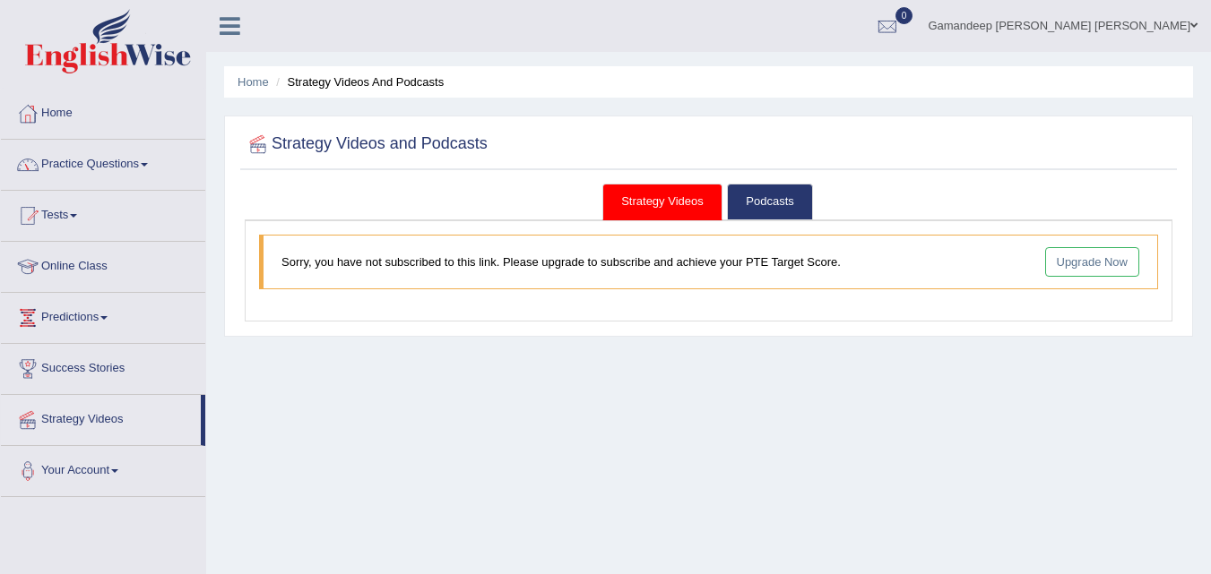
click at [156, 168] on link "Practice Questions" at bounding box center [103, 162] width 204 height 45
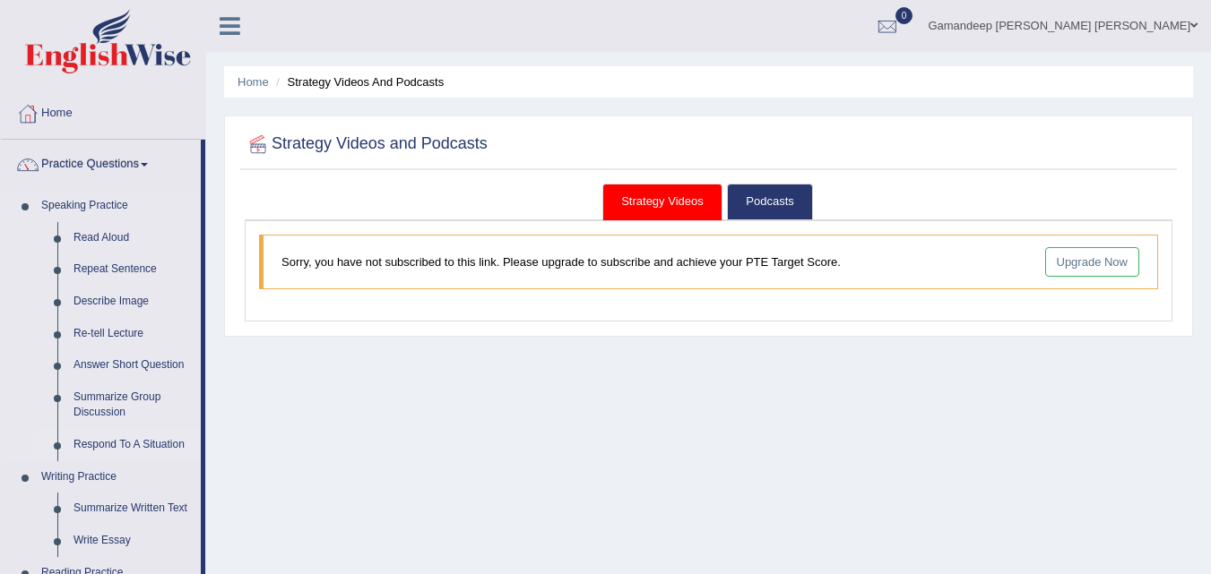
click at [38, 447] on li "Respond To A Situation" at bounding box center [117, 445] width 168 height 32
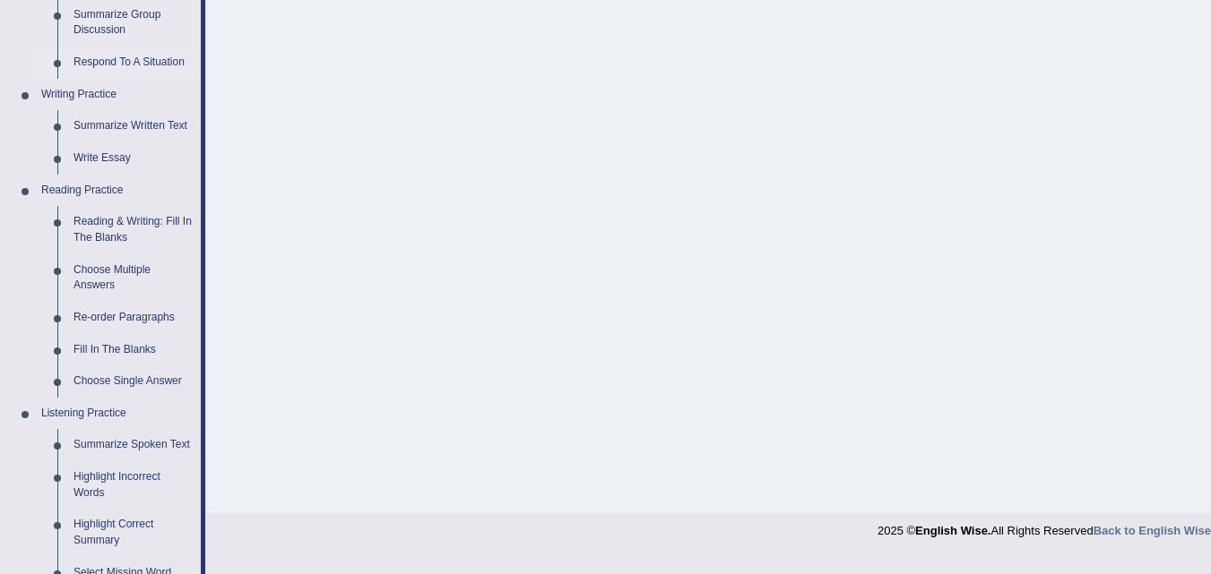
scroll to position [347, 0]
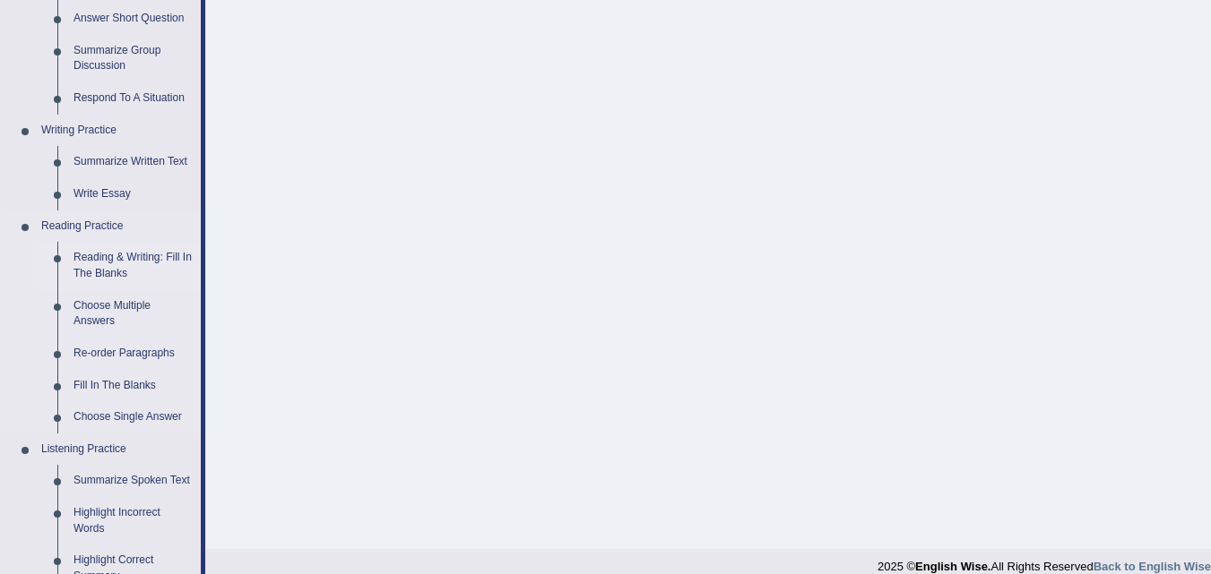
click at [144, 258] on link "Reading & Writing: Fill In The Blanks" at bounding box center [132, 265] width 135 height 47
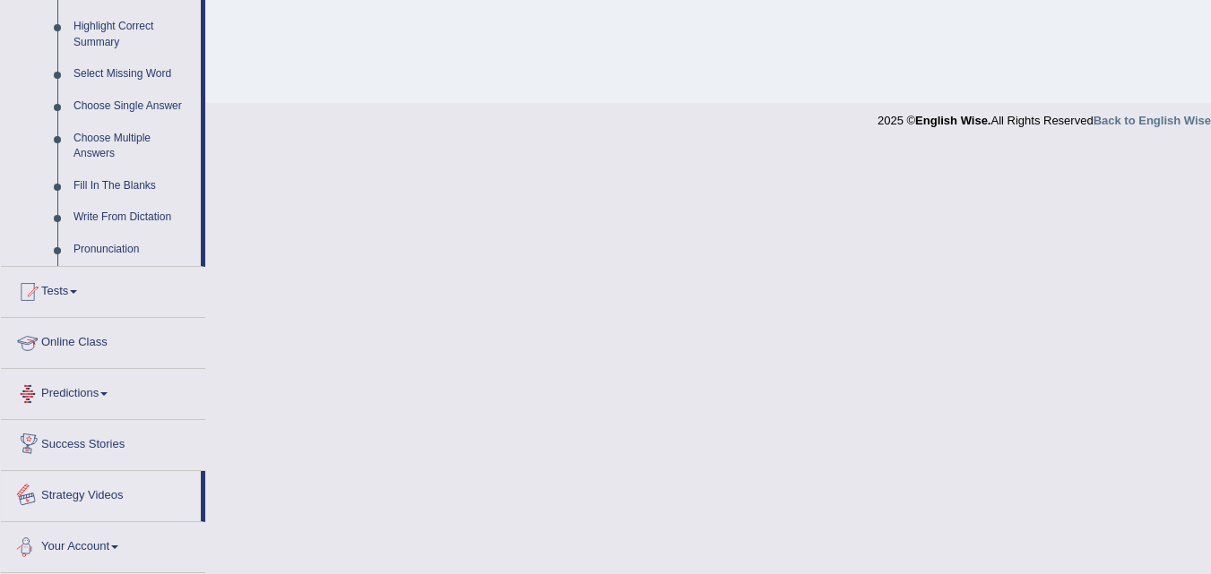
scroll to position [729, 0]
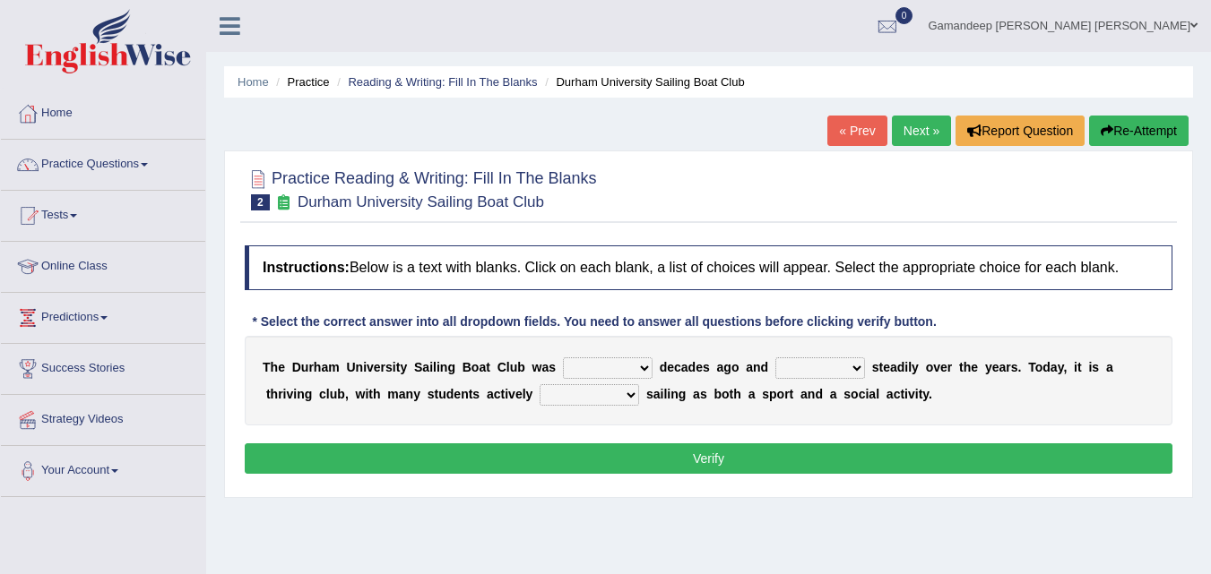
click at [646, 369] on select "found fund founded find" at bounding box center [608, 369] width 90 height 22
select select "found"
click at [563, 358] on select "found fund founded find" at bounding box center [608, 369] width 90 height 22
click at [856, 373] on select "grow growing has grown grown" at bounding box center [820, 369] width 90 height 22
click at [451, 403] on div "T h e D u r h a m U n i v e r s i t y S a i l i n g B o a t C l u b w a s found…" at bounding box center [708, 381] width 927 height 90
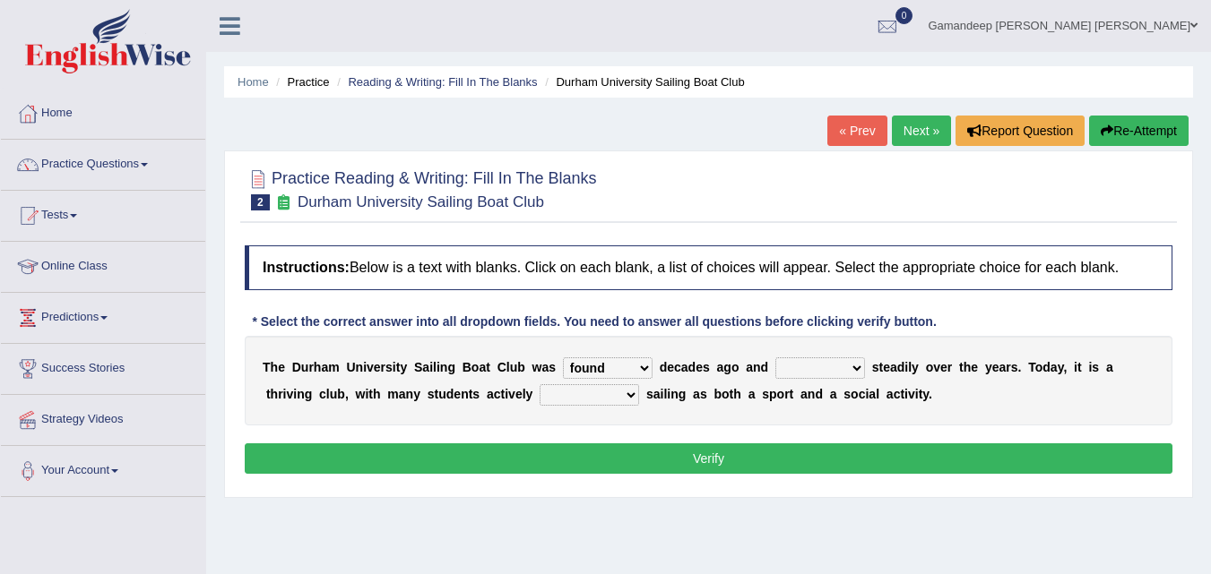
click at [632, 393] on select "enjoy enjoyed are enjoying enjoying" at bounding box center [588, 395] width 99 height 22
select select "enjoying"
click at [539, 384] on select "enjoy enjoyed are enjoying enjoying" at bounding box center [588, 395] width 99 height 22
click at [856, 367] on select "grow growing has grown grown" at bounding box center [820, 369] width 90 height 22
select select "has grown"
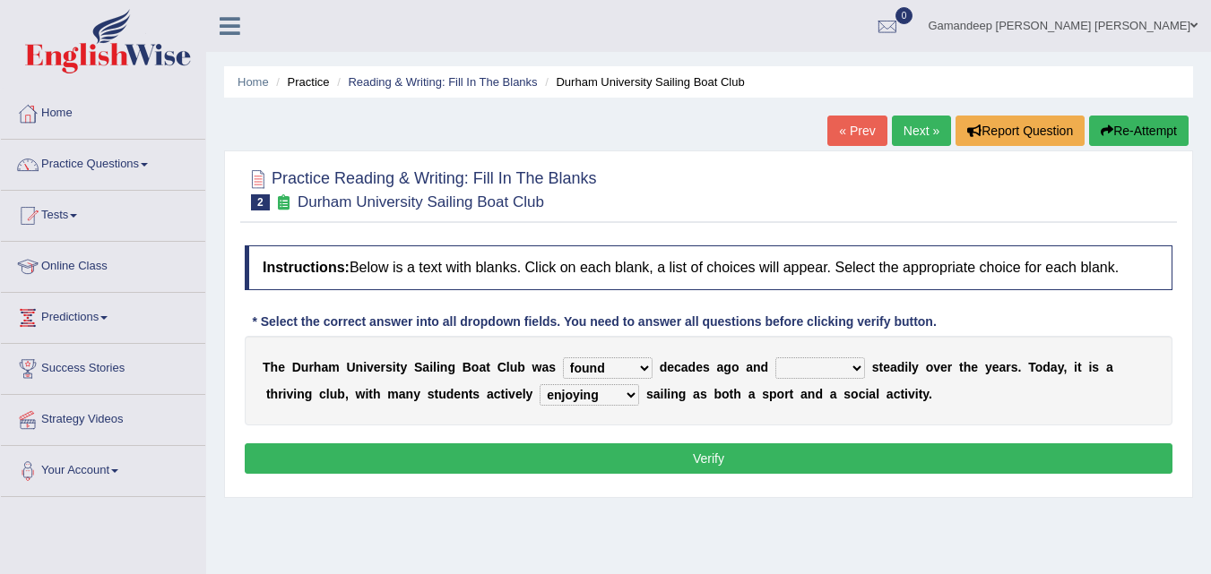
click at [775, 358] on select "grow growing has grown grown" at bounding box center [820, 369] width 90 height 22
click at [778, 460] on button "Verify" at bounding box center [708, 459] width 927 height 30
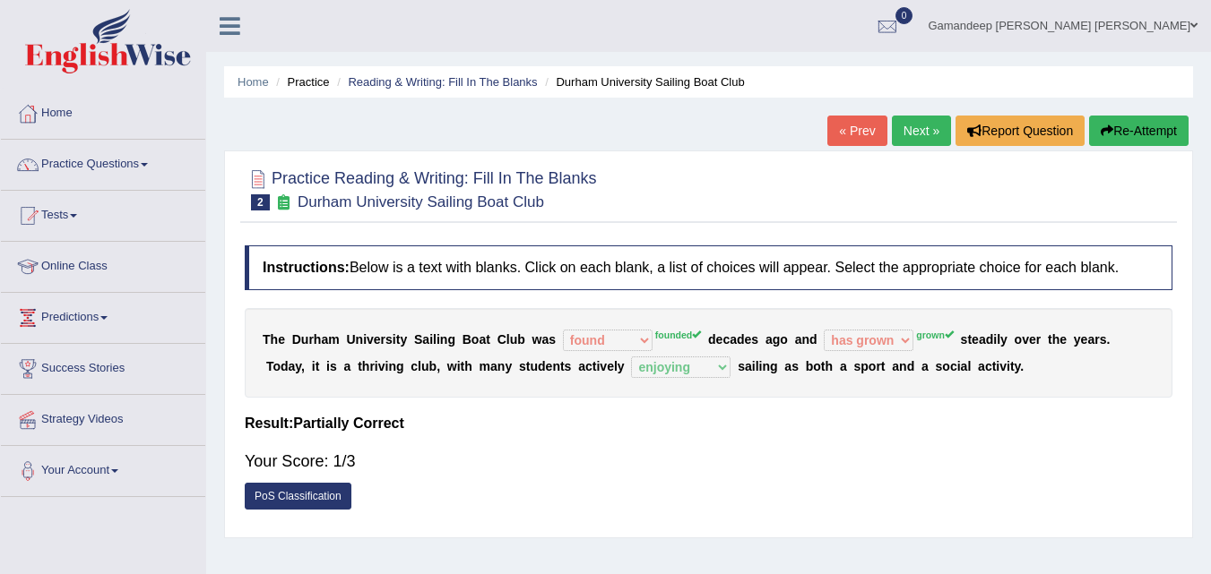
click at [681, 337] on sup "founded" at bounding box center [678, 335] width 46 height 11
click at [301, 494] on link "PoS Classification" at bounding box center [298, 496] width 107 height 27
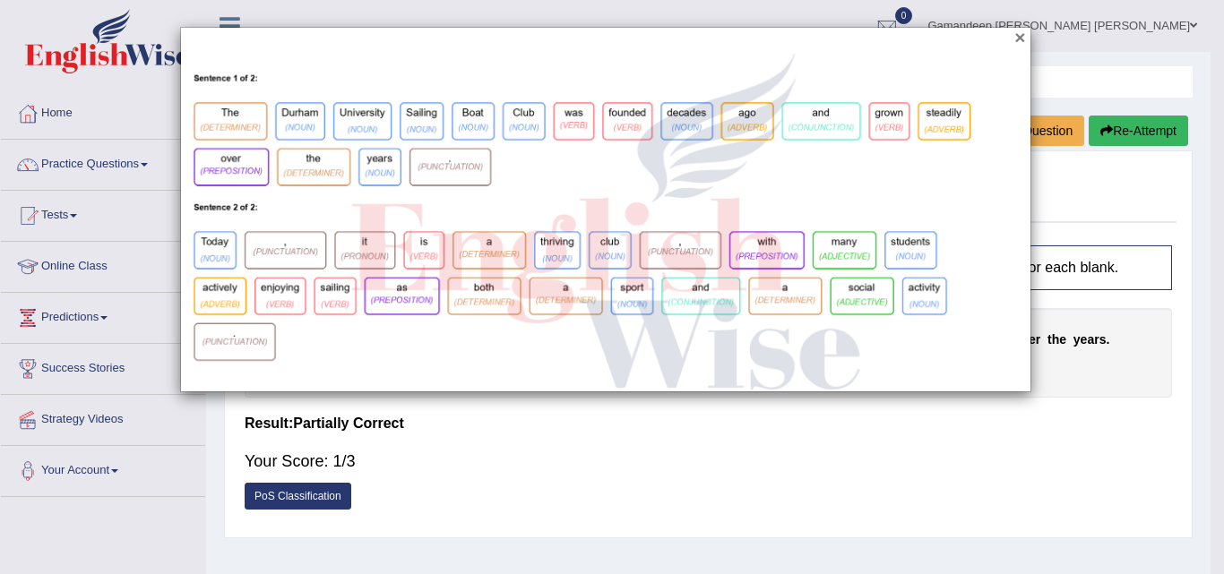
click at [1018, 36] on button "×" at bounding box center [1019, 37] width 11 height 19
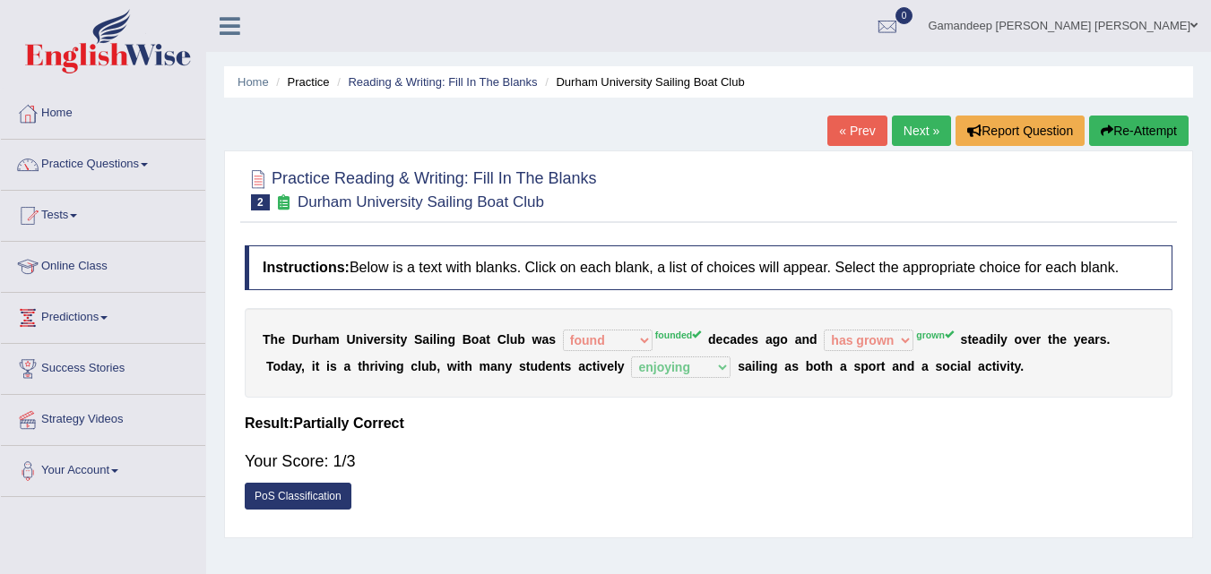
click at [832, 510] on div "PoS Classification" at bounding box center [708, 498] width 927 height 31
click at [927, 132] on link "Next »" at bounding box center [921, 131] width 59 height 30
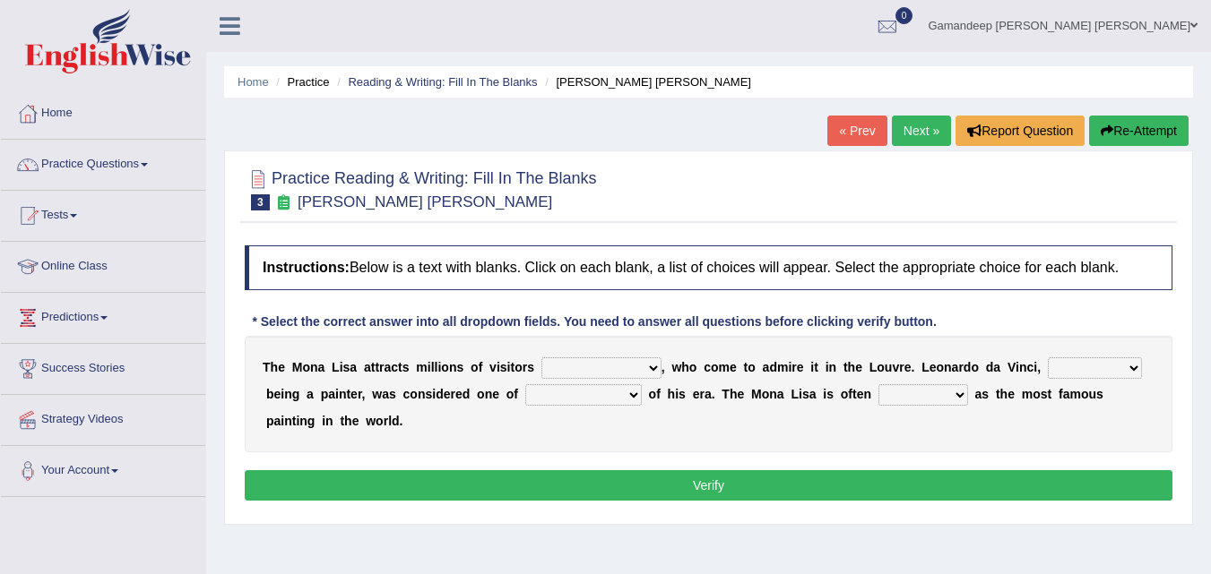
select select "around the year"
click at [541, 358] on select "around the year the all year all year round per year" at bounding box center [601, 369] width 120 height 22
click at [1086, 370] on select "rather than as much as as well as as long as" at bounding box center [1095, 369] width 94 height 22
click at [635, 393] on select "better artists artist the better artist the best artists" at bounding box center [583, 395] width 116 height 22
select select "better artists"
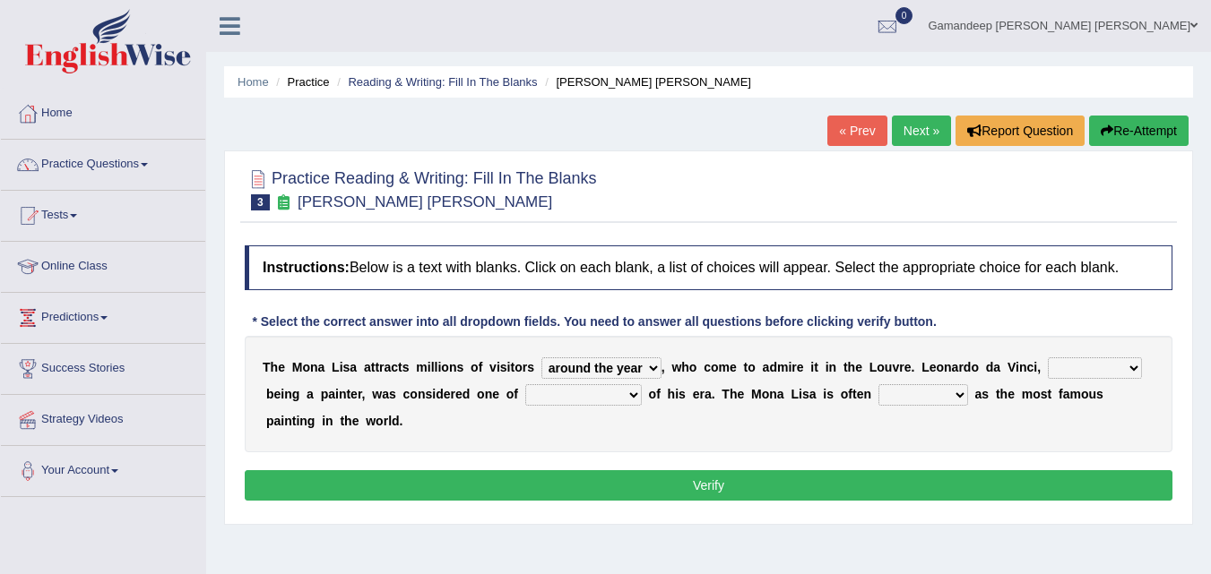
click at [525, 384] on select "better artists artist the better artist the best artists" at bounding box center [583, 395] width 116 height 22
click at [1117, 367] on select "rather than as much as as well as as long as" at bounding box center [1095, 369] width 94 height 22
select select "as long as"
click at [1048, 358] on select "rather than as much as as well as as long as" at bounding box center [1095, 369] width 94 height 22
click at [634, 395] on select "better artists artist the better artist the best artists" at bounding box center [583, 395] width 116 height 22
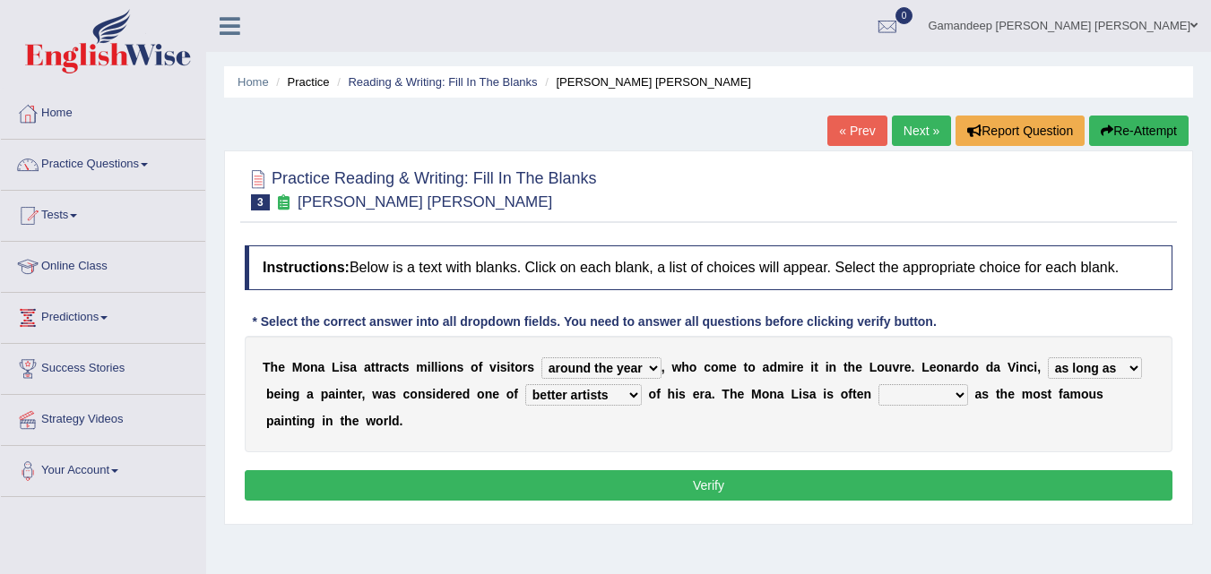
select select "the best artists"
click at [525, 384] on select "better artists artist the better artist the best artists" at bounding box center [583, 395] width 116 height 22
click at [933, 397] on select "classified suggested predicted described" at bounding box center [923, 395] width 90 height 22
select select "described"
click at [878, 384] on select "classified suggested predicted described" at bounding box center [923, 395] width 90 height 22
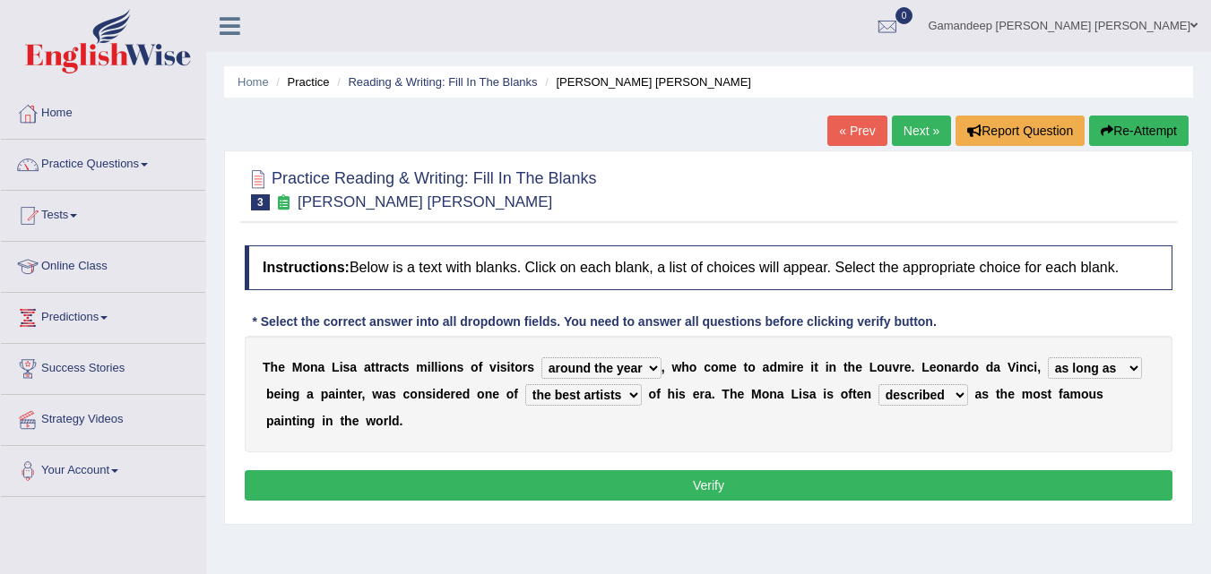
click at [832, 479] on button "Verify" at bounding box center [708, 485] width 927 height 30
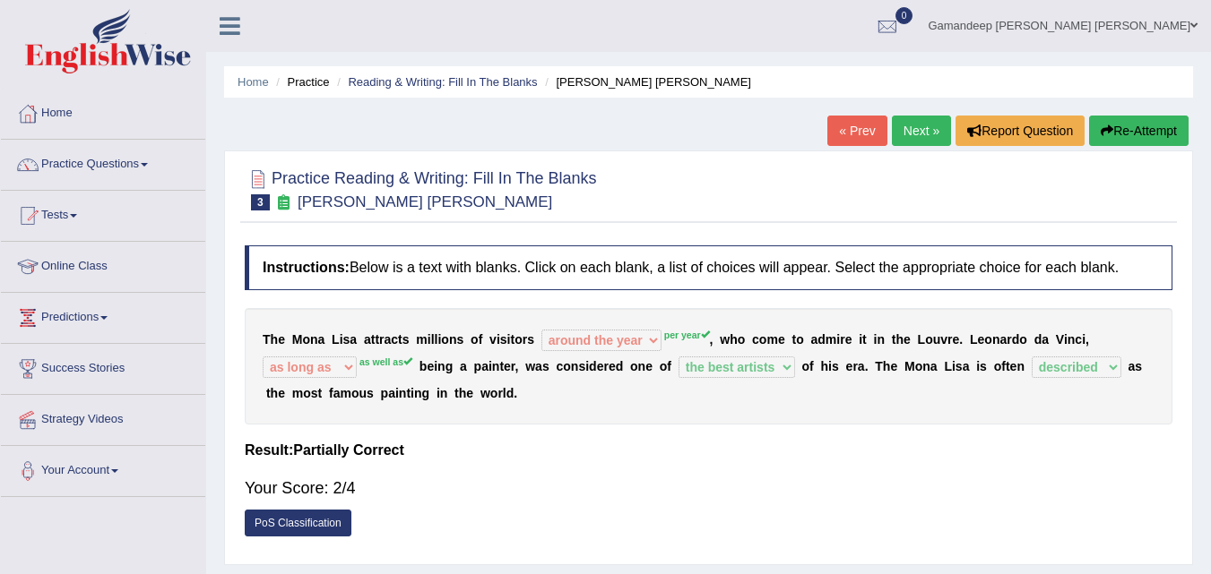
click at [1190, 26] on span at bounding box center [1193, 26] width 7 height 12
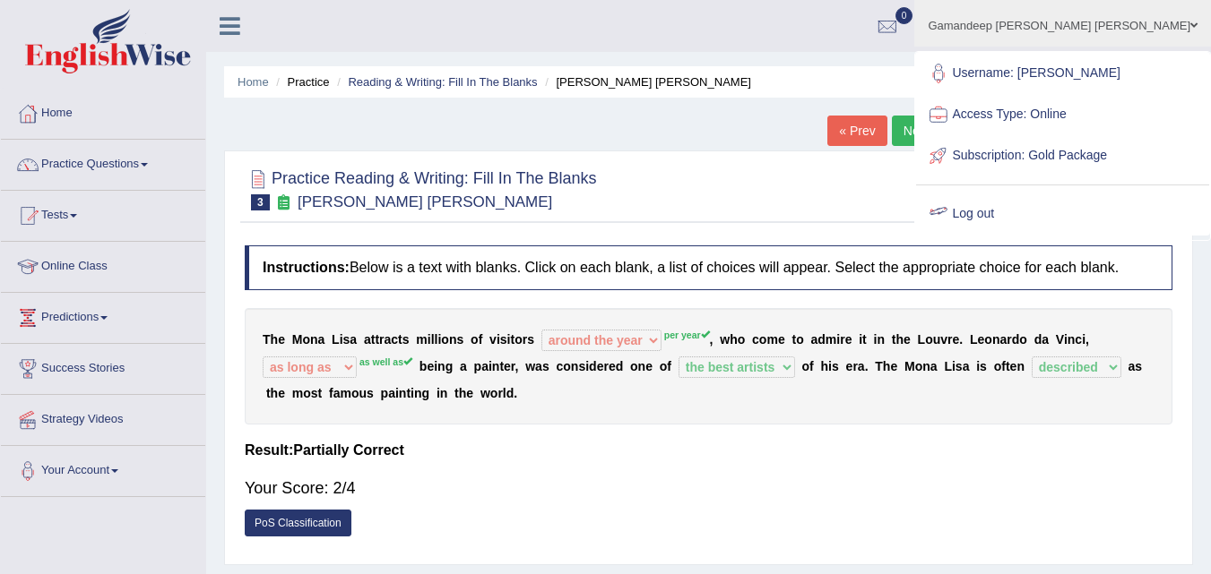
click at [1085, 229] on link "Log out" at bounding box center [1062, 214] width 293 height 41
